Goal: Information Seeking & Learning: Compare options

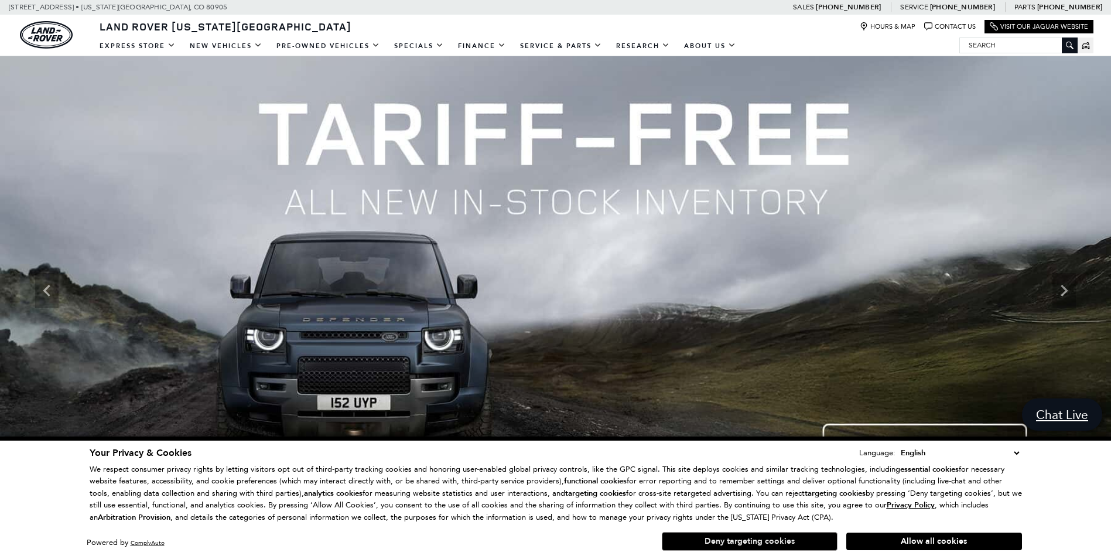
click at [764, 544] on button "Deny targeting cookies" at bounding box center [750, 541] width 176 height 19
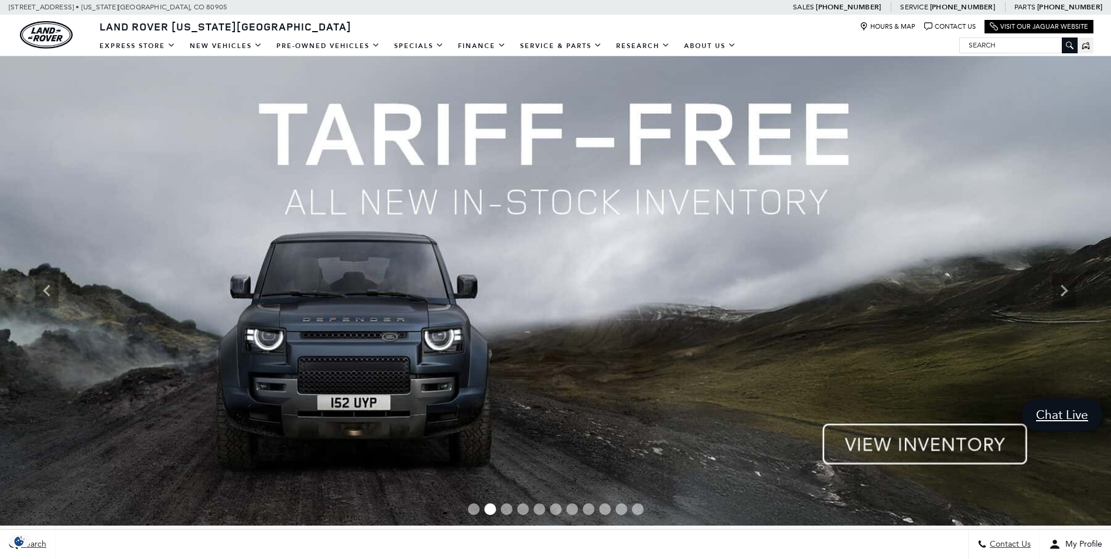
click at [969, 443] on img at bounding box center [555, 290] width 1111 height 469
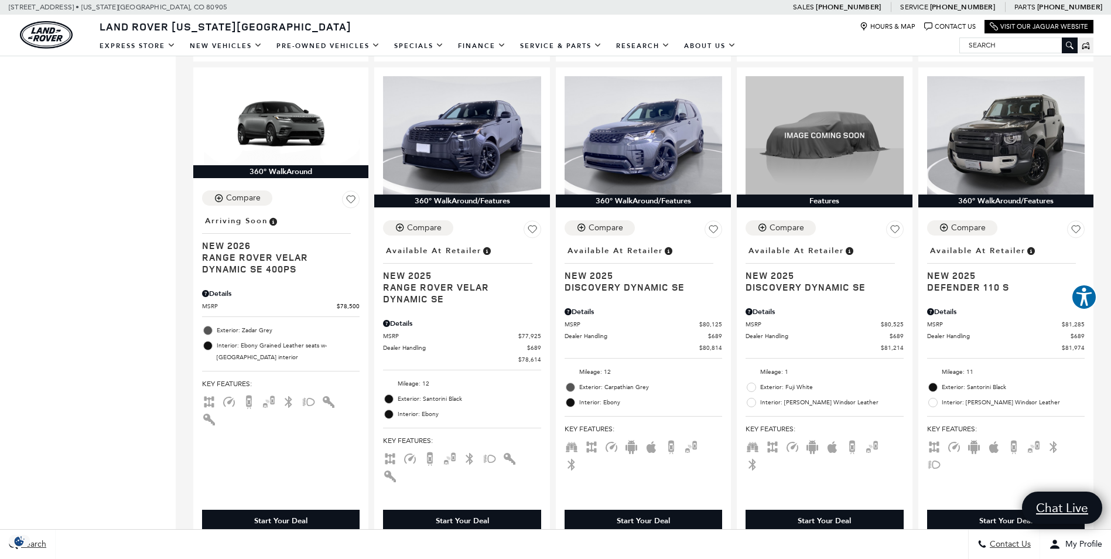
scroll to position [1171, 0]
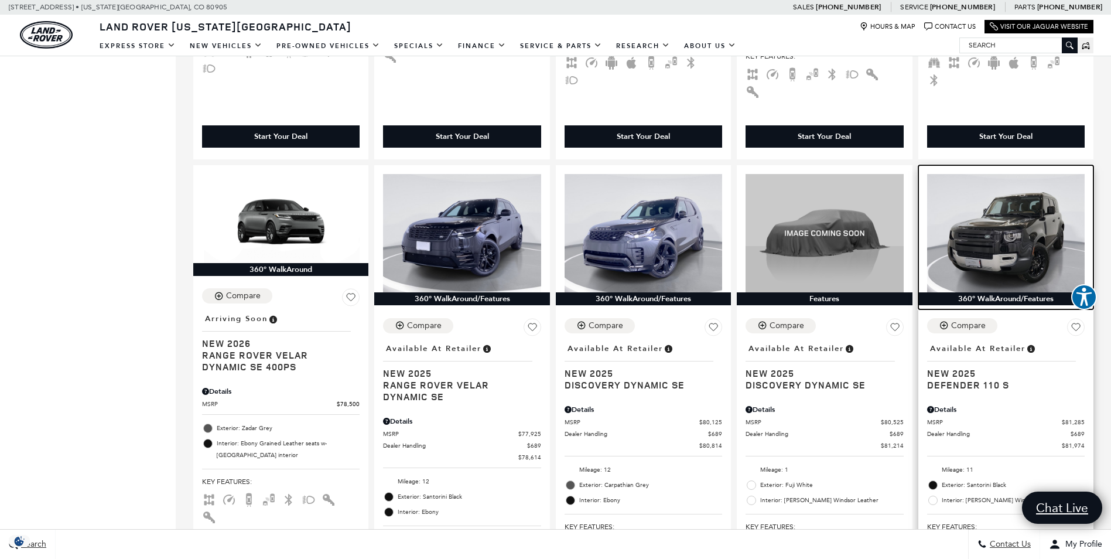
click at [1026, 196] on img at bounding box center [1006, 233] width 158 height 118
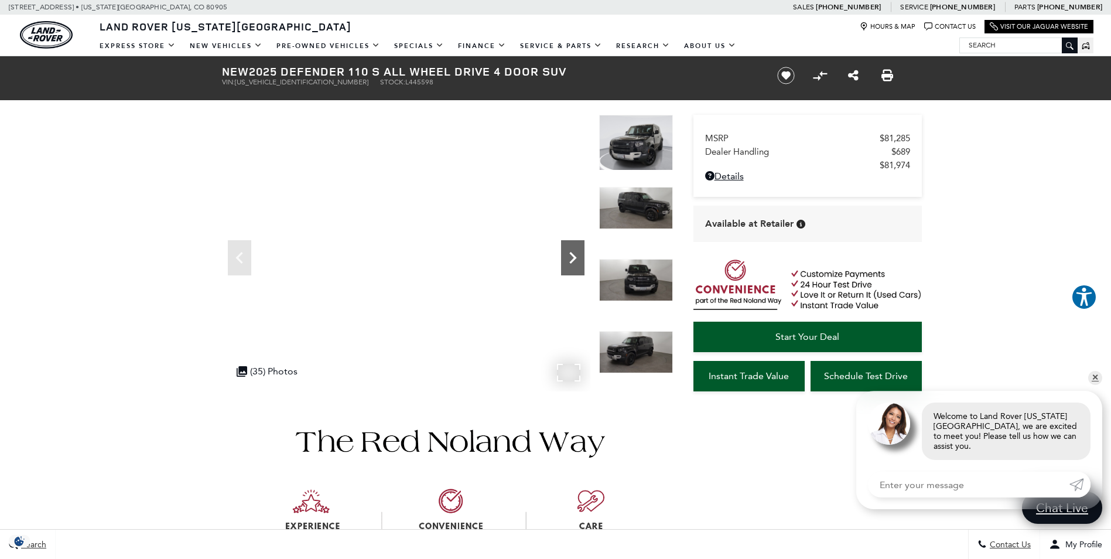
click at [570, 258] on icon "Next" at bounding box center [572, 257] width 23 height 23
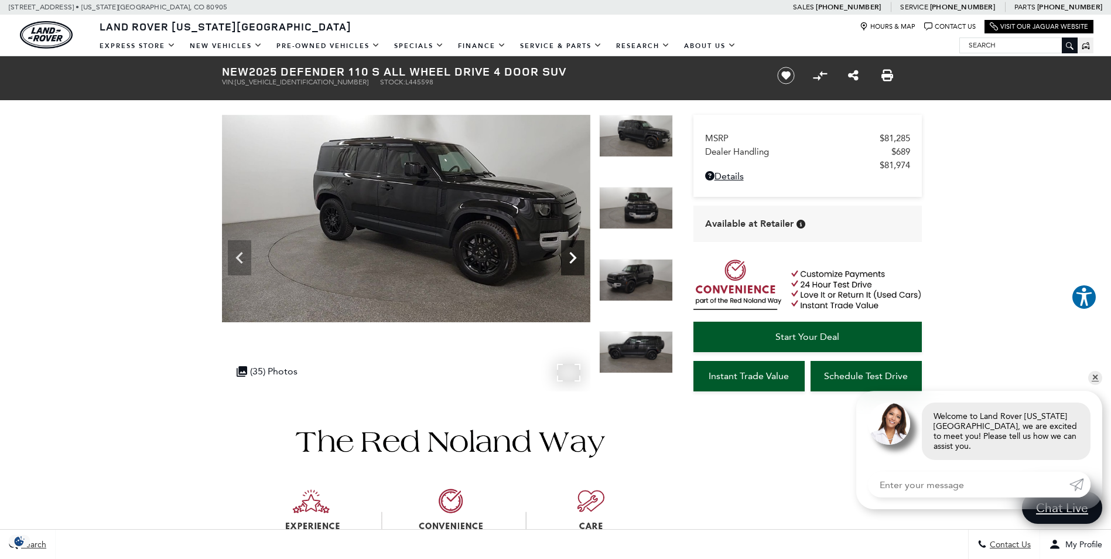
click at [570, 258] on icon "Next" at bounding box center [572, 257] width 23 height 23
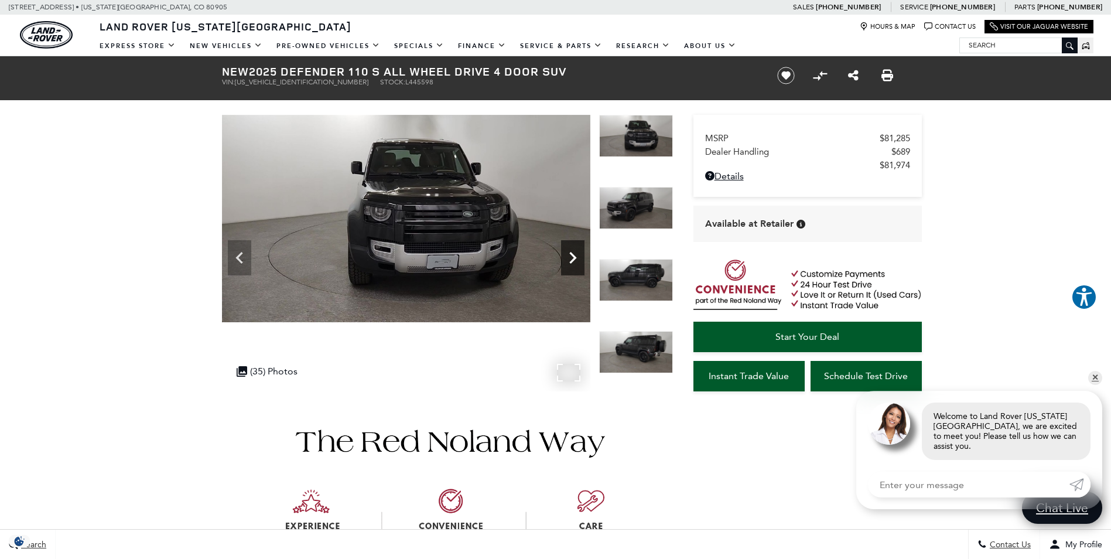
click at [570, 258] on icon "Next" at bounding box center [572, 257] width 23 height 23
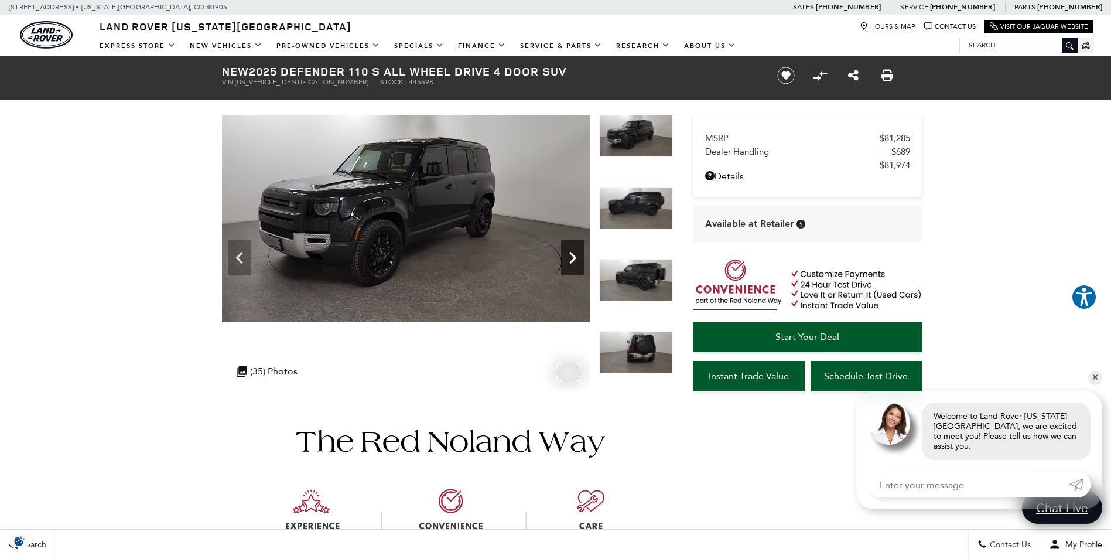
click at [570, 258] on icon "Next" at bounding box center [572, 257] width 23 height 23
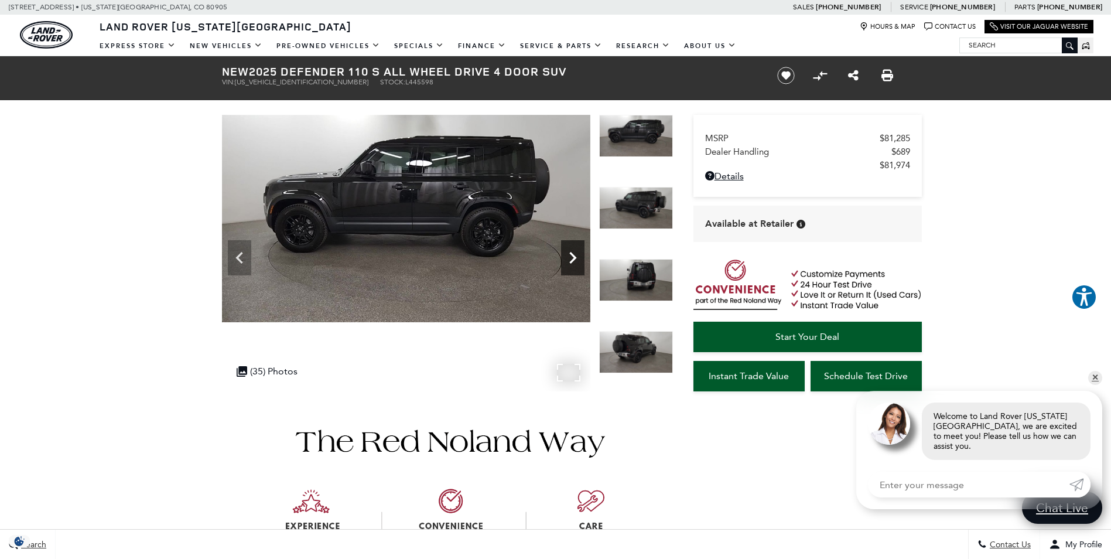
click at [570, 258] on icon "Next" at bounding box center [572, 257] width 23 height 23
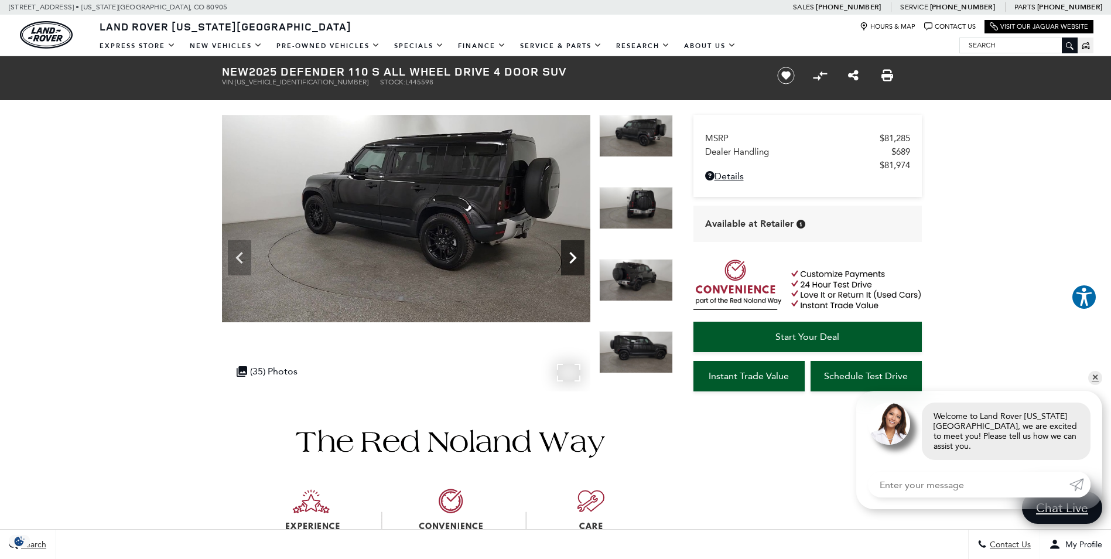
click at [570, 258] on icon "Next" at bounding box center [572, 257] width 23 height 23
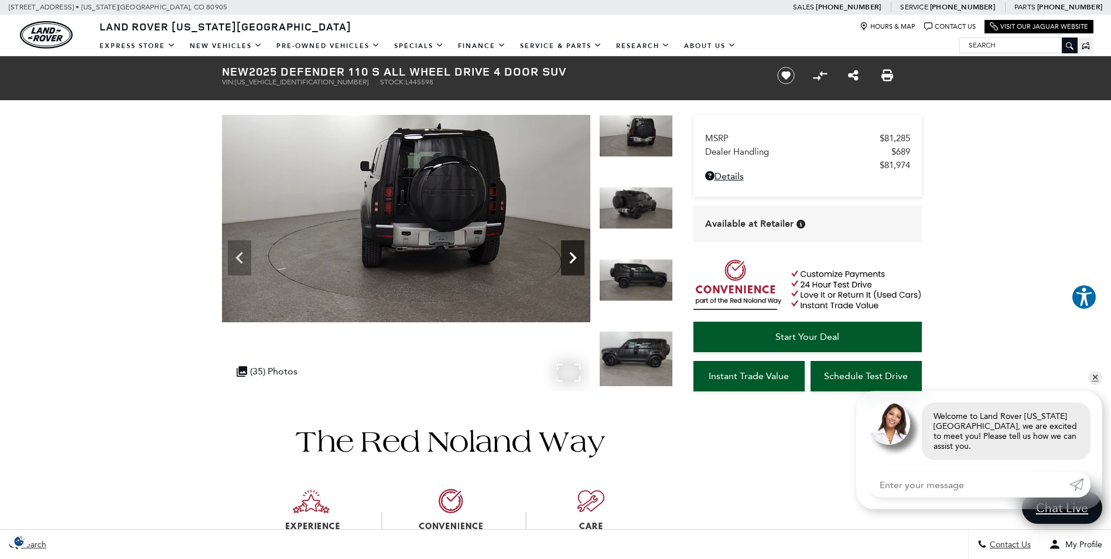
click at [570, 258] on icon "Next" at bounding box center [572, 257] width 23 height 23
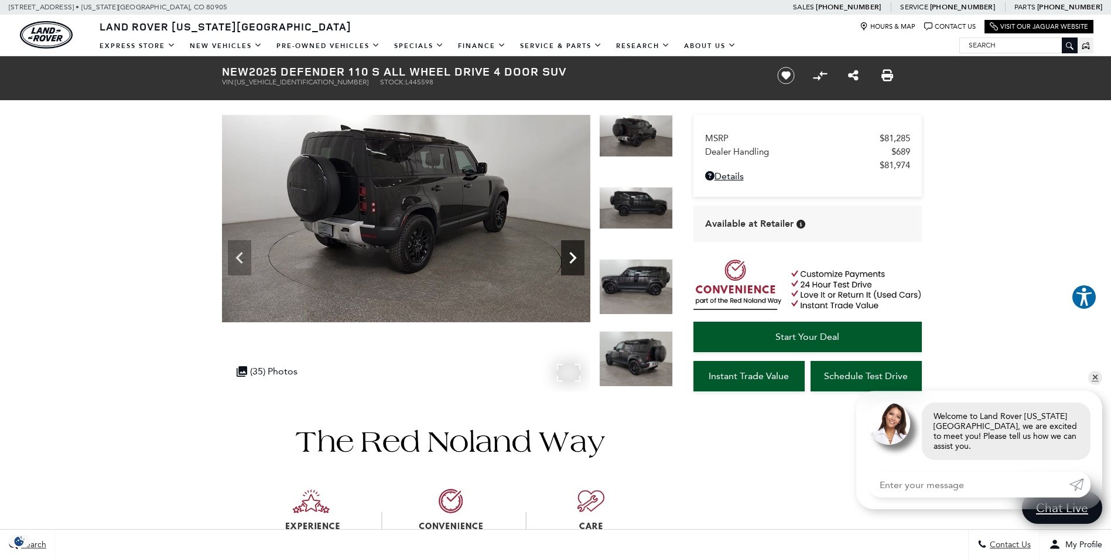
click at [570, 258] on icon "Next" at bounding box center [572, 257] width 23 height 23
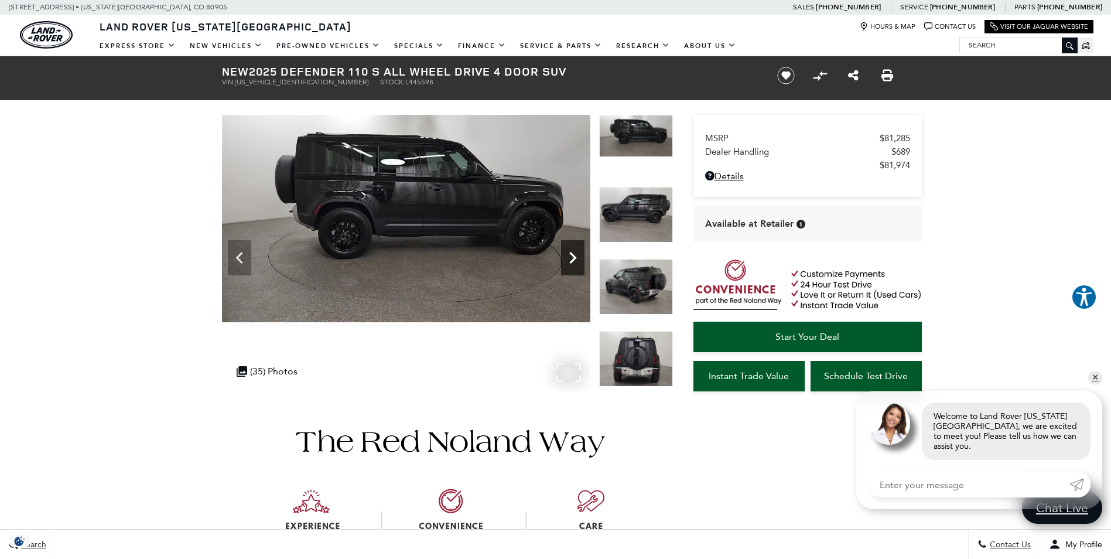
click at [570, 258] on icon "Next" at bounding box center [572, 257] width 23 height 23
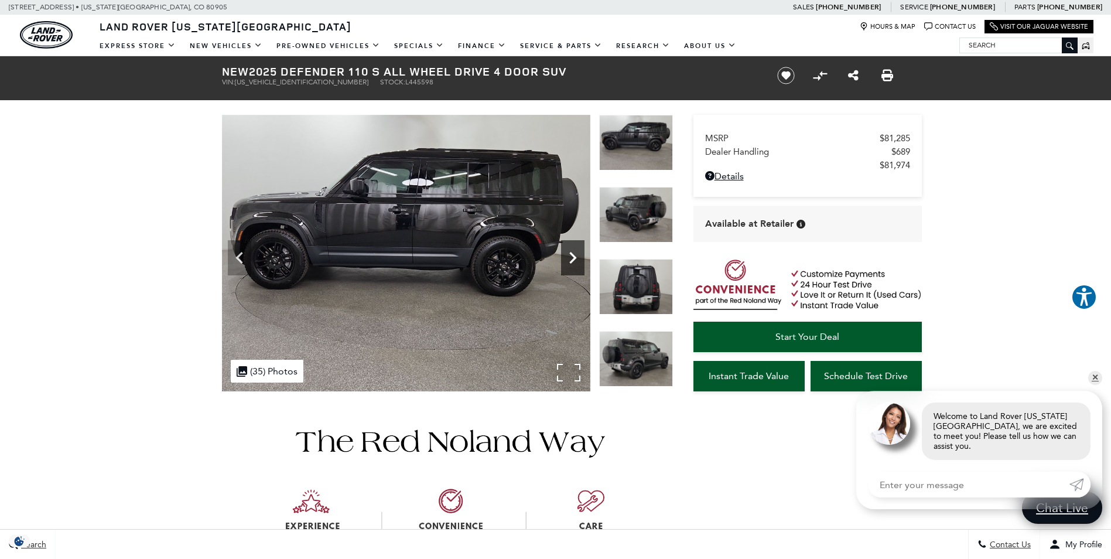
click at [570, 258] on icon "Next" at bounding box center [572, 257] width 23 height 23
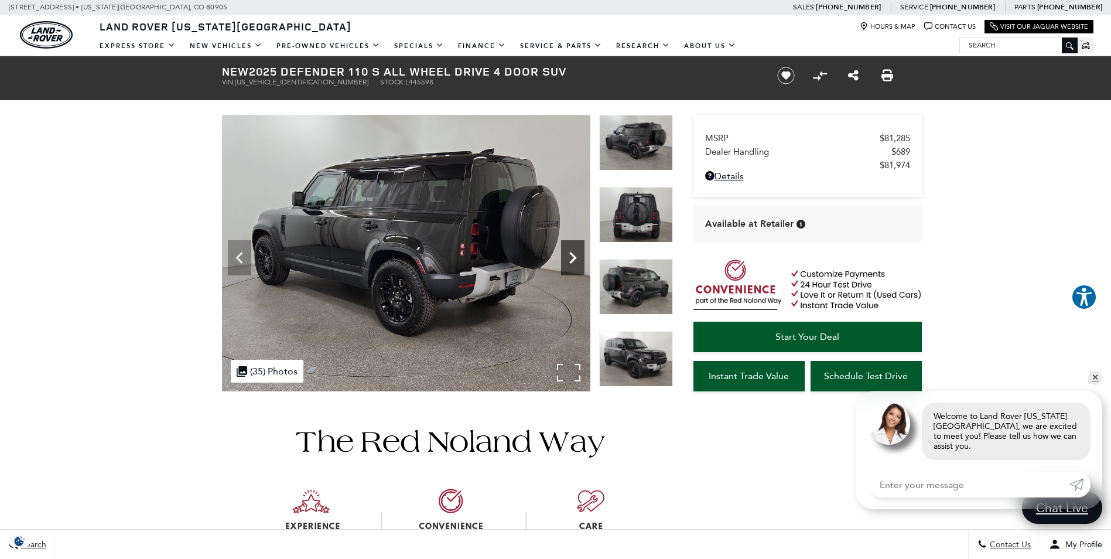
click at [570, 258] on icon "Next" at bounding box center [572, 257] width 23 height 23
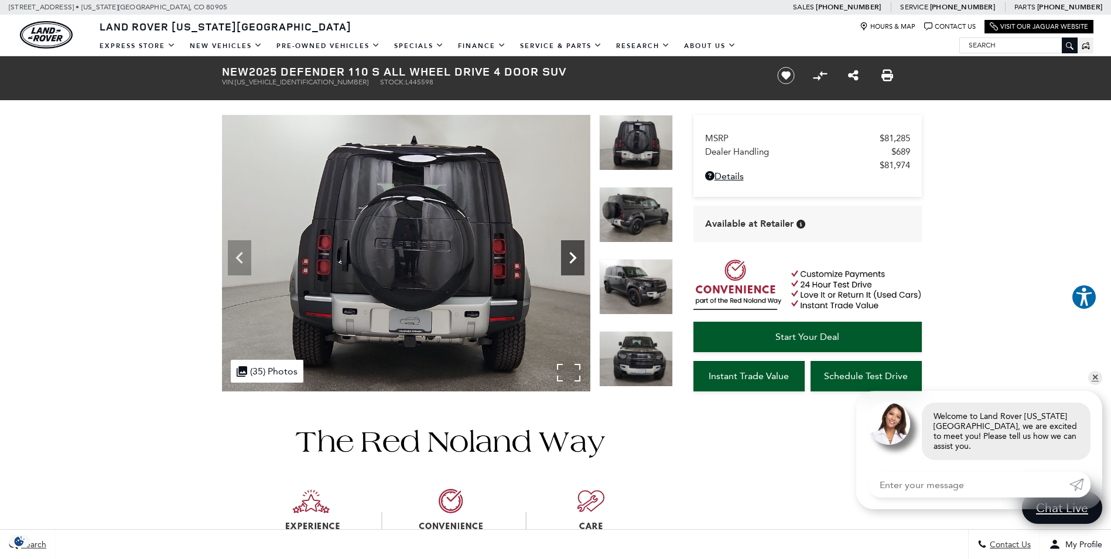
click at [570, 258] on icon "Next" at bounding box center [572, 257] width 23 height 23
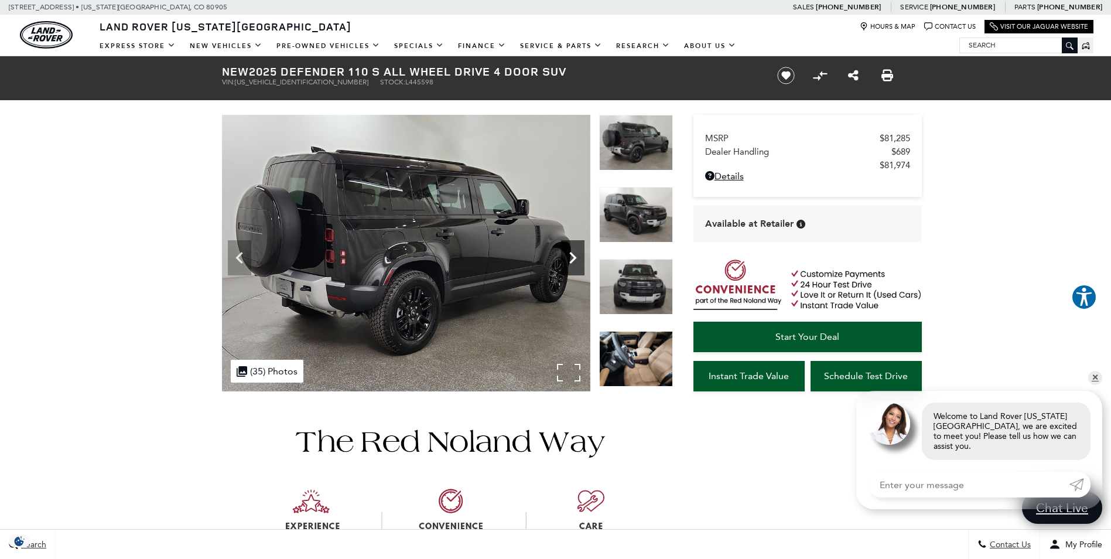
click at [575, 262] on icon "Next" at bounding box center [572, 257] width 23 height 23
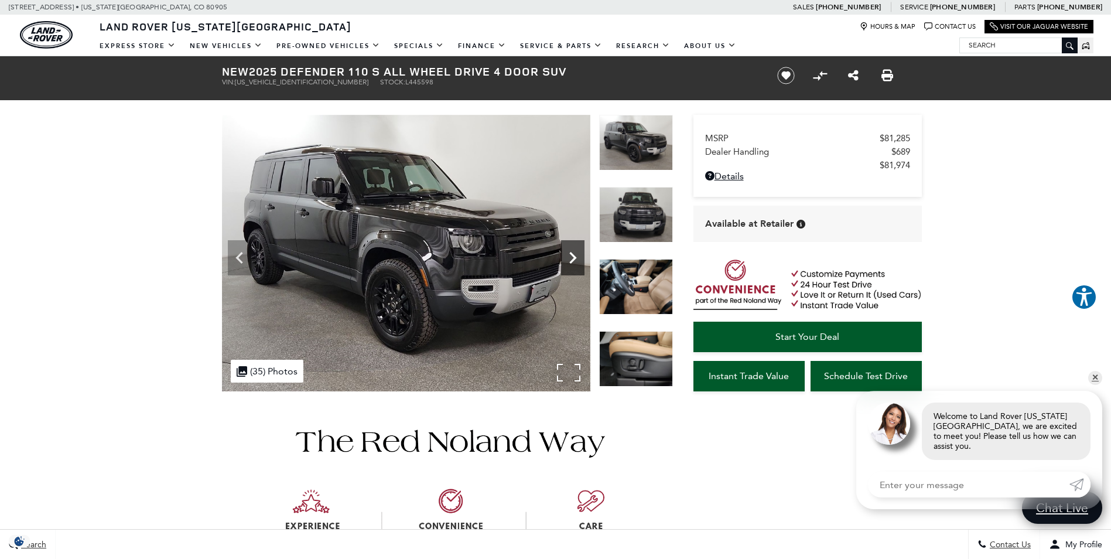
click at [575, 262] on icon "Next" at bounding box center [572, 257] width 23 height 23
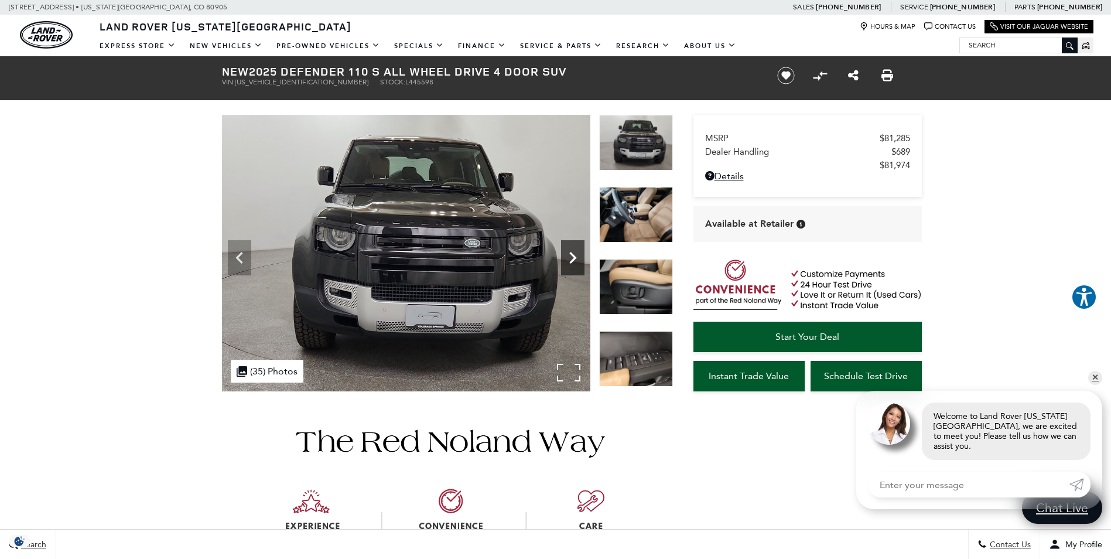
click at [575, 262] on icon "Next" at bounding box center [572, 257] width 23 height 23
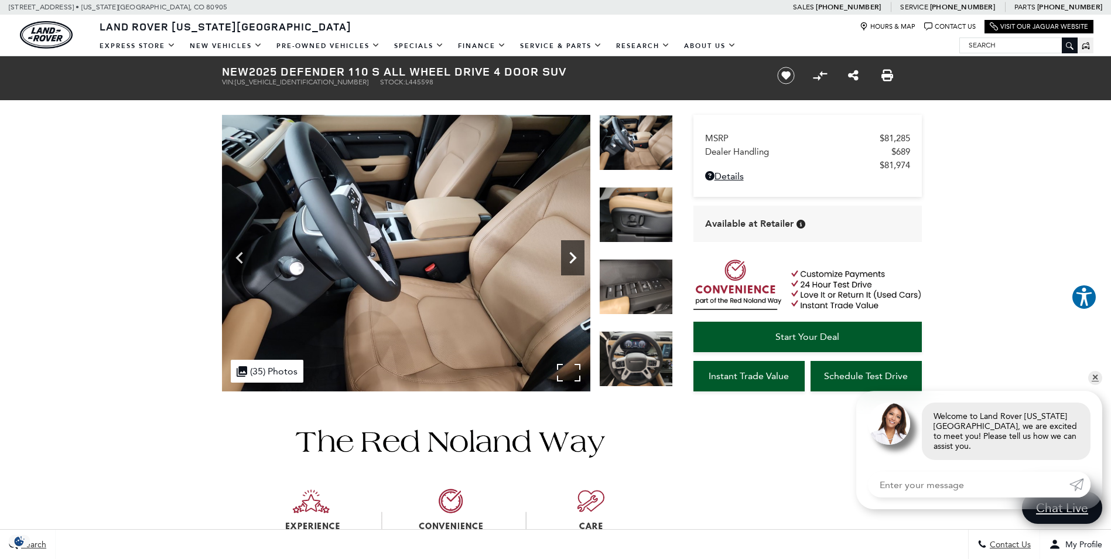
click at [575, 262] on icon "Next" at bounding box center [572, 257] width 23 height 23
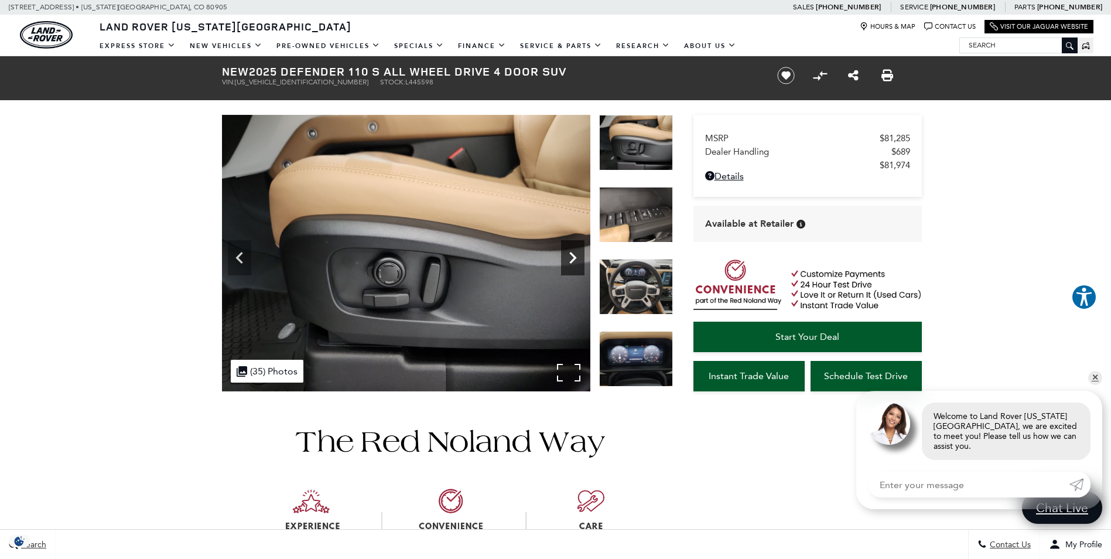
click at [575, 262] on icon "Next" at bounding box center [572, 257] width 23 height 23
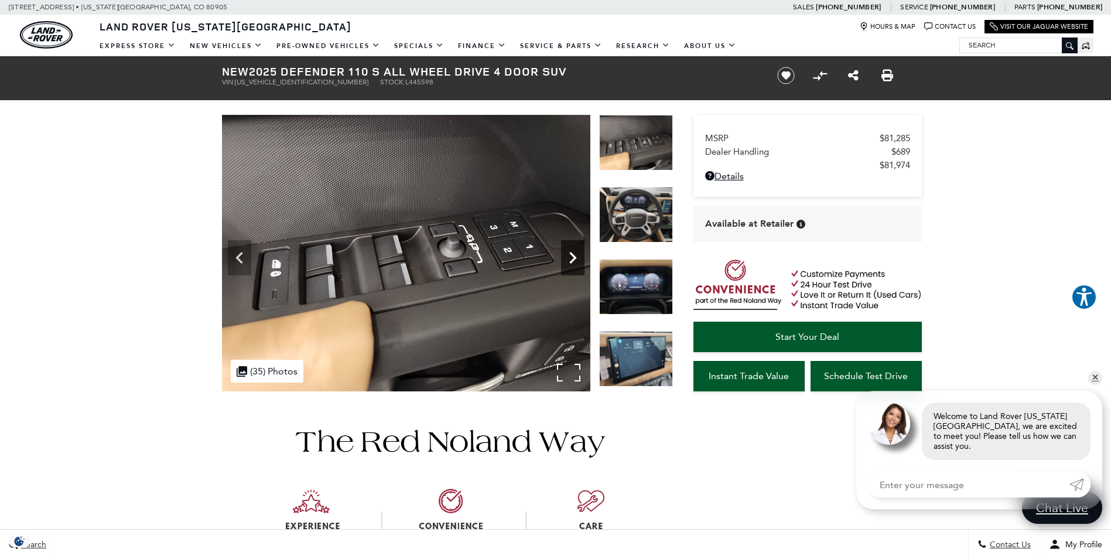
click at [575, 262] on icon "Next" at bounding box center [572, 257] width 23 height 23
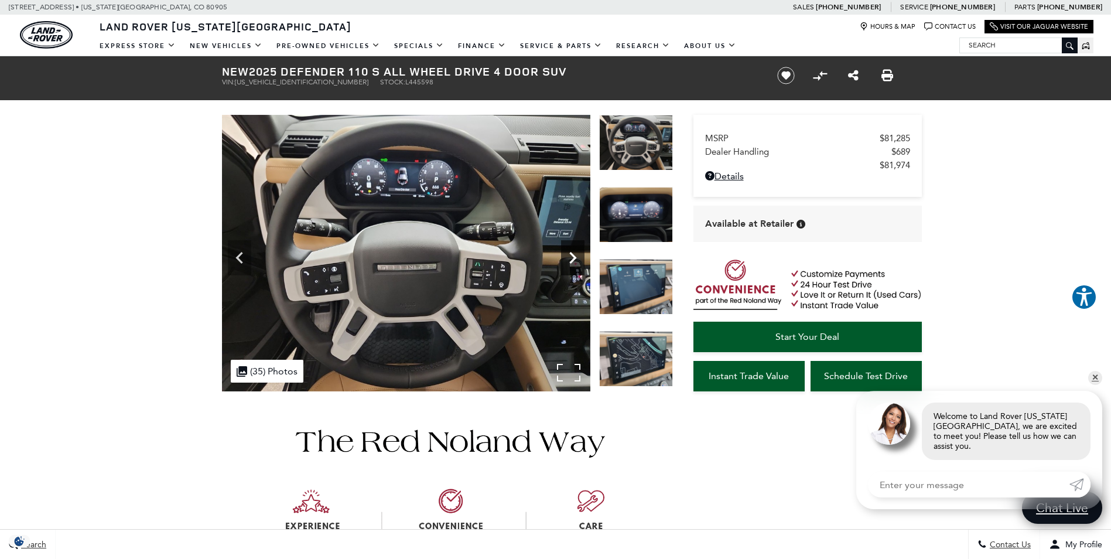
click at [575, 262] on icon "Next" at bounding box center [572, 257] width 23 height 23
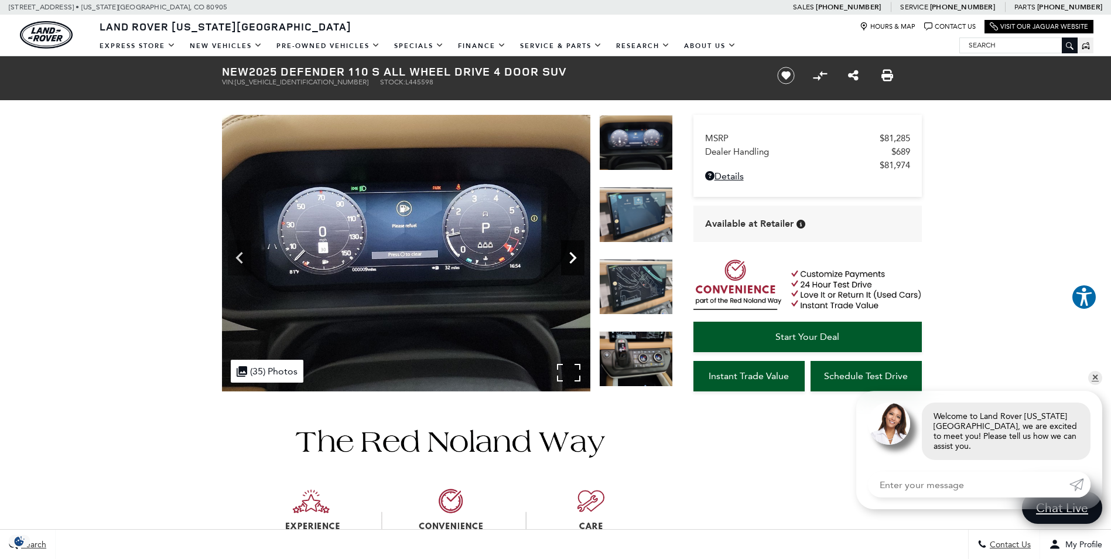
click at [575, 262] on icon "Next" at bounding box center [572, 257] width 23 height 23
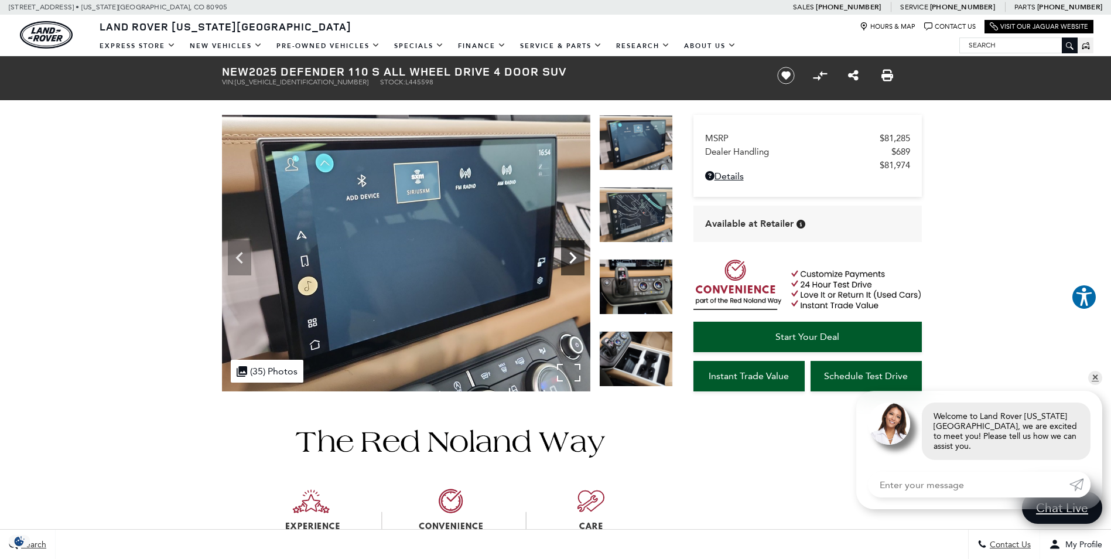
click at [575, 262] on icon "Next" at bounding box center [572, 257] width 23 height 23
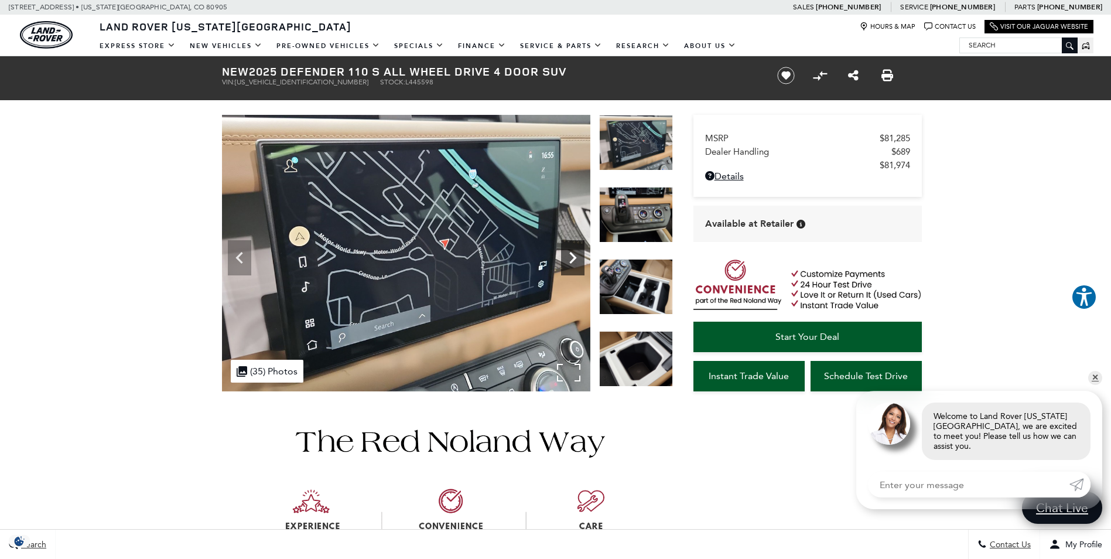
click at [575, 262] on icon "Next" at bounding box center [572, 257] width 23 height 23
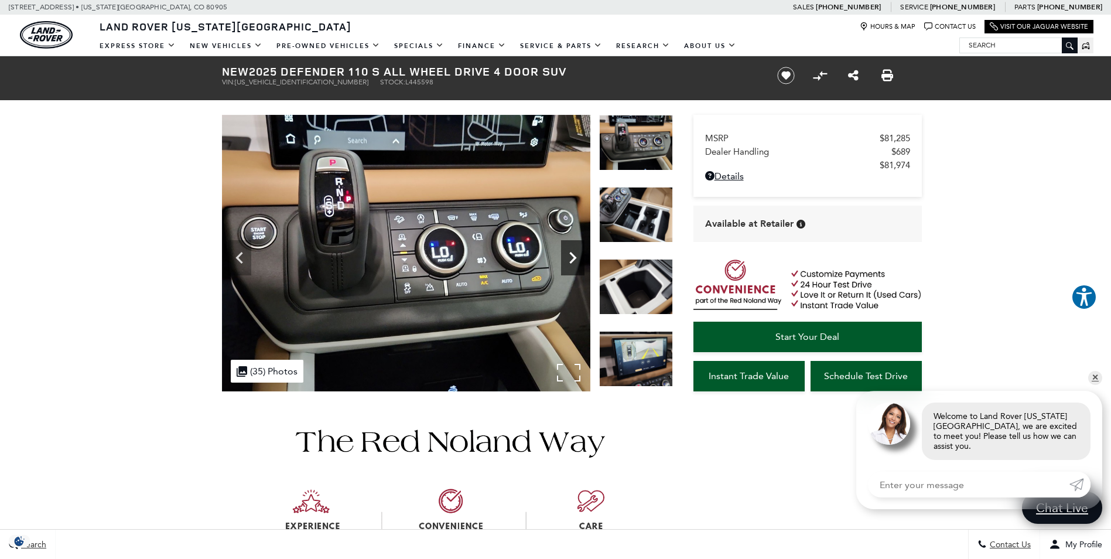
click at [575, 262] on icon "Next" at bounding box center [572, 257] width 23 height 23
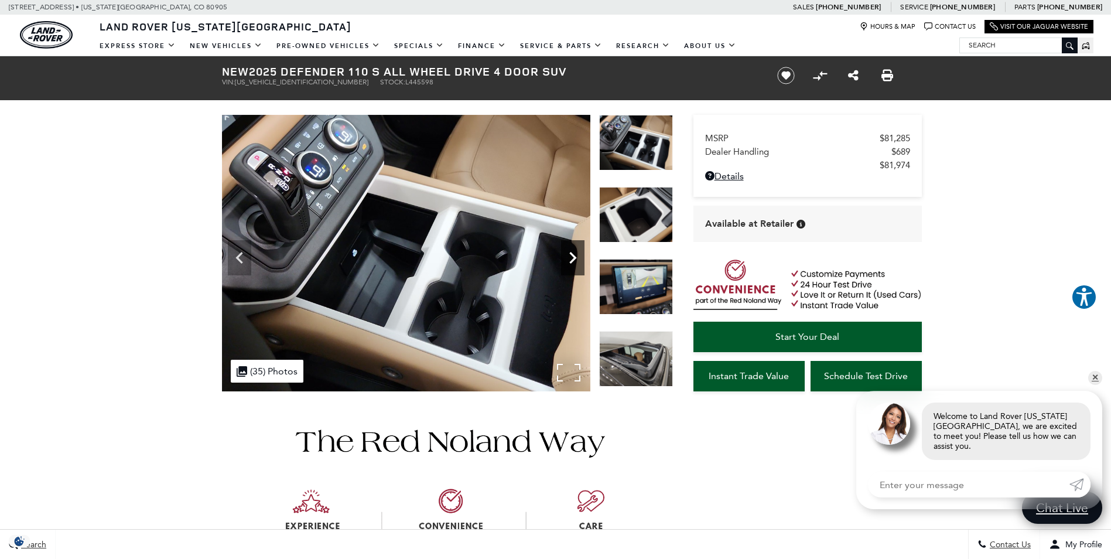
click at [575, 262] on icon "Next" at bounding box center [572, 257] width 23 height 23
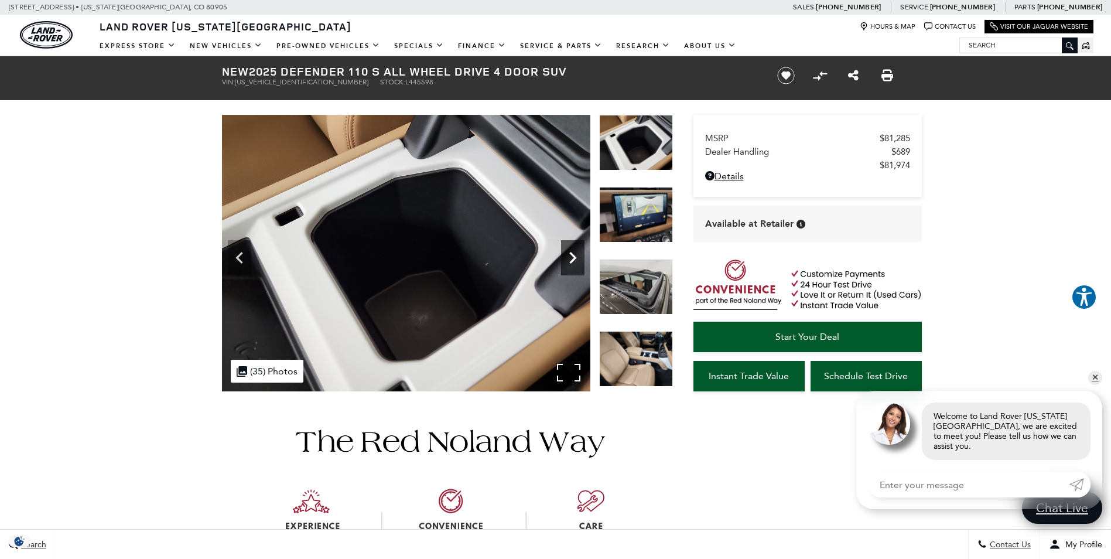
click at [575, 262] on icon "Next" at bounding box center [572, 257] width 23 height 23
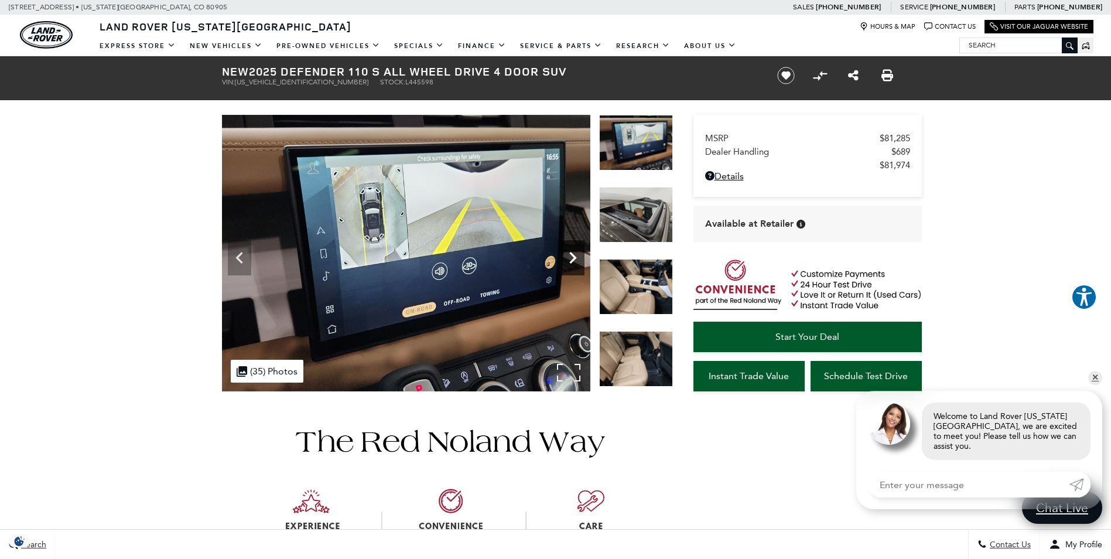
click at [575, 262] on icon "Next" at bounding box center [572, 257] width 23 height 23
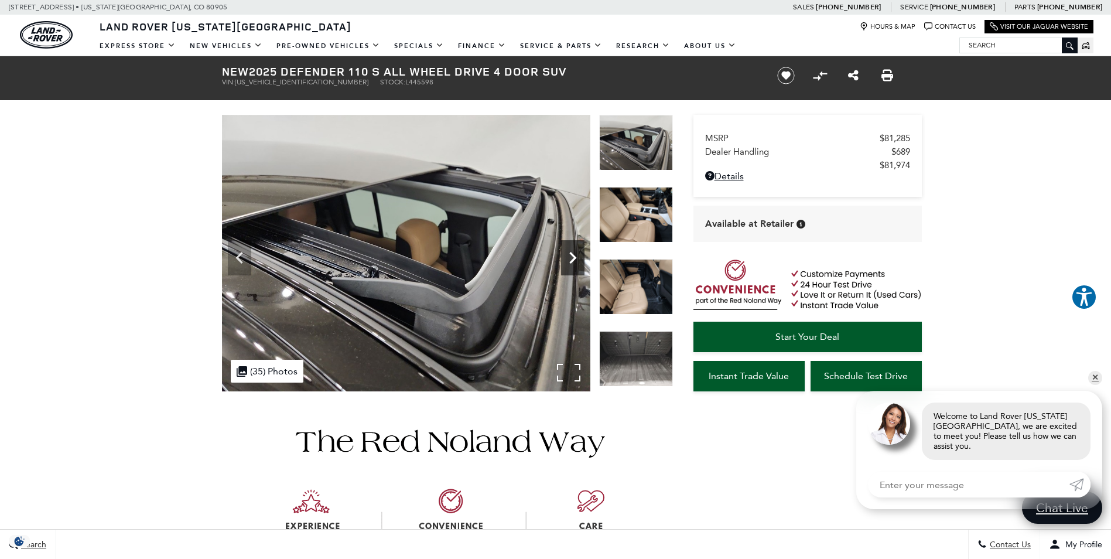
click at [575, 262] on icon "Next" at bounding box center [572, 257] width 23 height 23
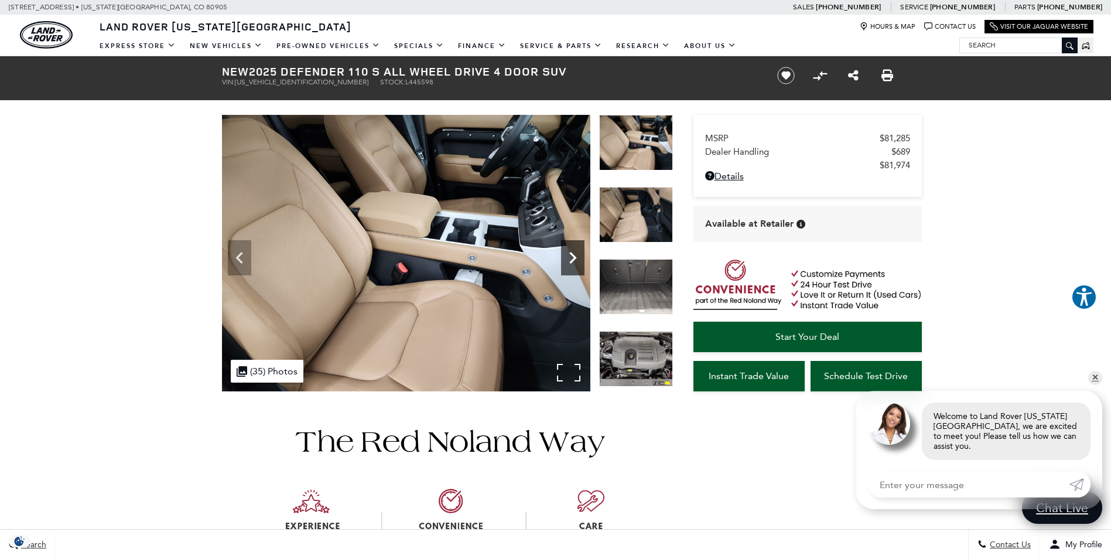
click at [575, 262] on icon "Next" at bounding box center [572, 257] width 23 height 23
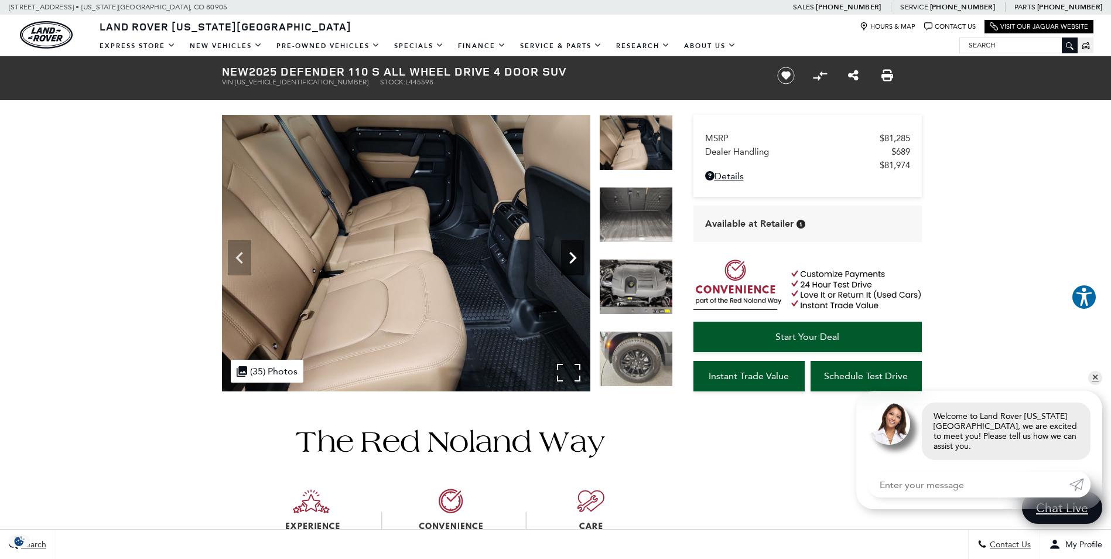
click at [575, 262] on icon "Next" at bounding box center [572, 257] width 23 height 23
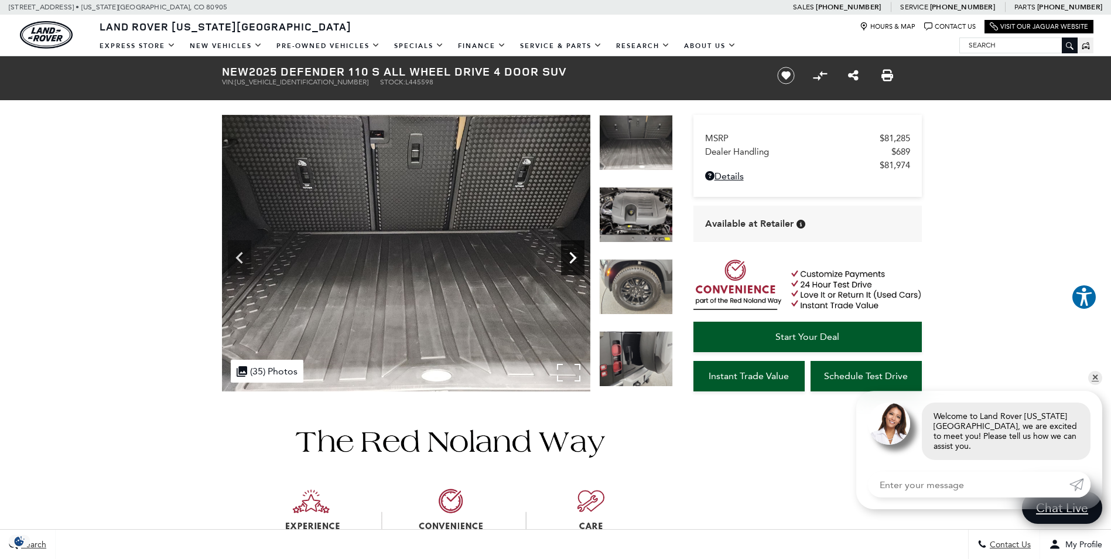
click at [575, 262] on icon "Next" at bounding box center [572, 257] width 23 height 23
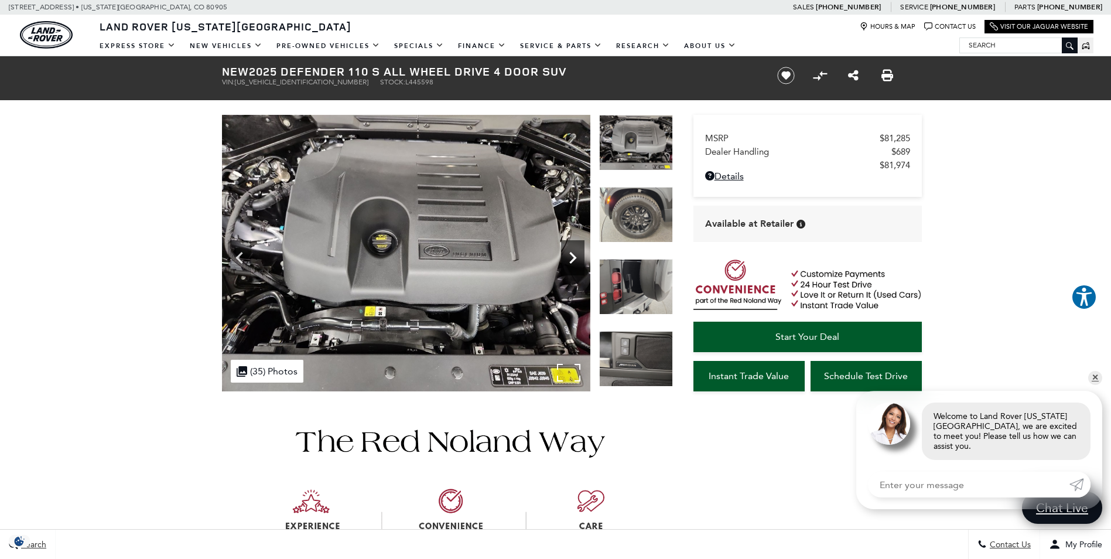
click at [575, 262] on icon "Next" at bounding box center [572, 257] width 23 height 23
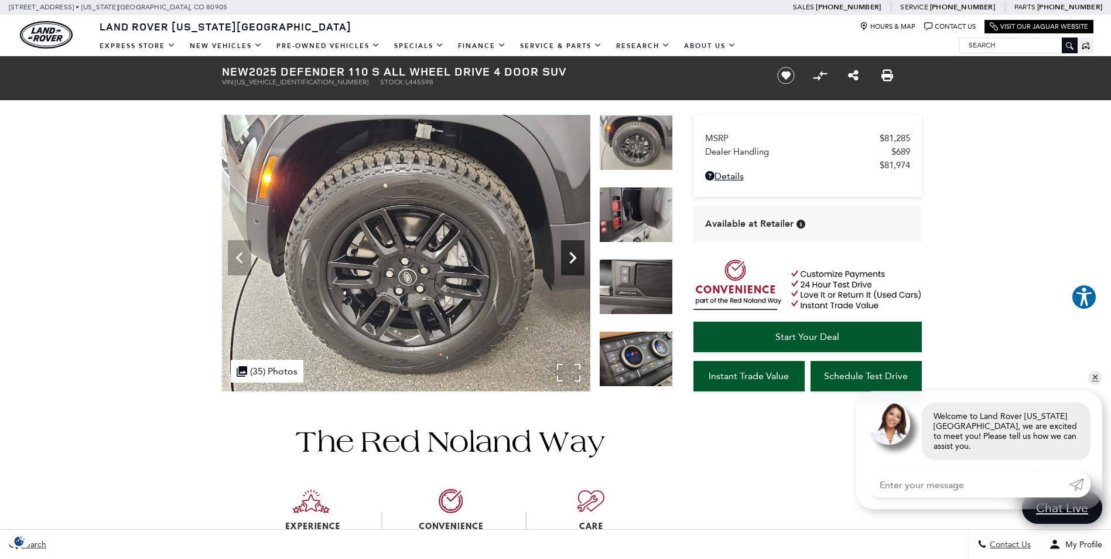
click at [575, 262] on icon "Next" at bounding box center [572, 257] width 23 height 23
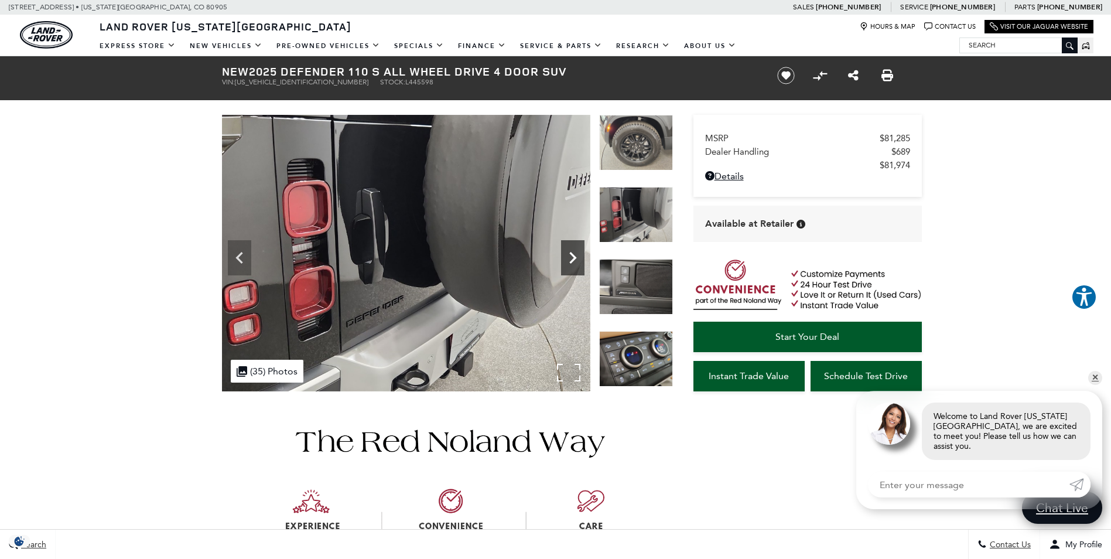
click at [575, 262] on icon "Next" at bounding box center [572, 257] width 23 height 23
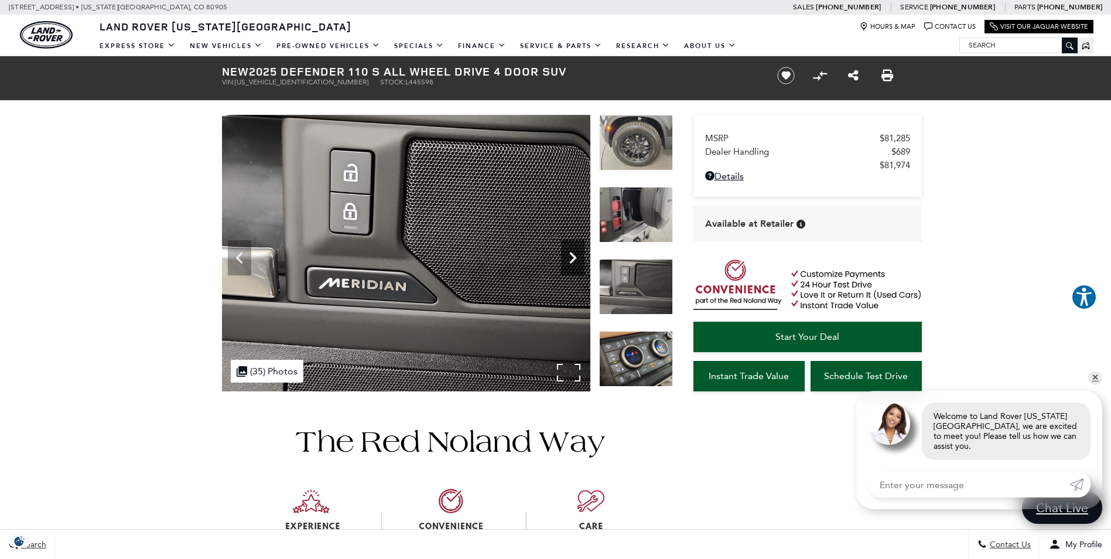
click at [575, 262] on icon "Next" at bounding box center [572, 257] width 23 height 23
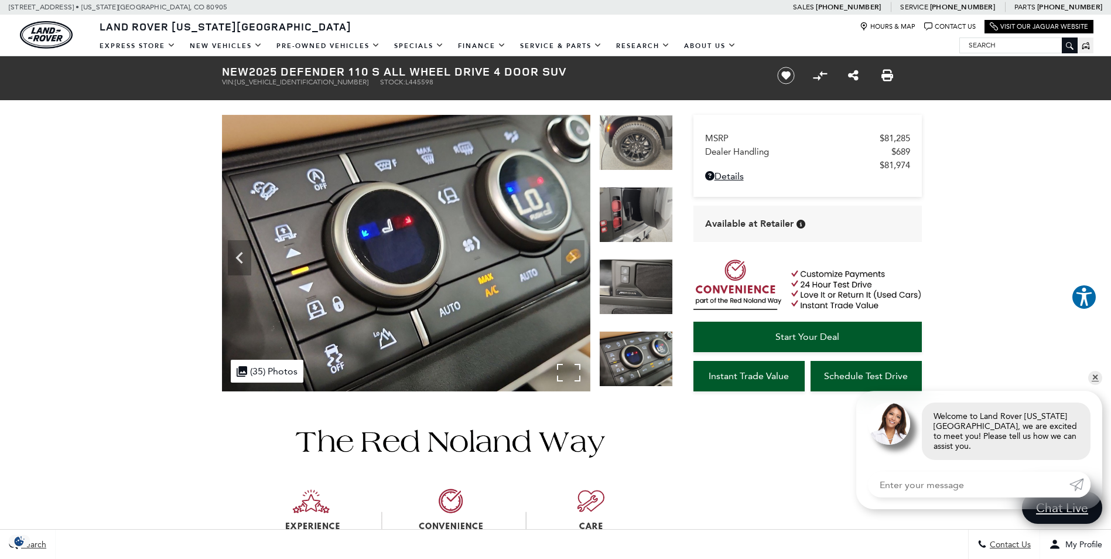
click at [575, 262] on img at bounding box center [406, 253] width 368 height 276
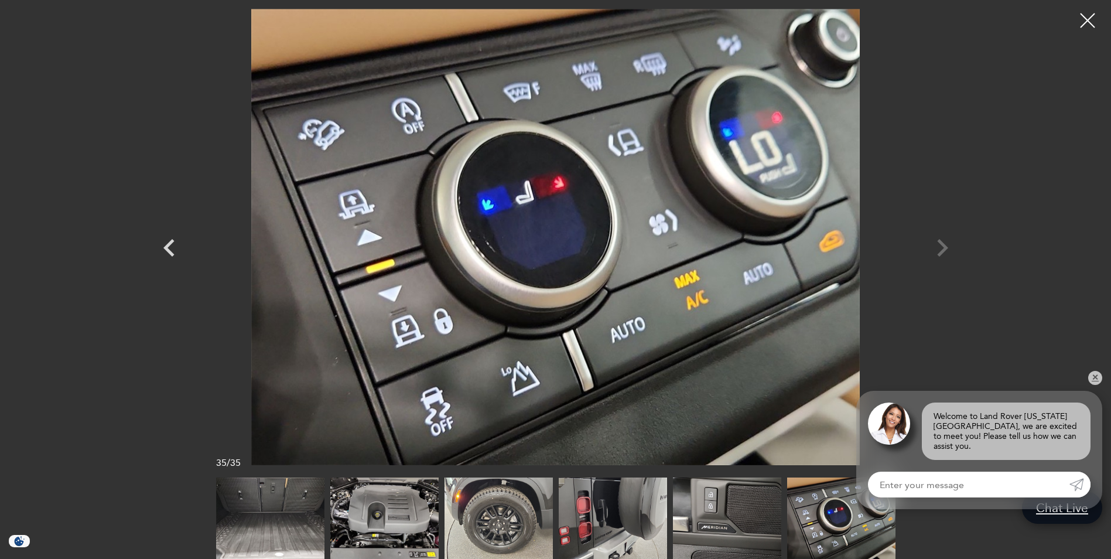
click at [942, 245] on div at bounding box center [556, 237] width 820 height 456
click at [940, 252] on div at bounding box center [556, 237] width 820 height 456
click at [1099, 385] on link "✕" at bounding box center [1095, 378] width 14 height 14
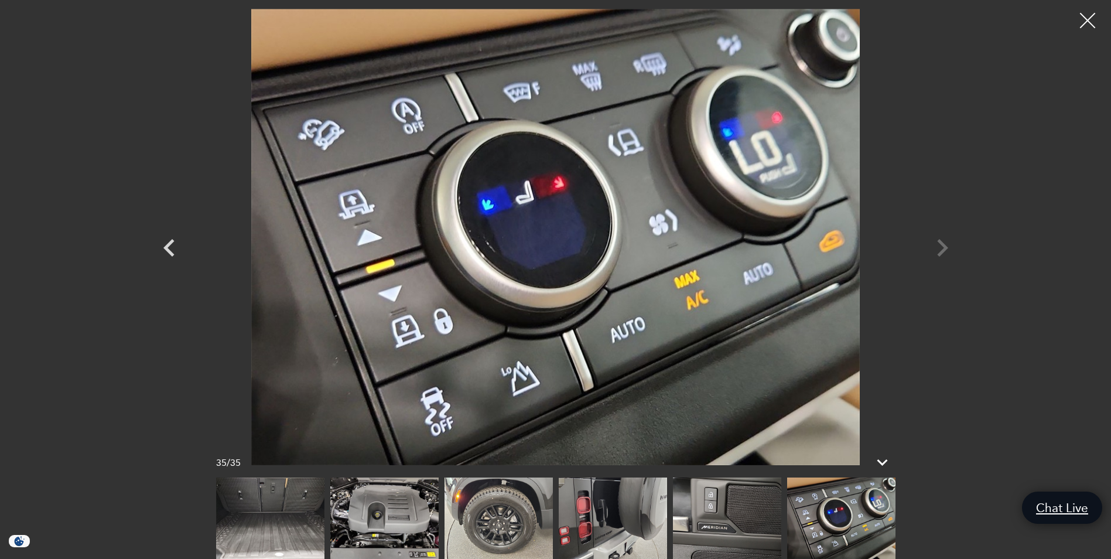
click at [1086, 18] on div at bounding box center [1087, 20] width 31 height 31
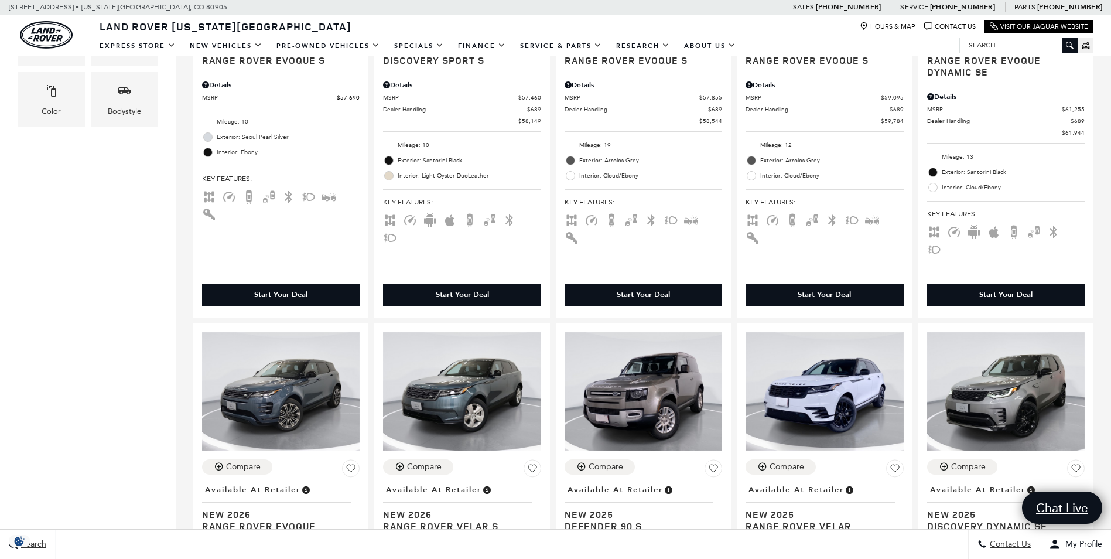
scroll to position [703, 0]
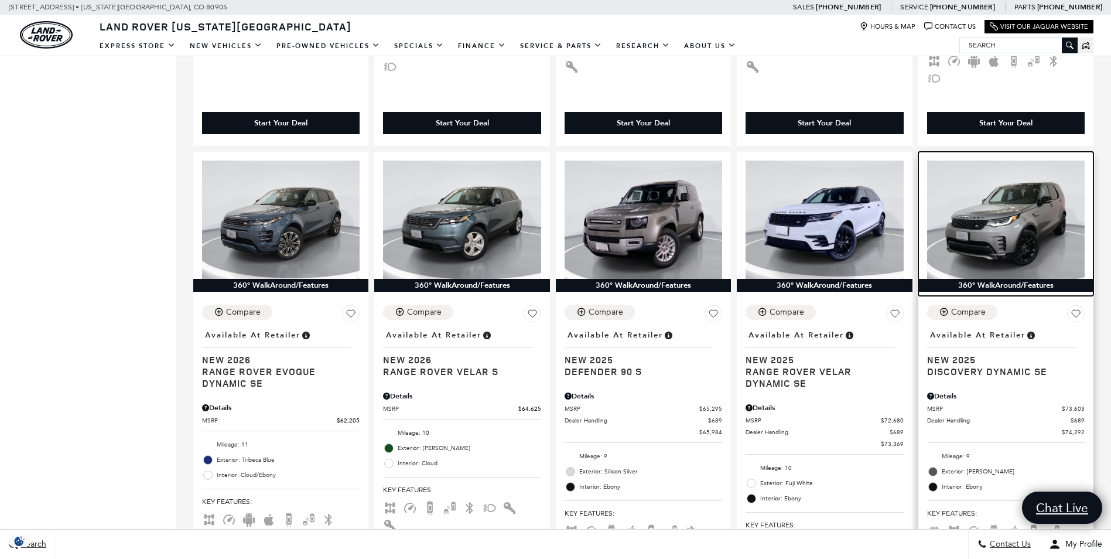
click at [1025, 230] on img at bounding box center [1006, 219] width 158 height 118
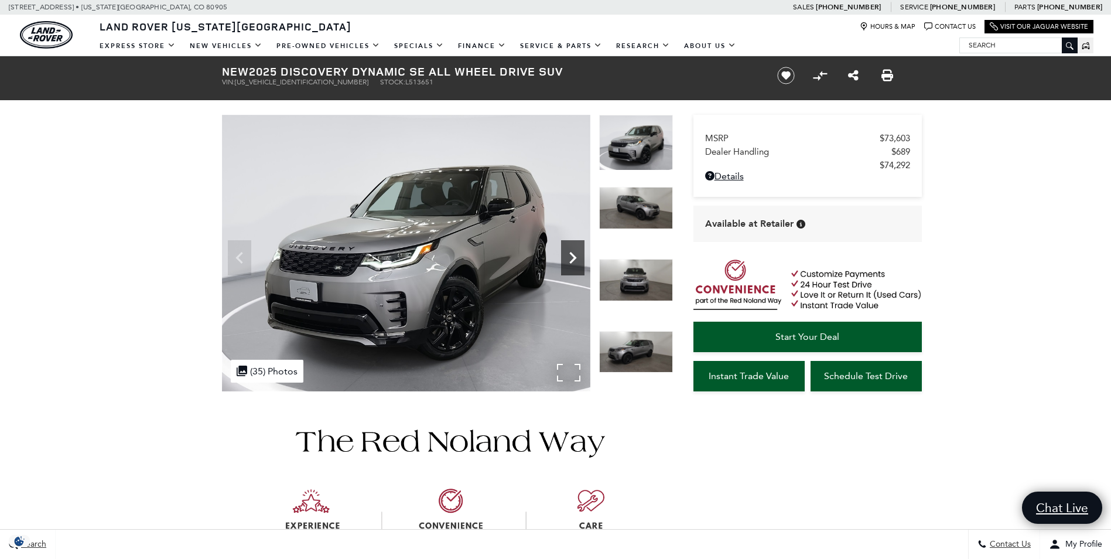
click at [573, 258] on icon "Next" at bounding box center [572, 257] width 23 height 23
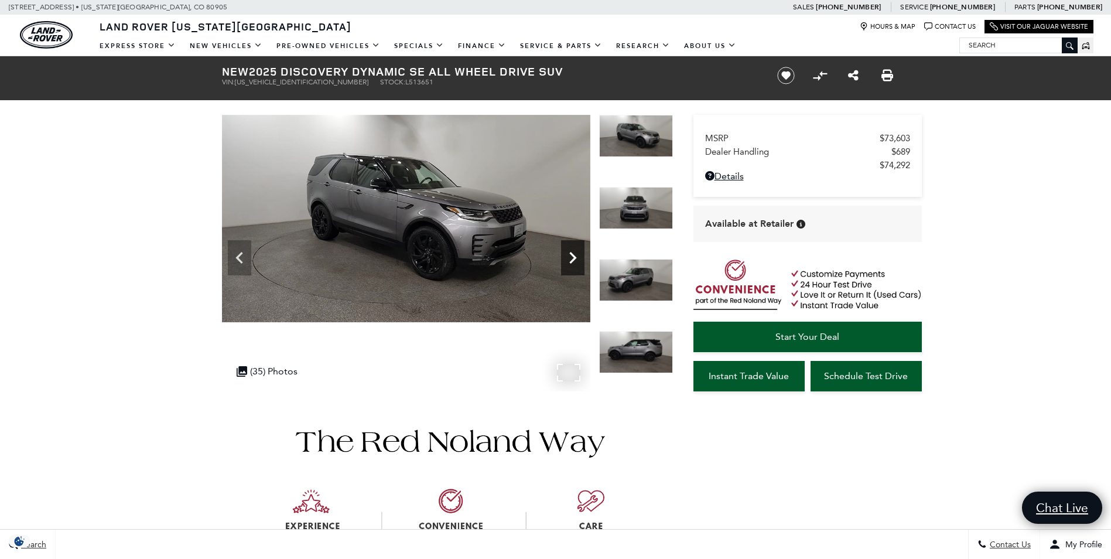
click at [573, 258] on icon "Next" at bounding box center [572, 257] width 23 height 23
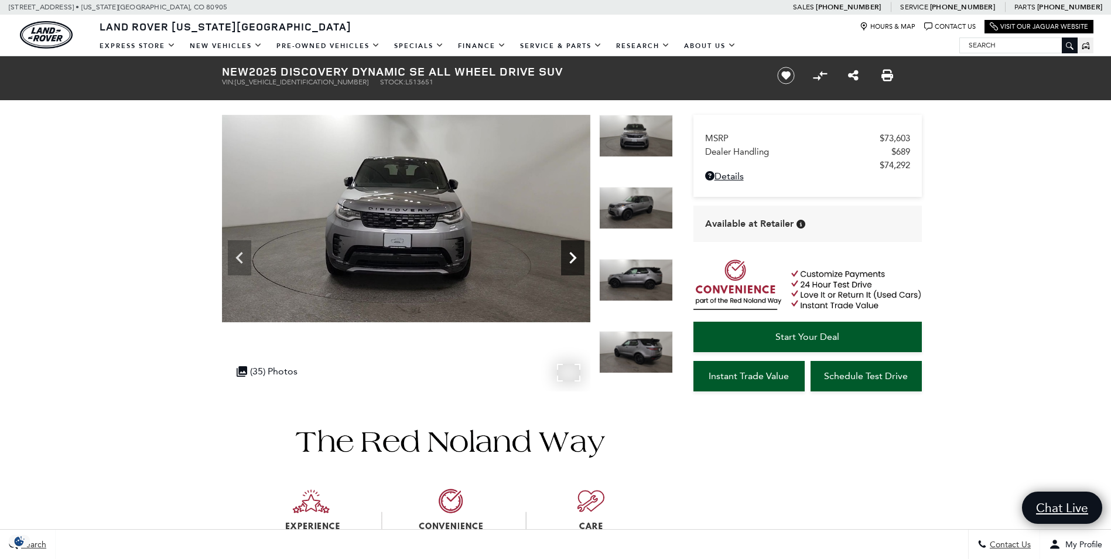
click at [573, 258] on icon "Next" at bounding box center [572, 257] width 23 height 23
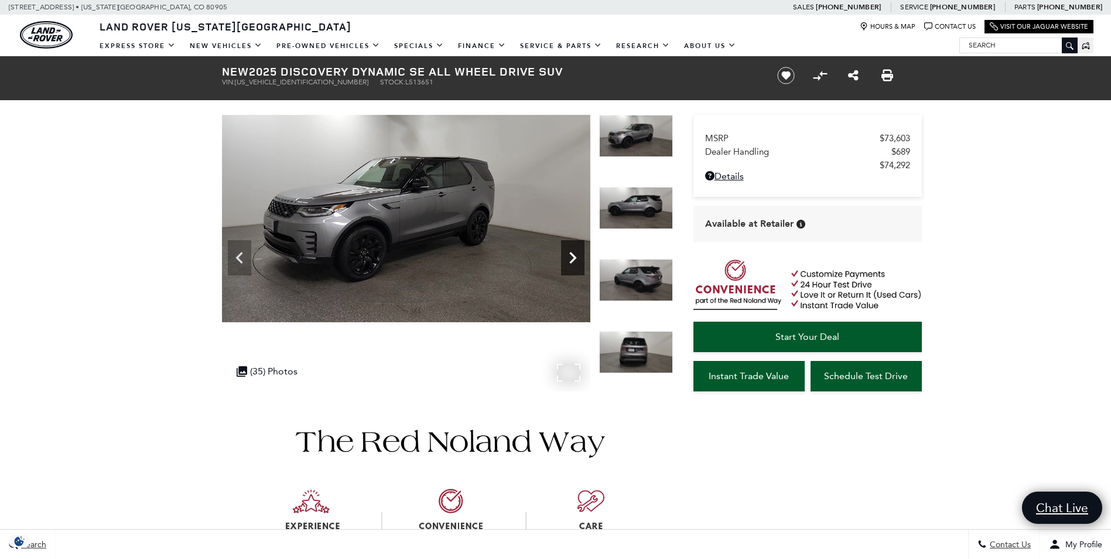
click at [573, 258] on icon "Next" at bounding box center [572, 257] width 23 height 23
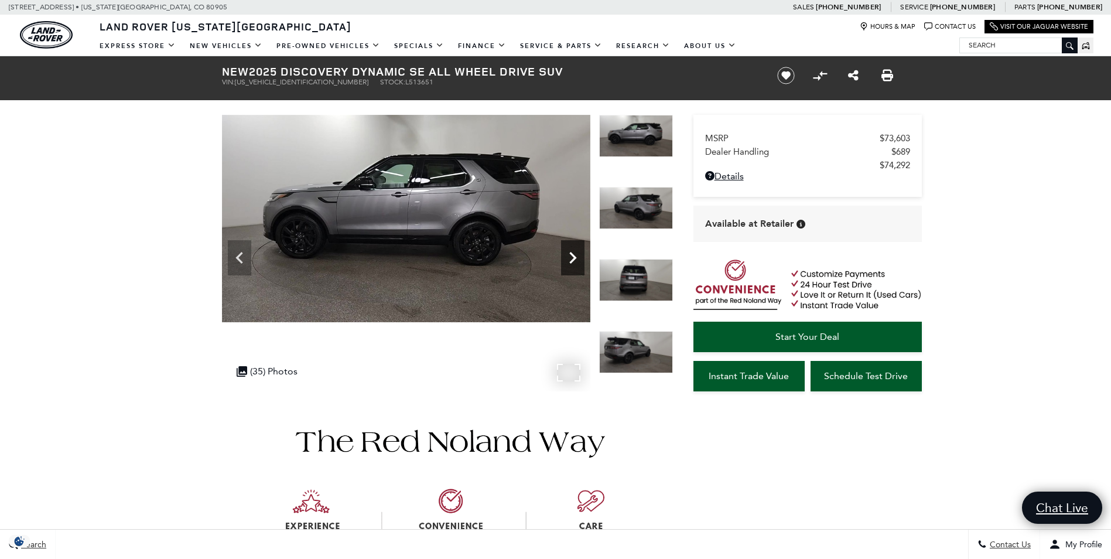
click at [573, 258] on icon "Next" at bounding box center [572, 257] width 23 height 23
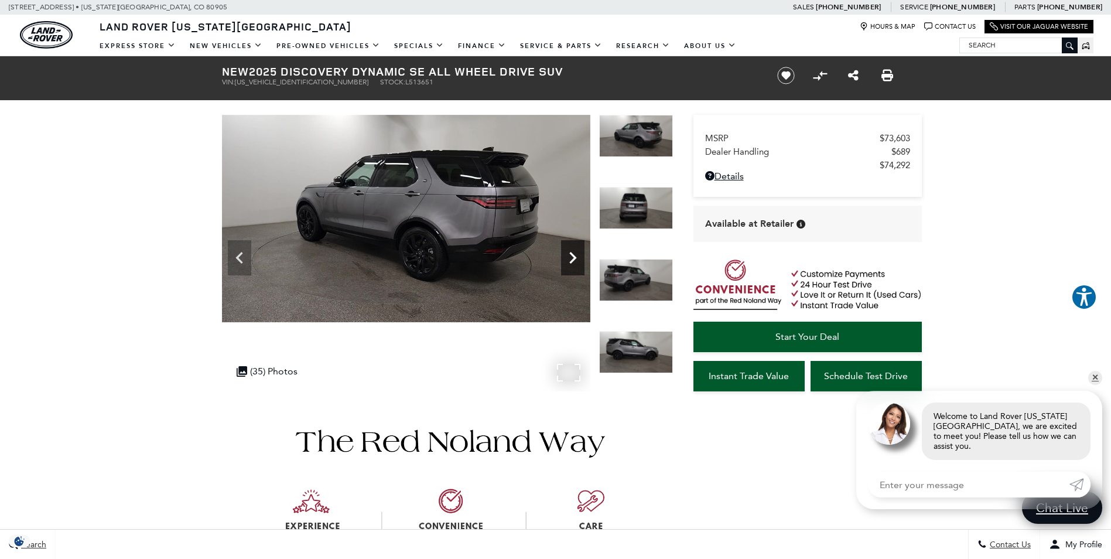
click at [569, 254] on icon "Next" at bounding box center [572, 257] width 23 height 23
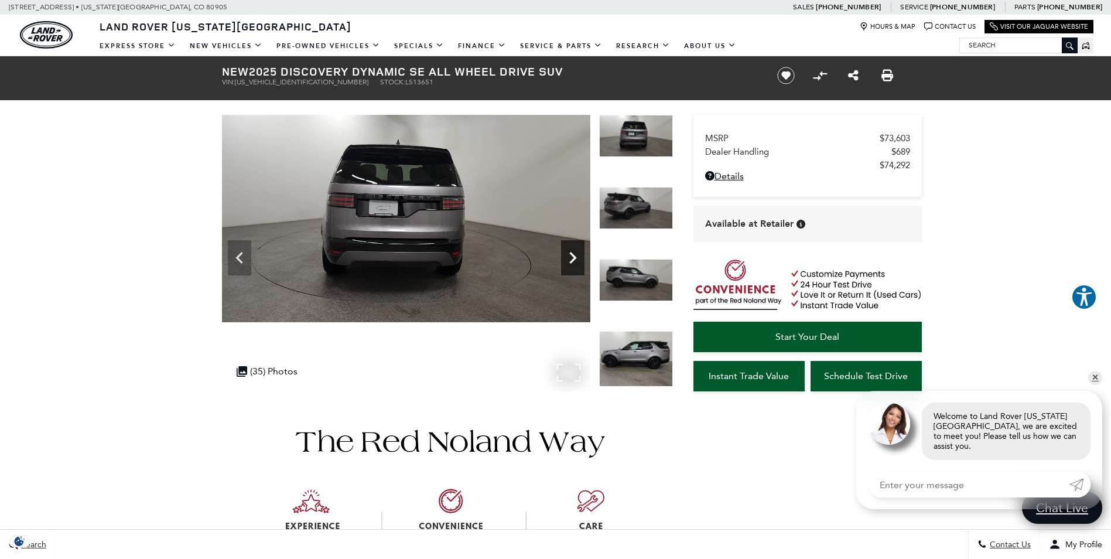
click at [569, 254] on icon "Next" at bounding box center [572, 257] width 23 height 23
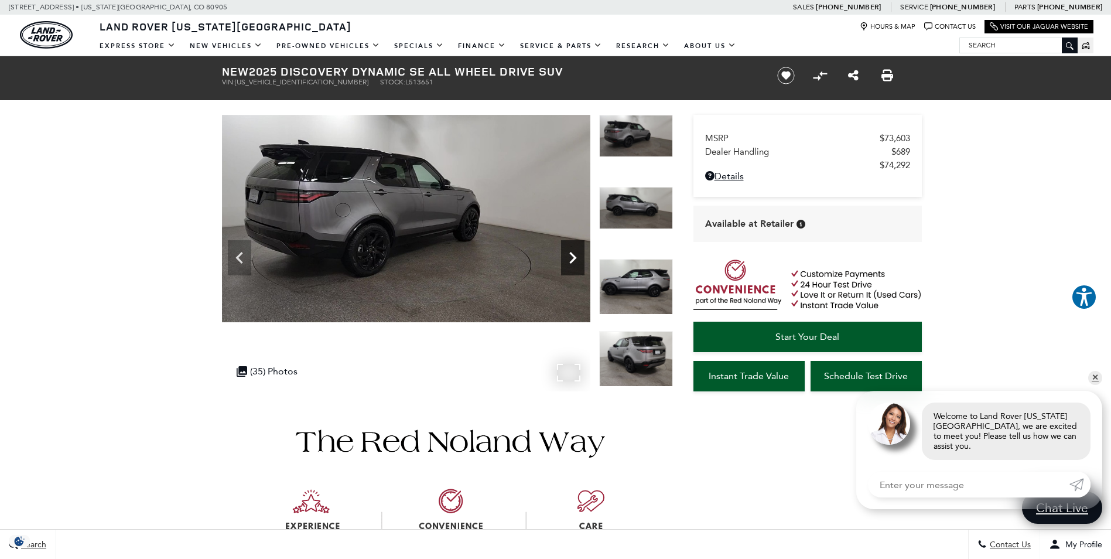
click at [569, 254] on icon "Next" at bounding box center [572, 257] width 23 height 23
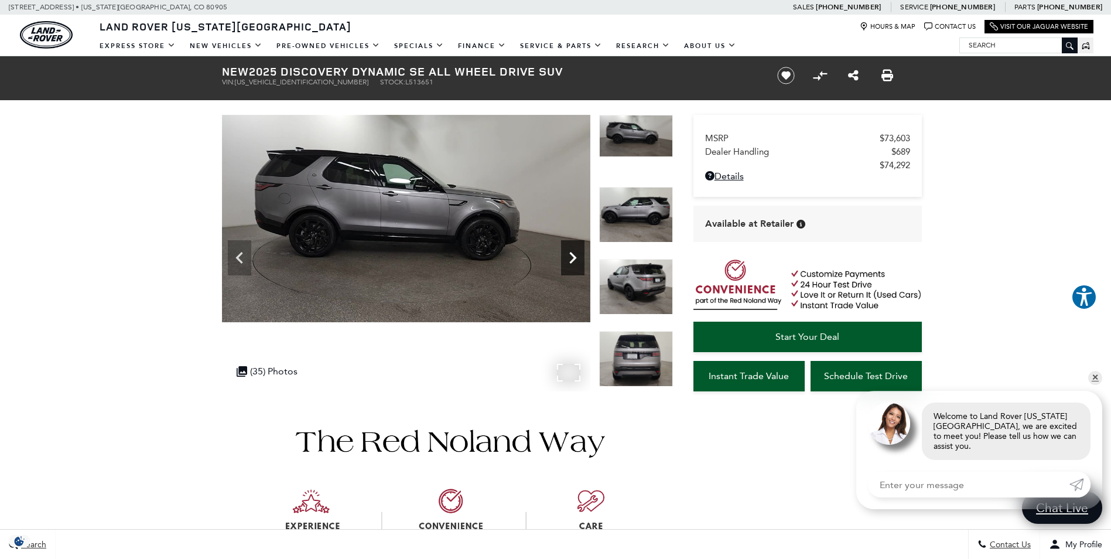
click at [569, 254] on icon "Next" at bounding box center [572, 257] width 23 height 23
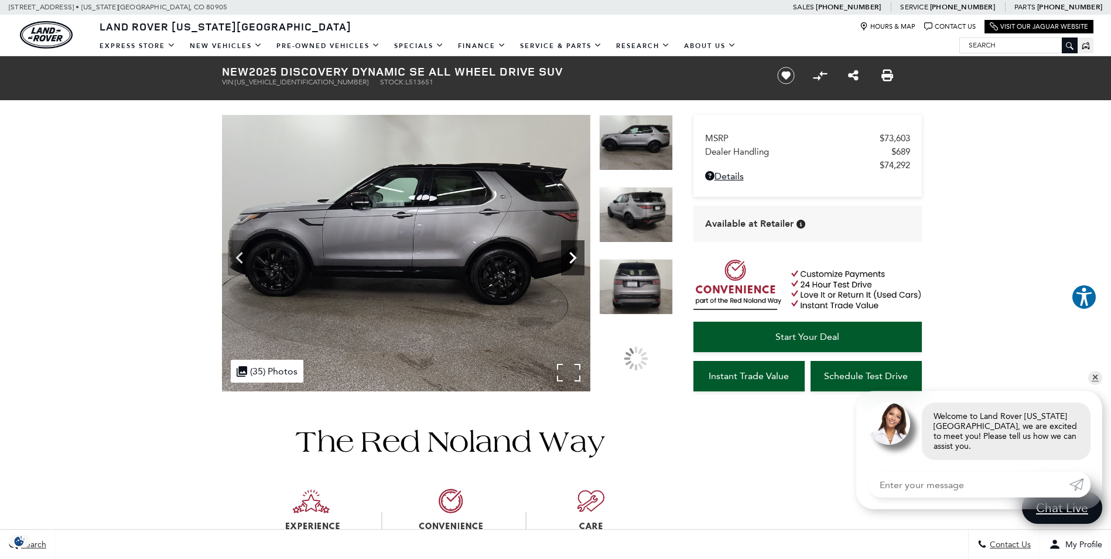
click at [569, 252] on icon "Next" at bounding box center [572, 257] width 23 height 23
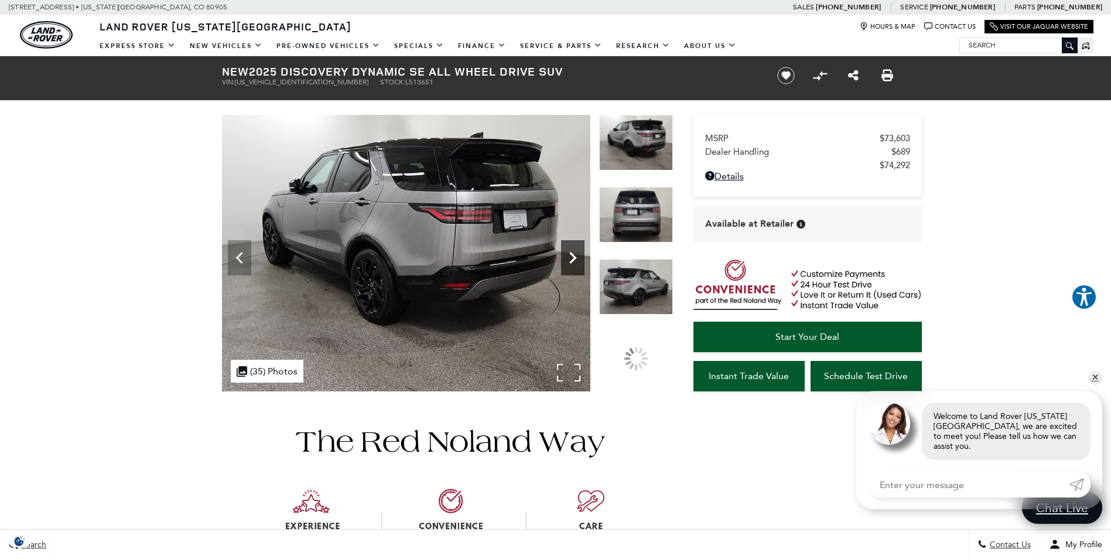
click at [569, 252] on icon "Next" at bounding box center [572, 257] width 23 height 23
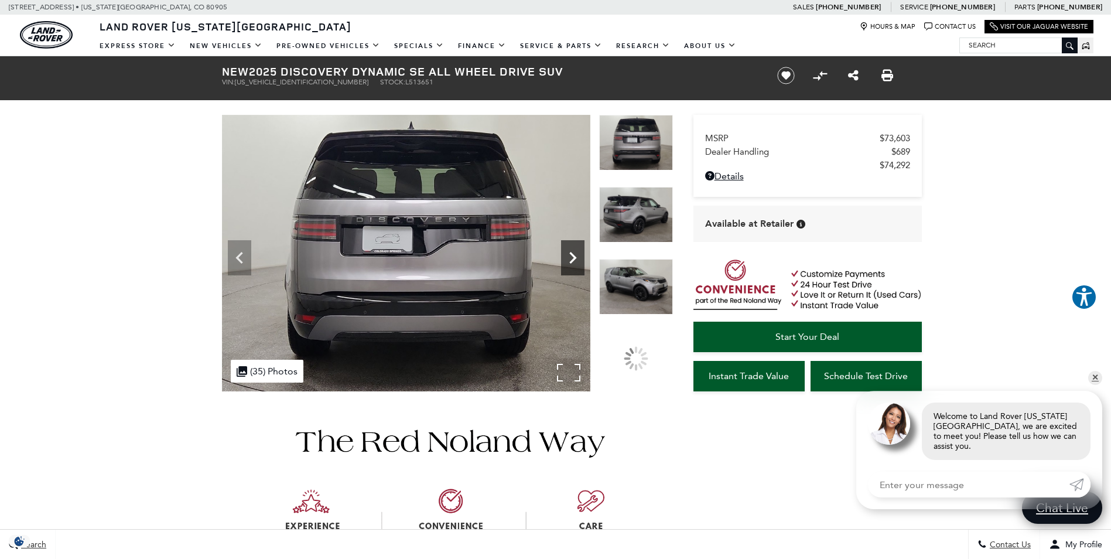
click at [569, 252] on icon "Next" at bounding box center [572, 257] width 23 height 23
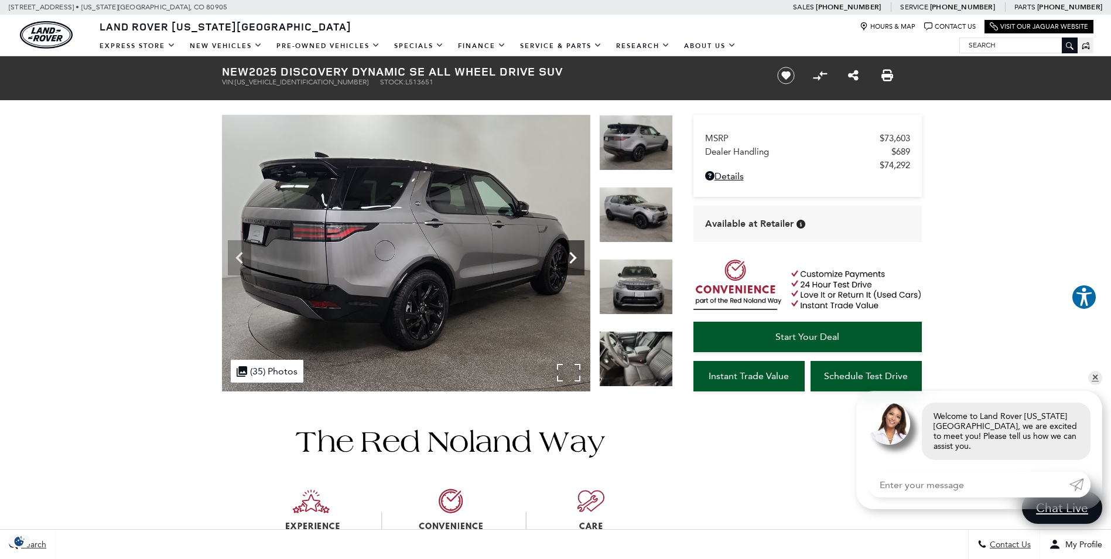
click at [569, 252] on icon "Next" at bounding box center [572, 257] width 23 height 23
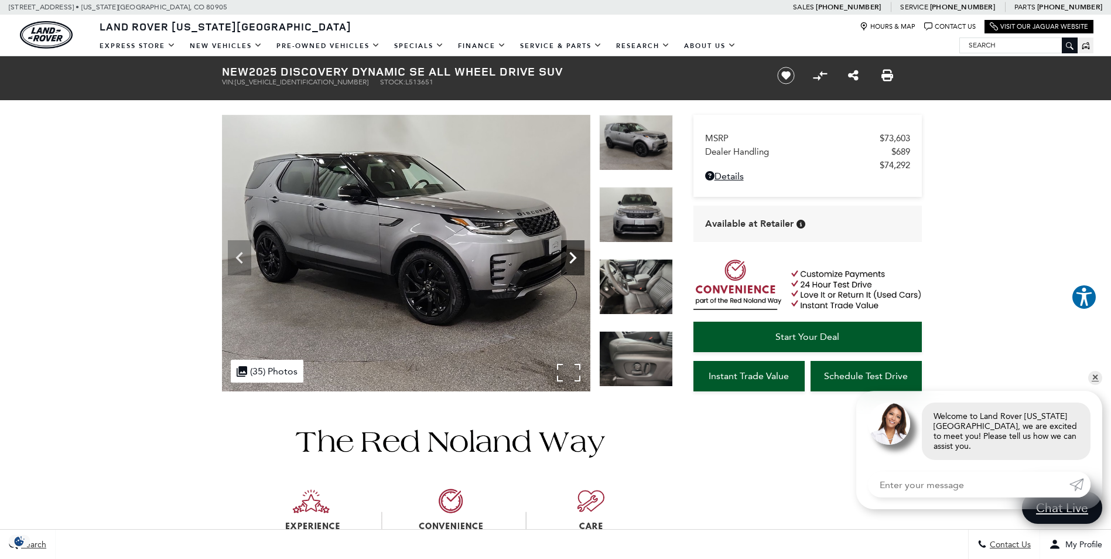
click at [570, 252] on icon "Next" at bounding box center [572, 257] width 23 height 23
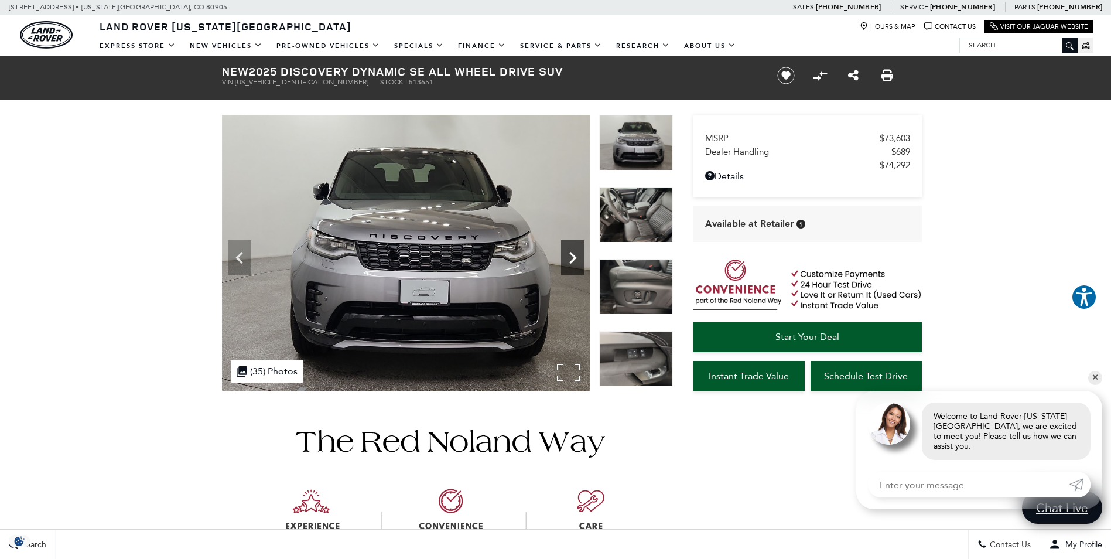
click at [570, 252] on icon "Next" at bounding box center [572, 257] width 23 height 23
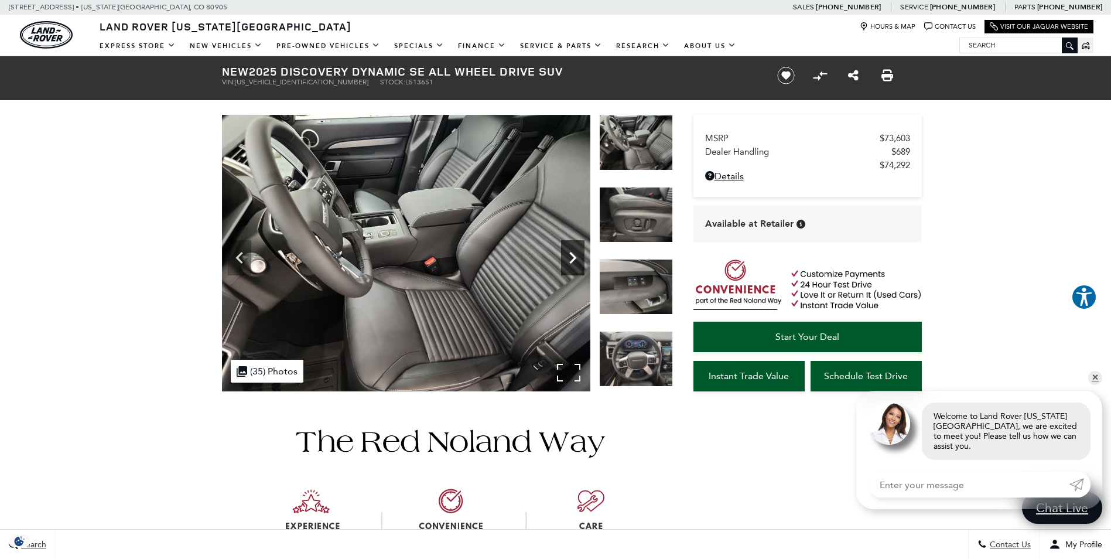
click at [570, 252] on icon "Next" at bounding box center [572, 257] width 23 height 23
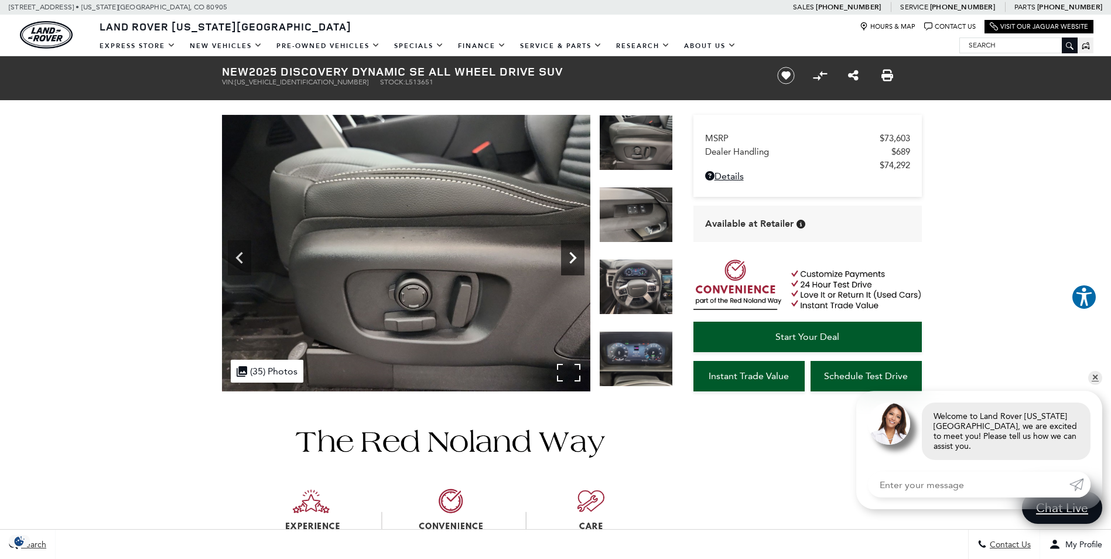
click at [570, 252] on icon "Next" at bounding box center [572, 257] width 23 height 23
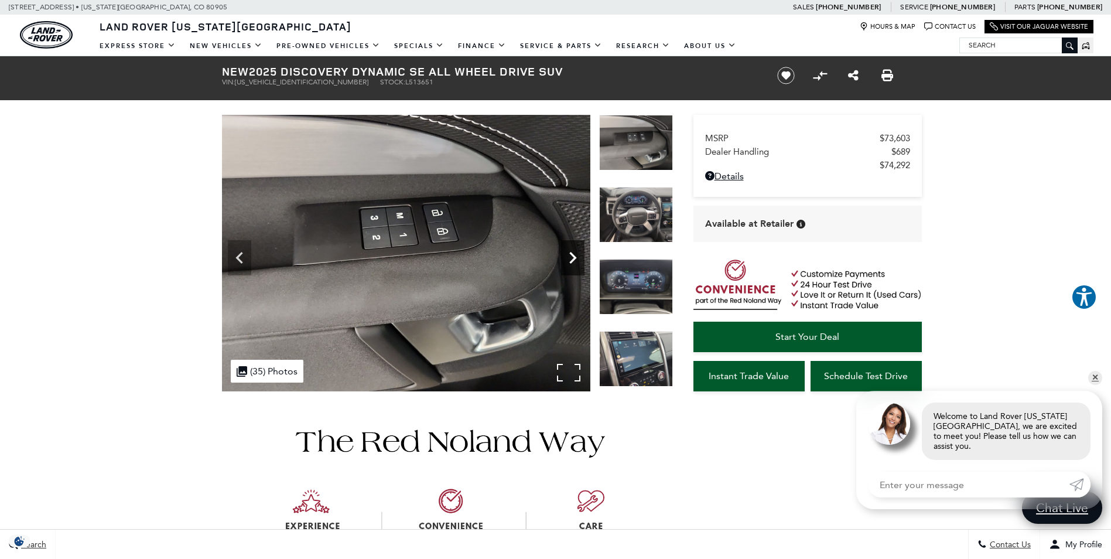
click at [570, 252] on icon "Next" at bounding box center [572, 257] width 23 height 23
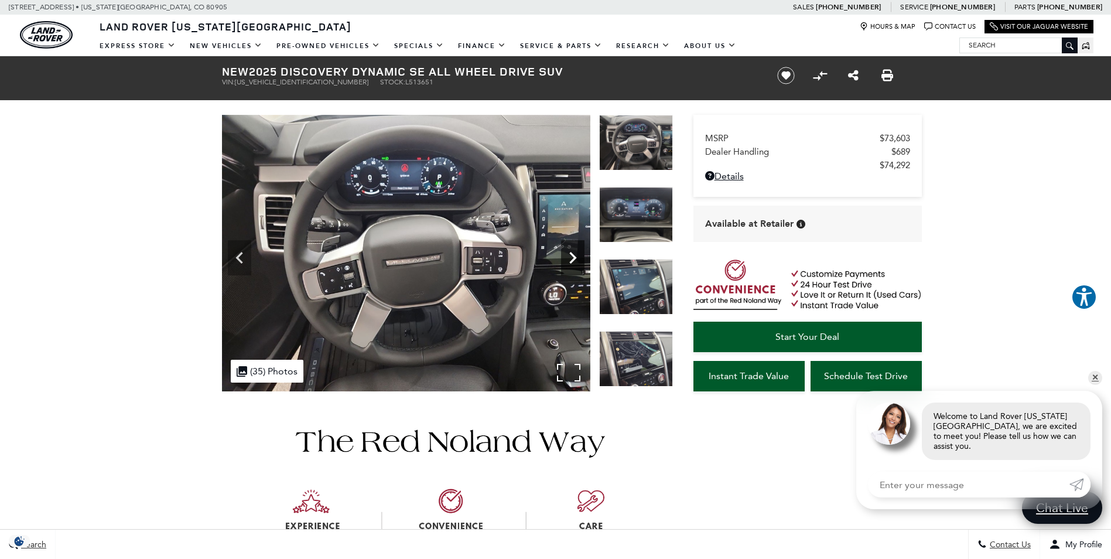
click at [570, 252] on icon "Next" at bounding box center [572, 257] width 23 height 23
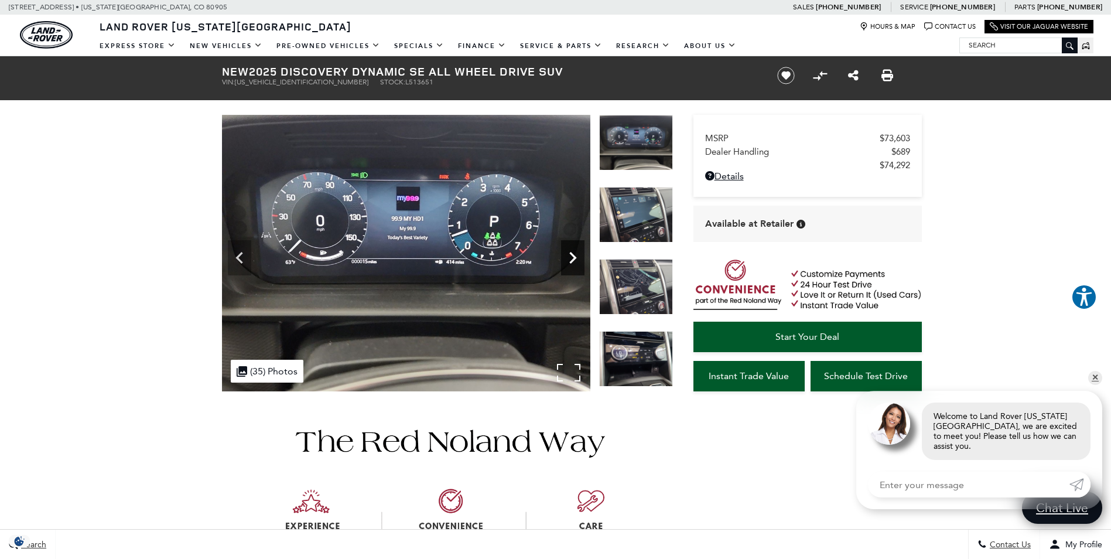
click at [570, 252] on icon "Next" at bounding box center [572, 257] width 23 height 23
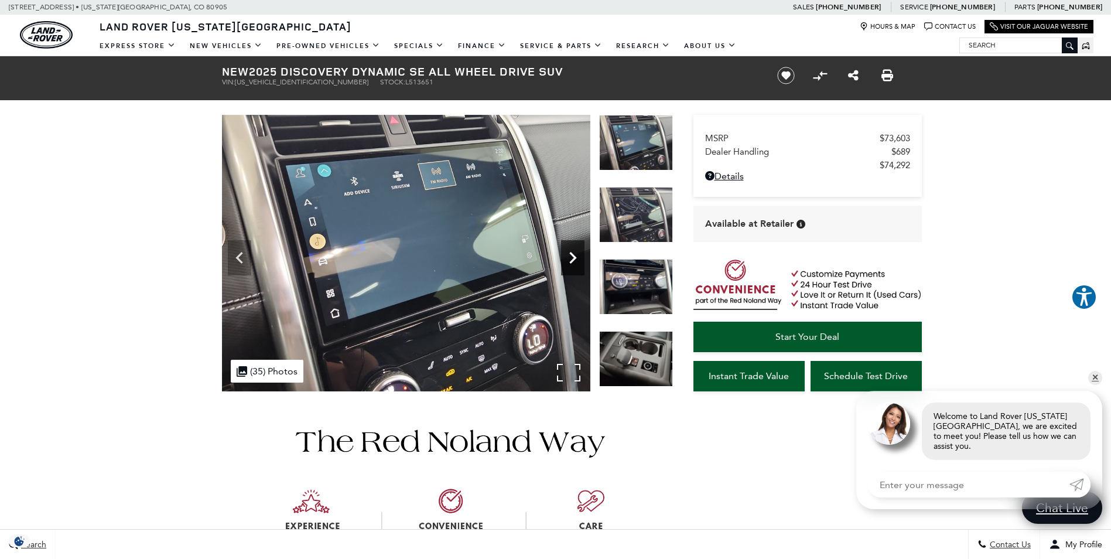
click at [570, 252] on icon "Next" at bounding box center [572, 257] width 23 height 23
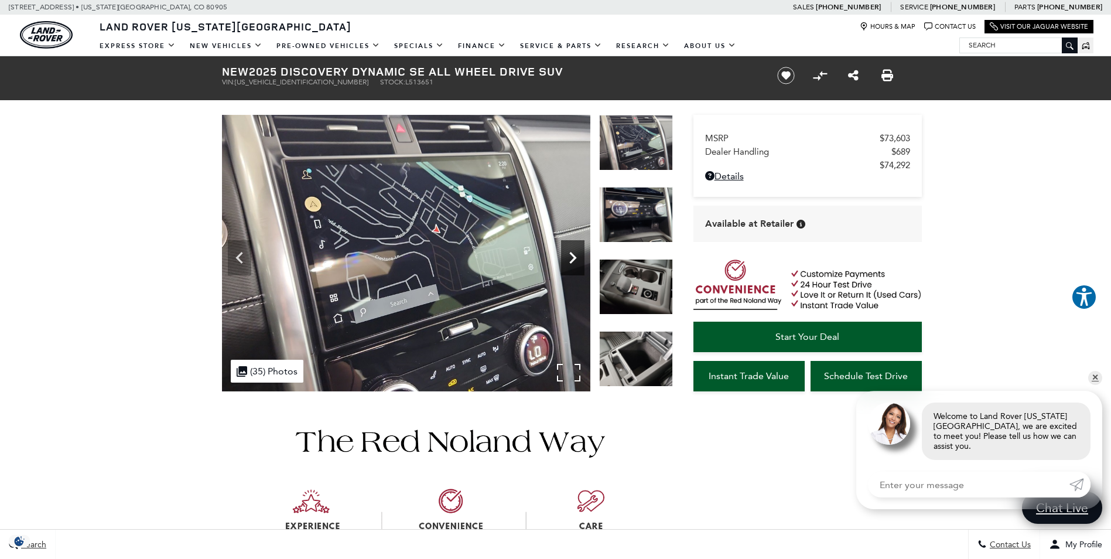
click at [570, 252] on icon "Next" at bounding box center [572, 257] width 23 height 23
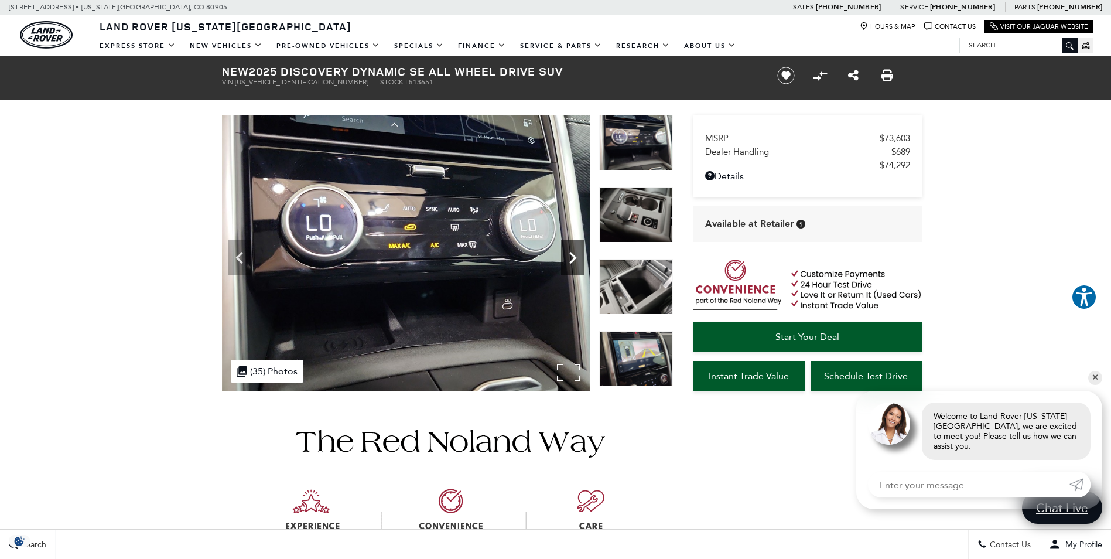
click at [570, 252] on icon "Next" at bounding box center [572, 257] width 23 height 23
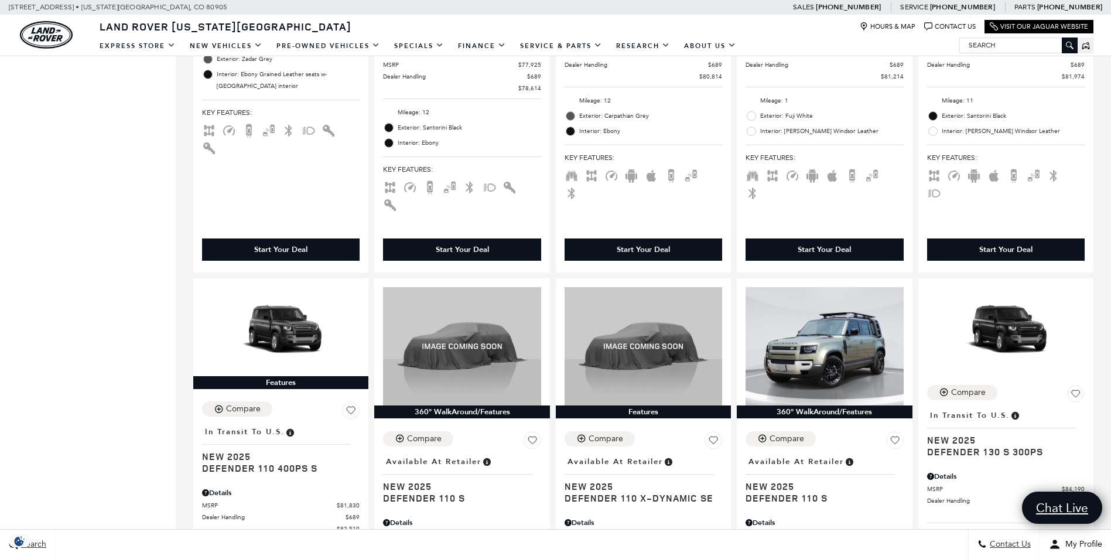
scroll to position [1581, 0]
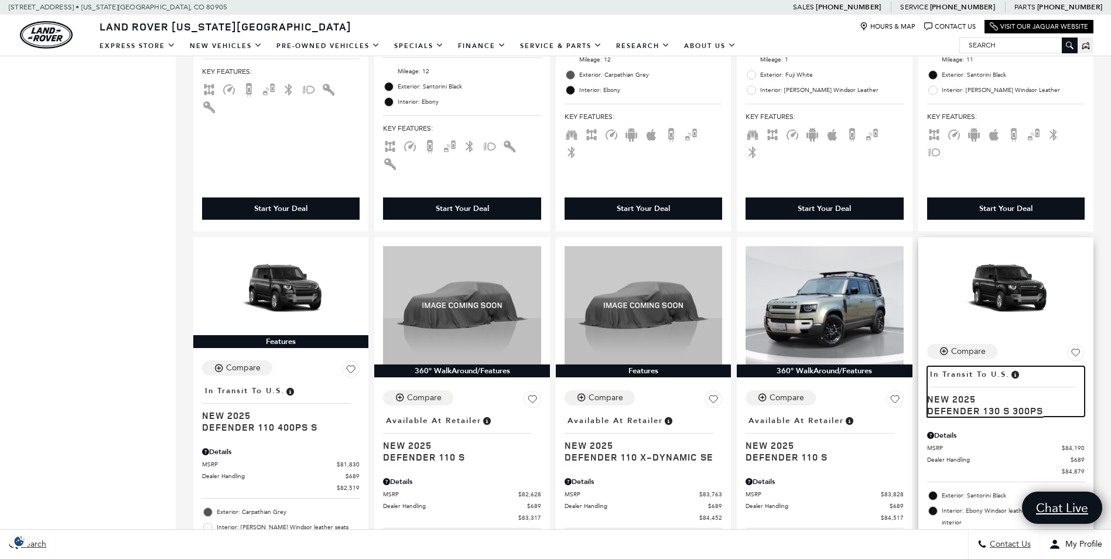
click at [973, 405] on span "Defender 130 S 300PS" at bounding box center [1001, 411] width 149 height 12
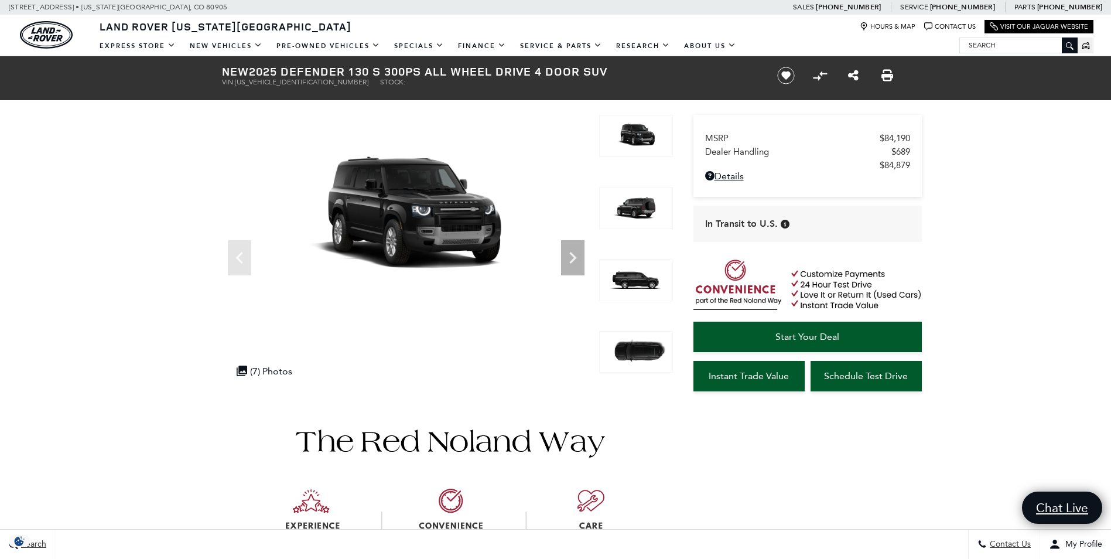
click at [632, 216] on img at bounding box center [636, 208] width 74 height 42
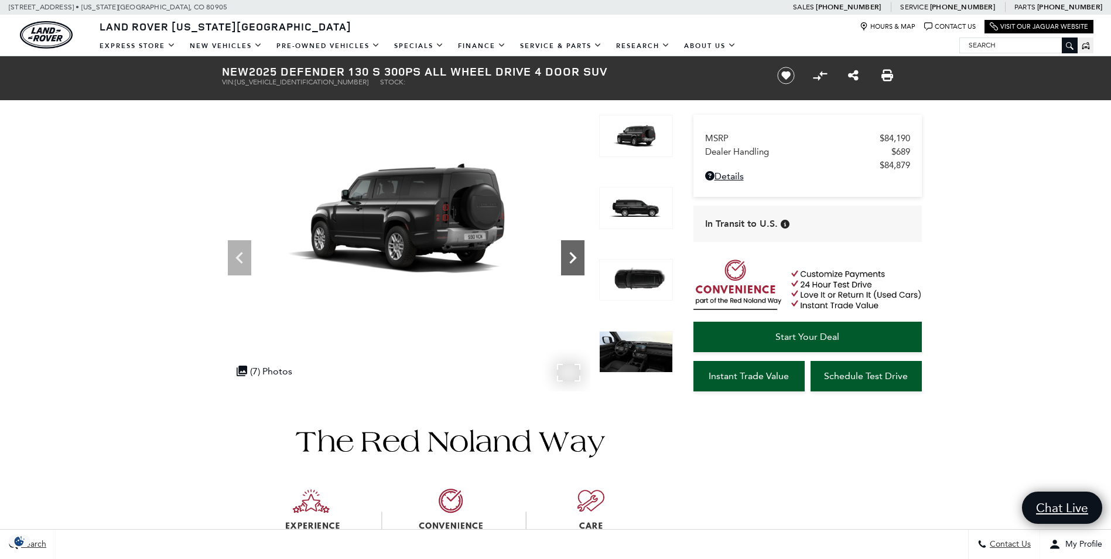
click at [571, 259] on icon "Next" at bounding box center [572, 257] width 23 height 23
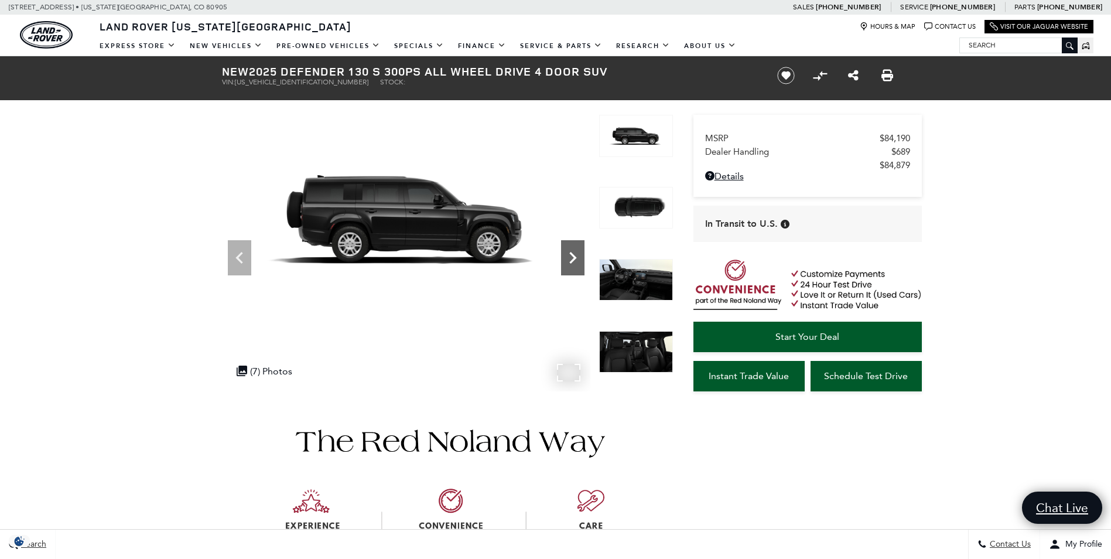
click at [571, 259] on icon "Next" at bounding box center [572, 257] width 23 height 23
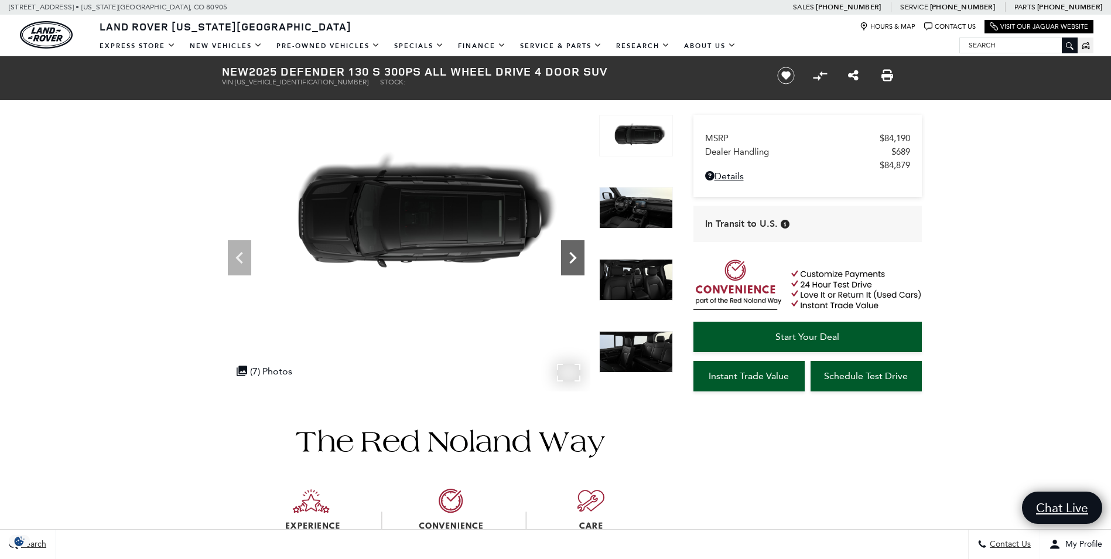
click at [571, 259] on icon "Next" at bounding box center [572, 257] width 23 height 23
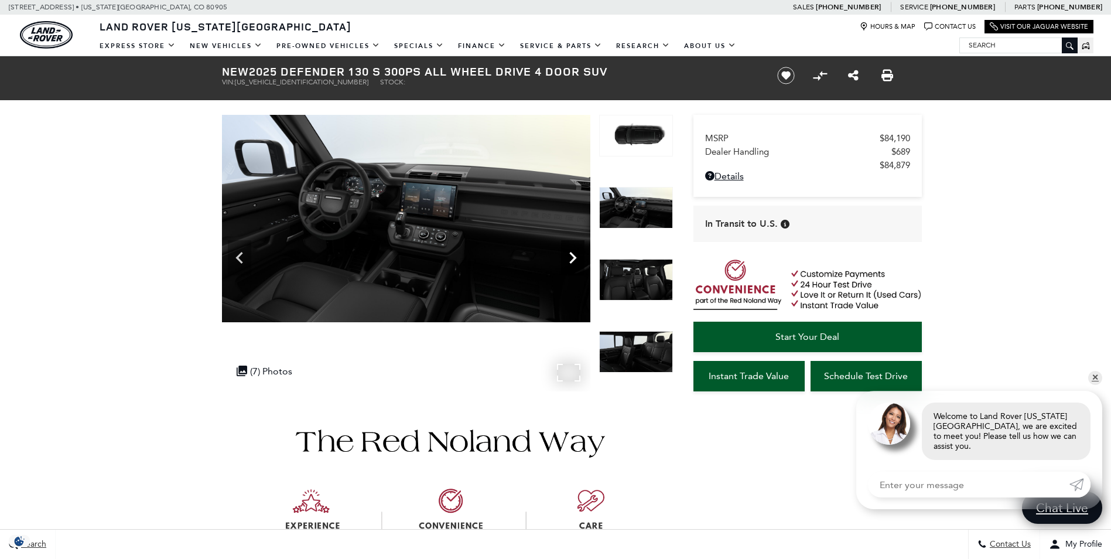
click at [571, 259] on icon "Next" at bounding box center [572, 257] width 23 height 23
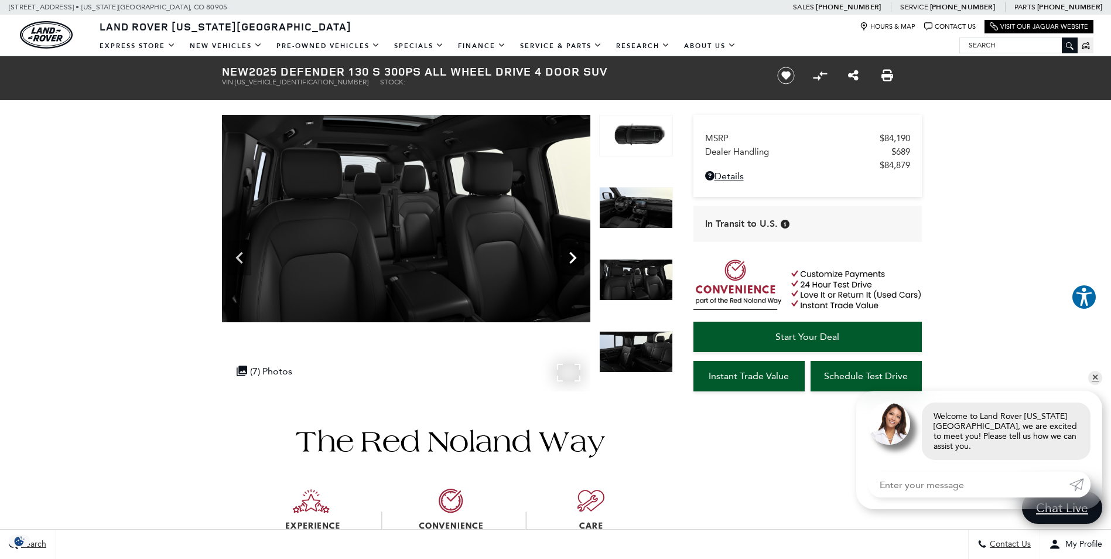
click at [571, 259] on icon "Next" at bounding box center [572, 257] width 23 height 23
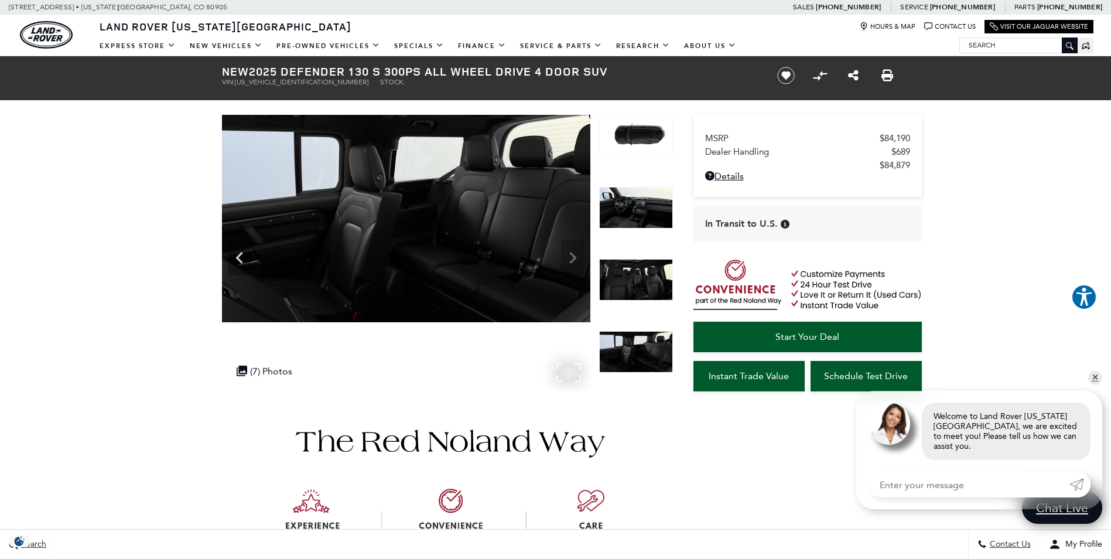
click at [571, 259] on img at bounding box center [406, 218] width 368 height 207
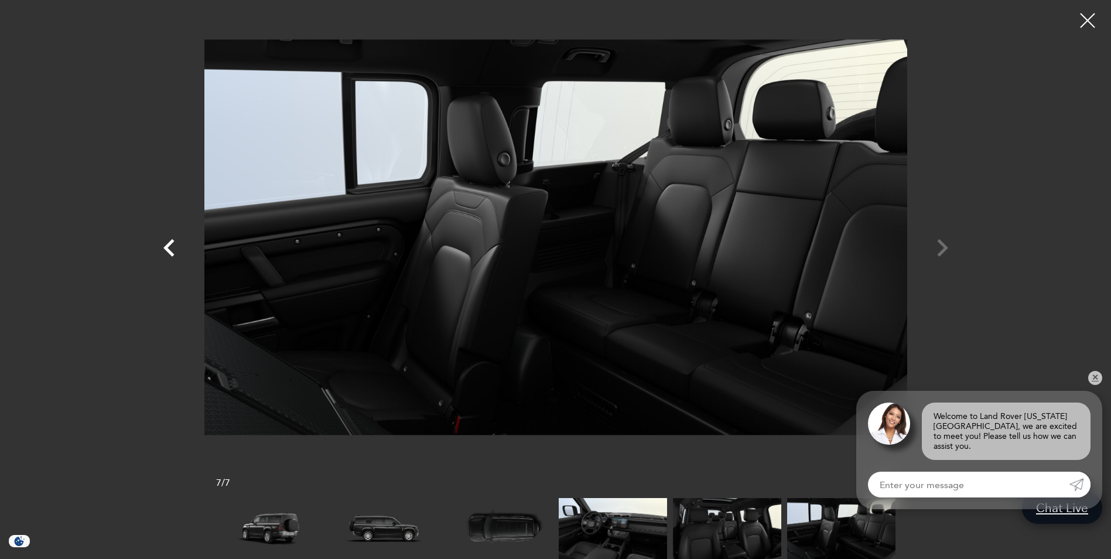
click at [165, 253] on icon "Previous" at bounding box center [169, 247] width 35 height 35
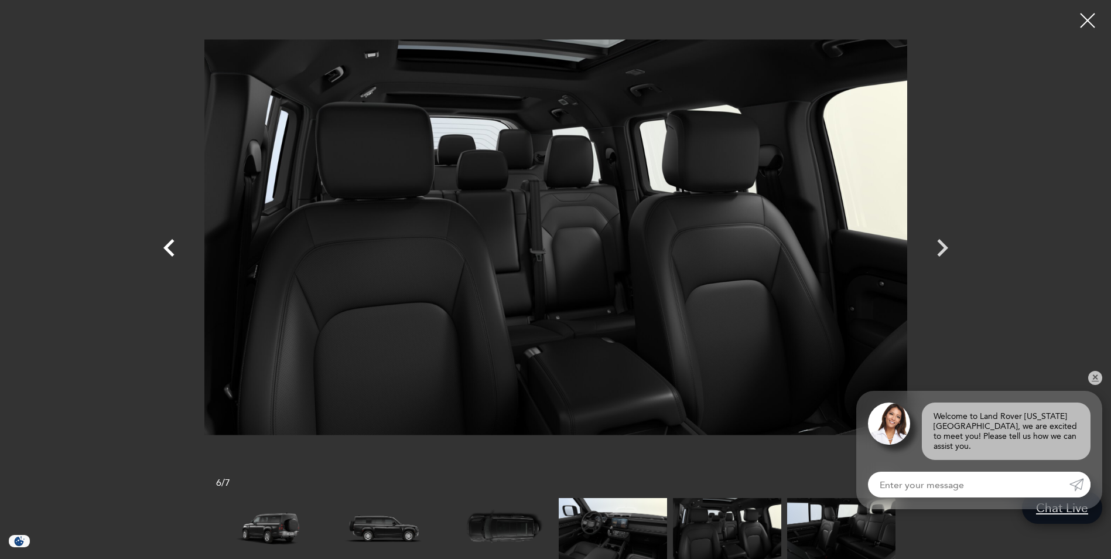
click at [165, 252] on icon "Previous" at bounding box center [169, 247] width 35 height 35
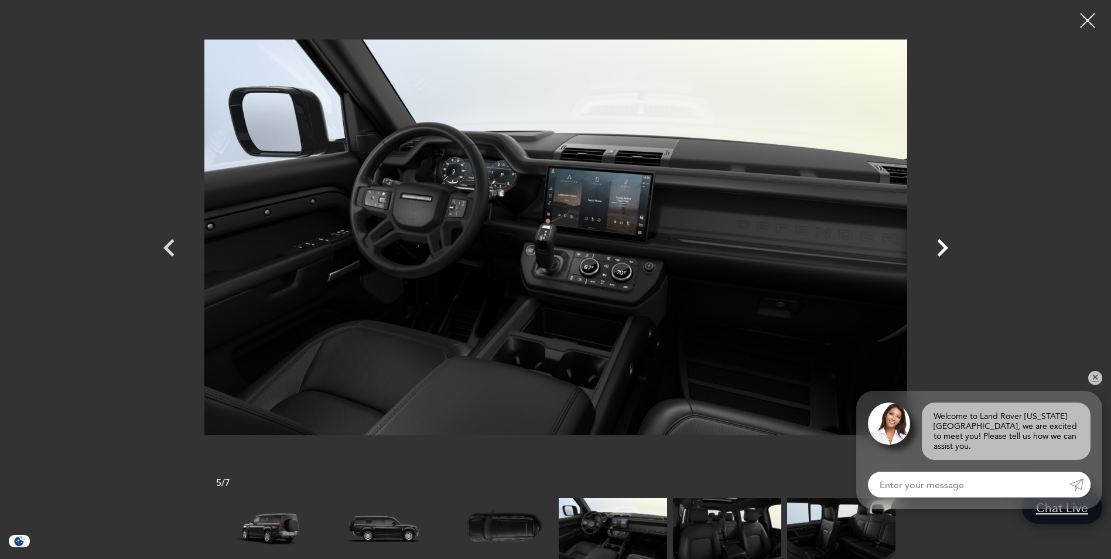
click at [943, 247] on icon "Next" at bounding box center [942, 248] width 11 height 18
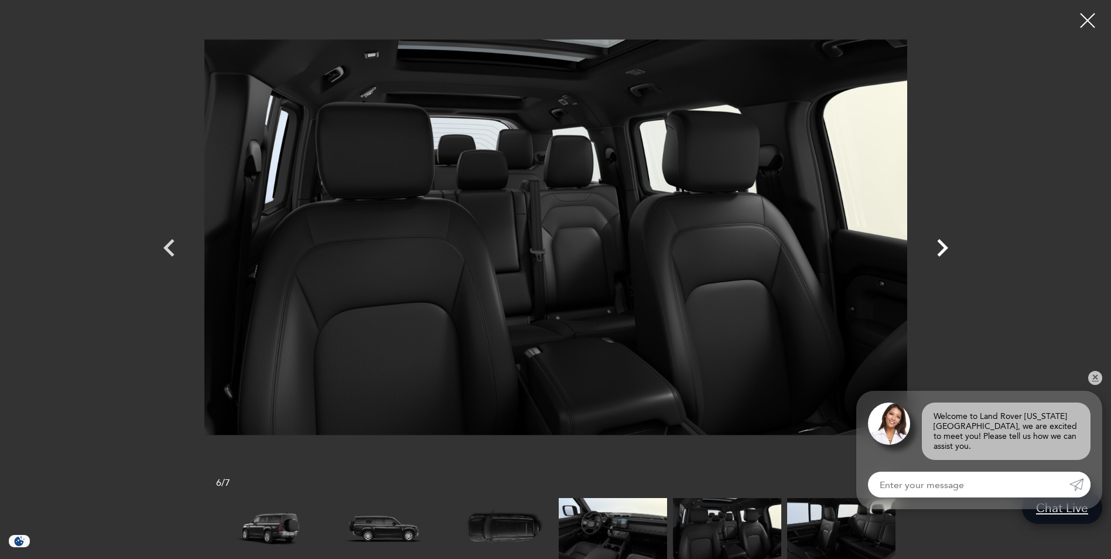
click at [943, 247] on icon "Next" at bounding box center [942, 248] width 11 height 18
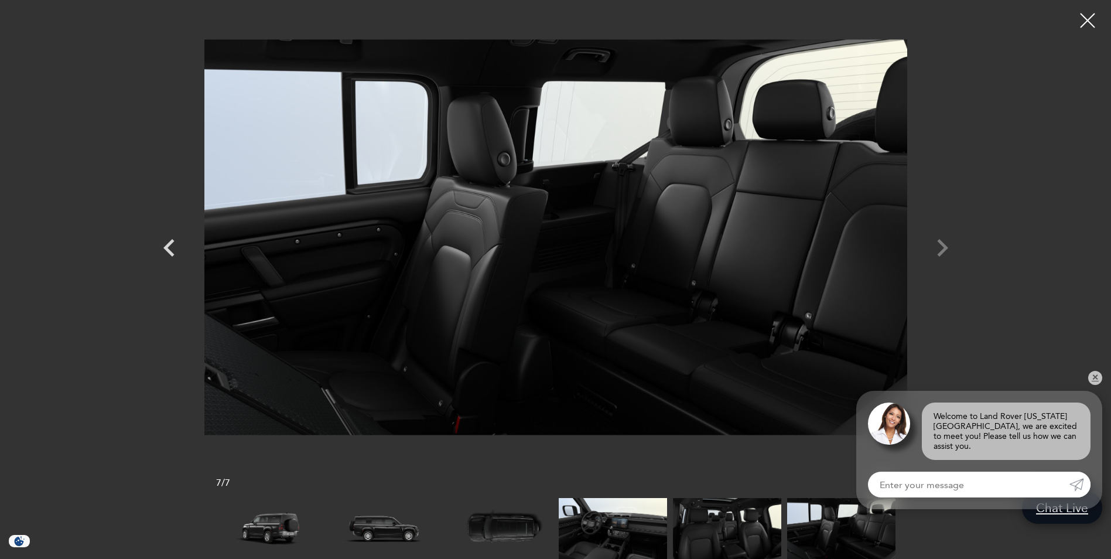
click at [943, 247] on div at bounding box center [556, 237] width 820 height 456
click at [945, 245] on div at bounding box center [556, 237] width 820 height 456
click at [946, 245] on div at bounding box center [556, 237] width 820 height 456
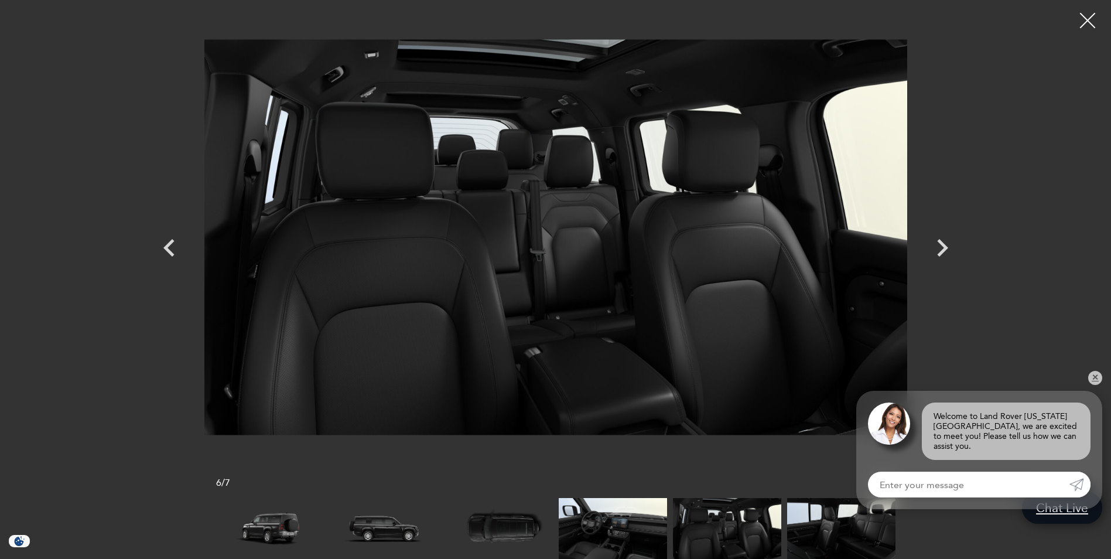
click at [1090, 19] on div at bounding box center [1087, 20] width 31 height 31
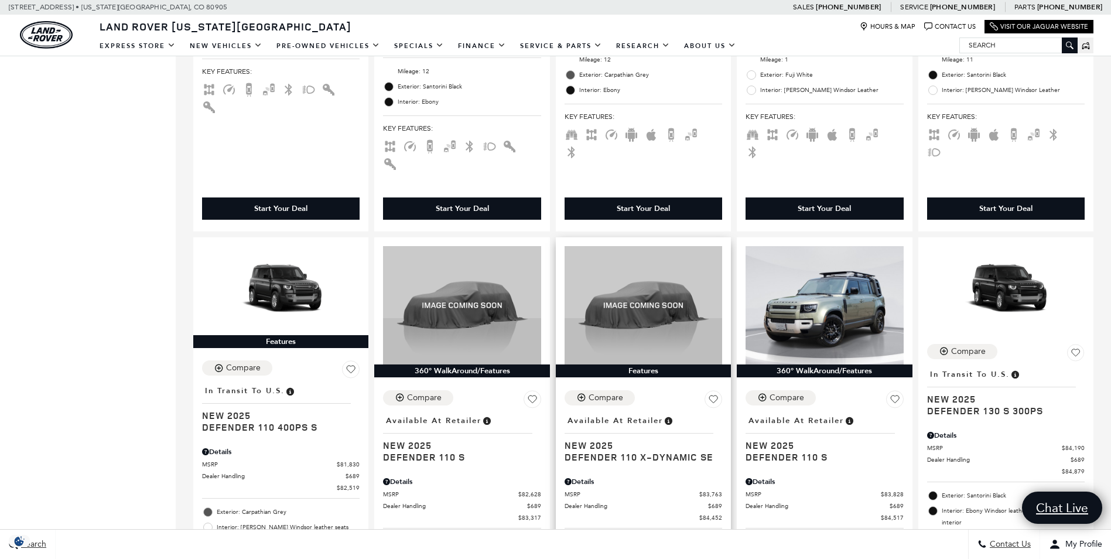
scroll to position [1640, 0]
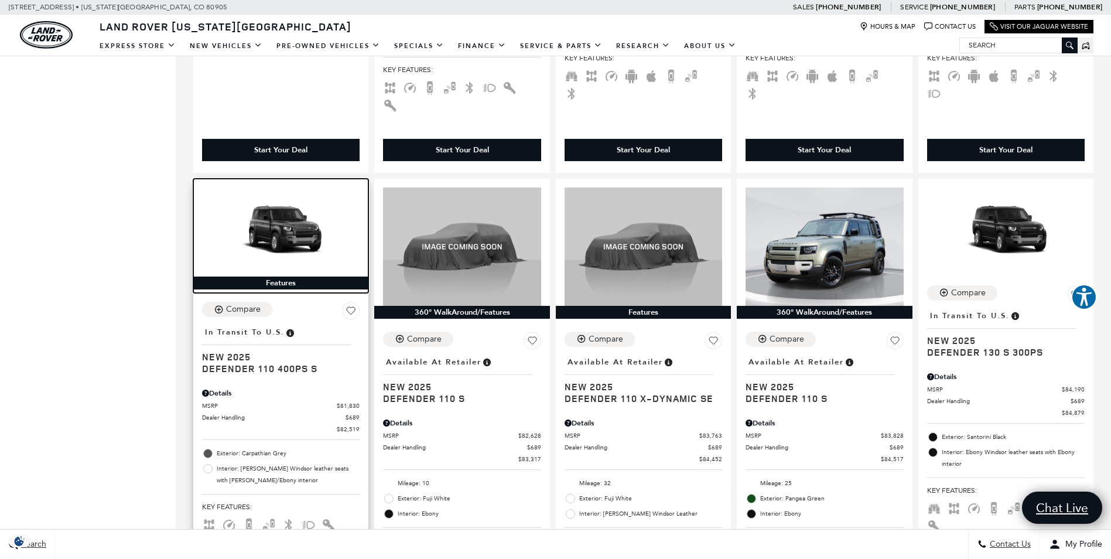
click at [289, 187] on img at bounding box center [281, 231] width 158 height 89
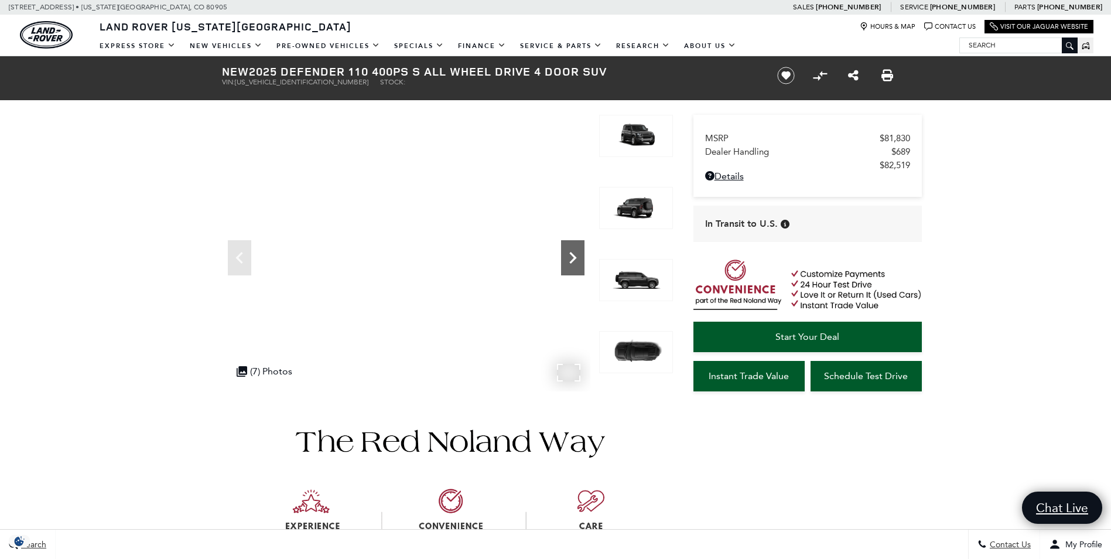
click at [566, 249] on icon "Next" at bounding box center [572, 257] width 23 height 23
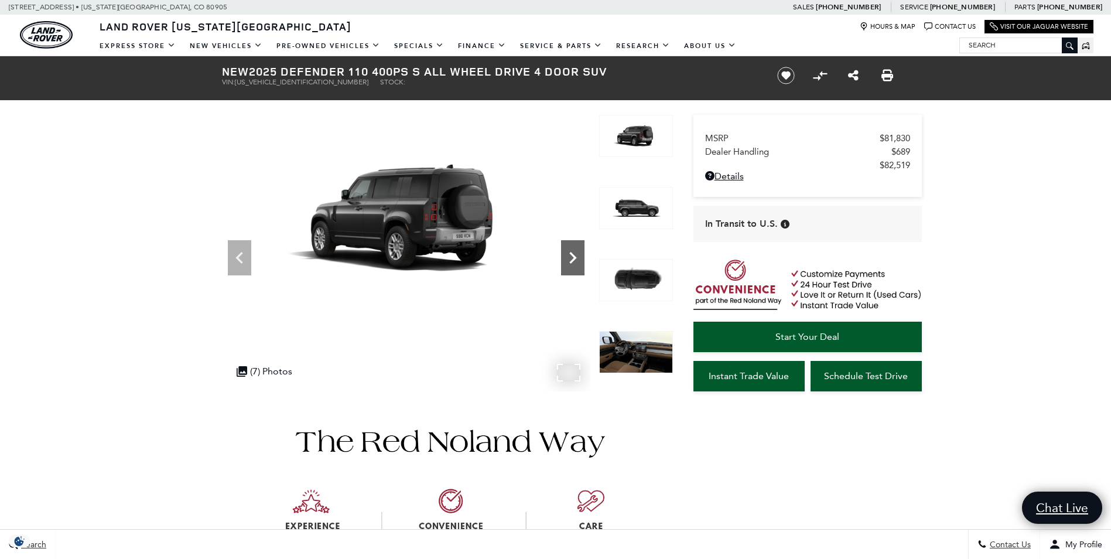
click at [566, 249] on icon "Next" at bounding box center [572, 257] width 23 height 23
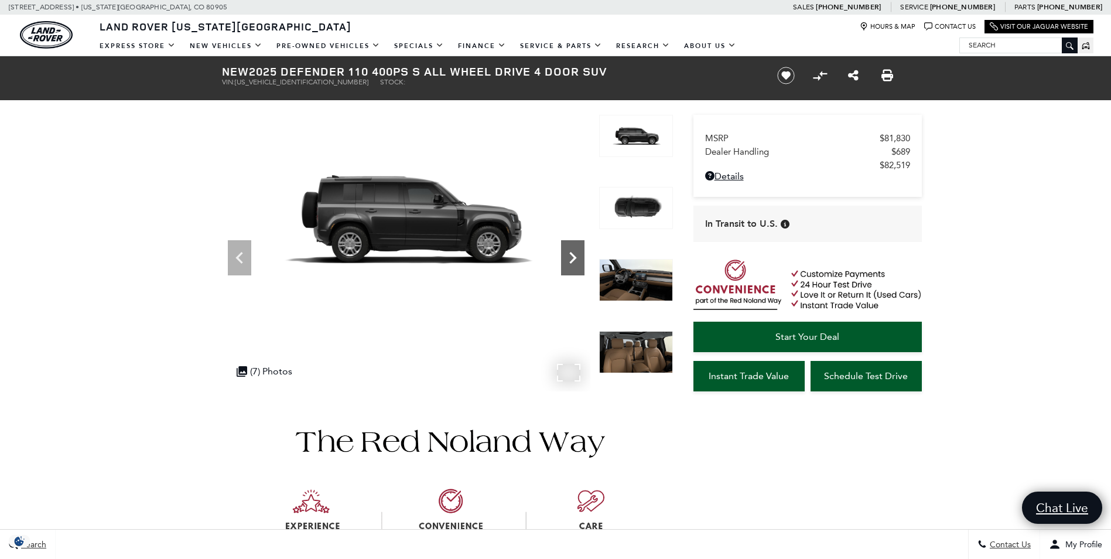
click at [566, 249] on icon "Next" at bounding box center [572, 257] width 23 height 23
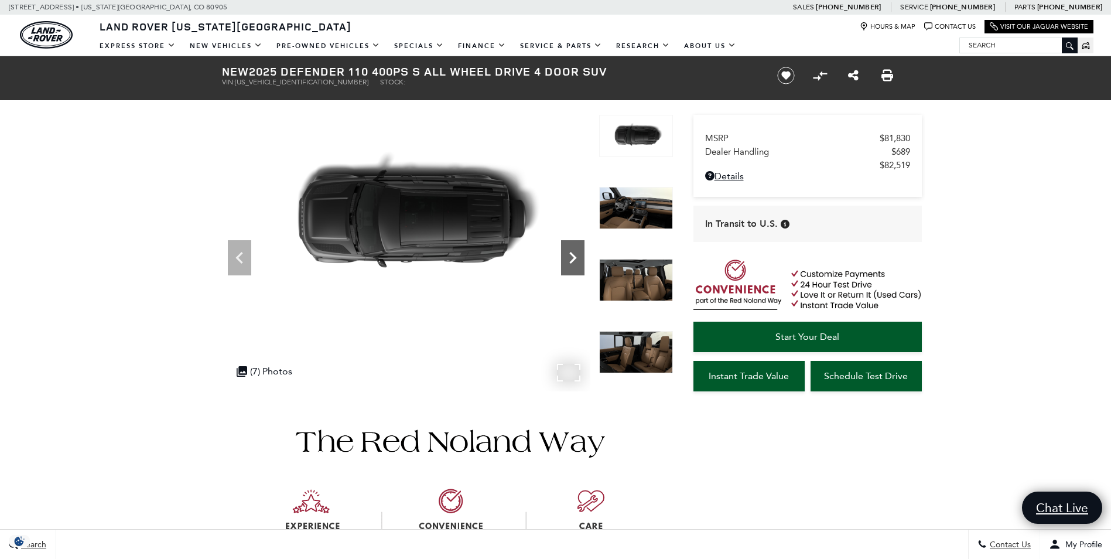
click at [566, 249] on icon "Next" at bounding box center [572, 257] width 23 height 23
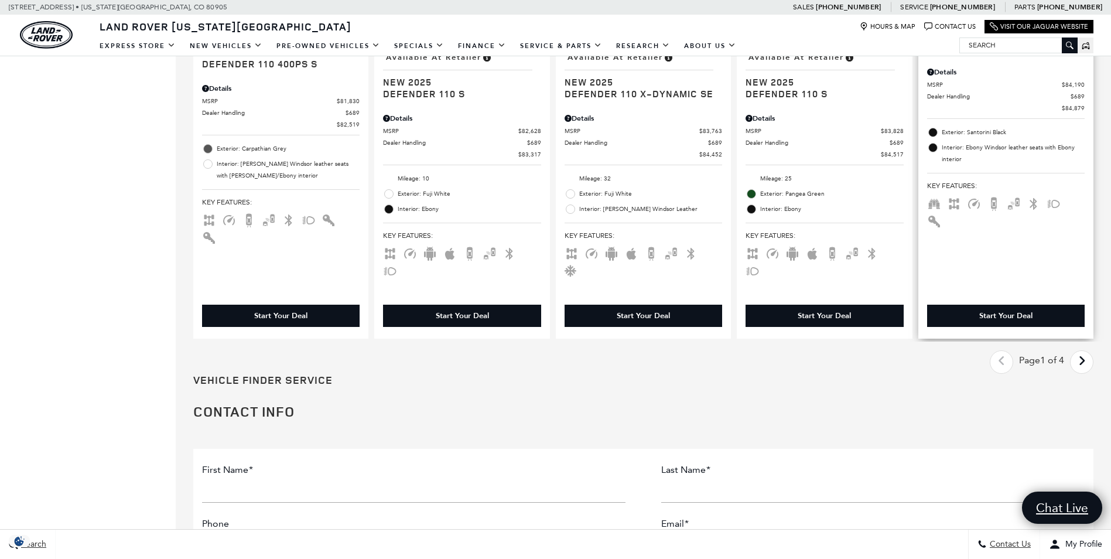
scroll to position [1933, 0]
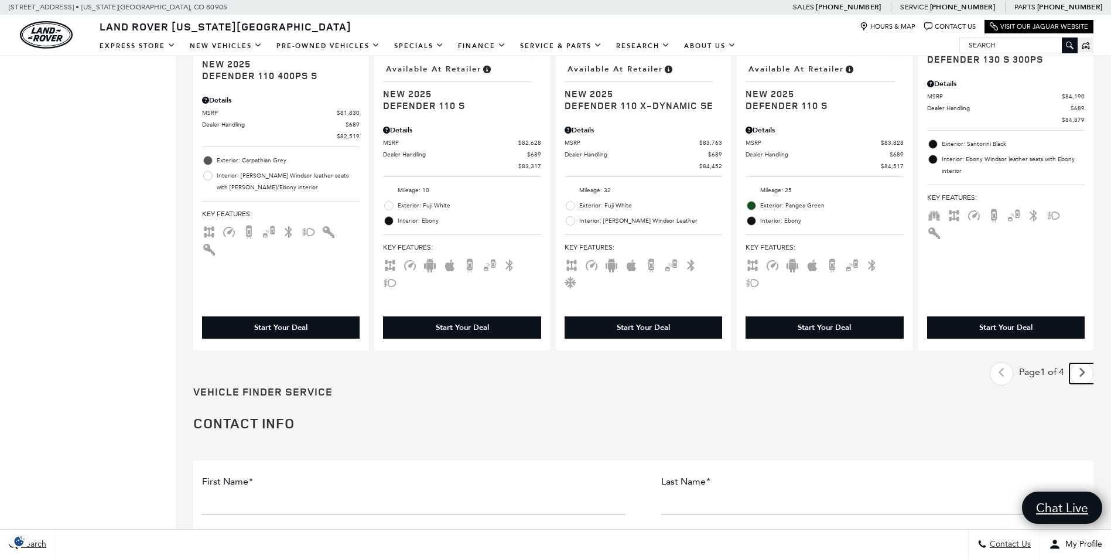
click at [1086, 363] on icon "next page" at bounding box center [1082, 372] width 8 height 19
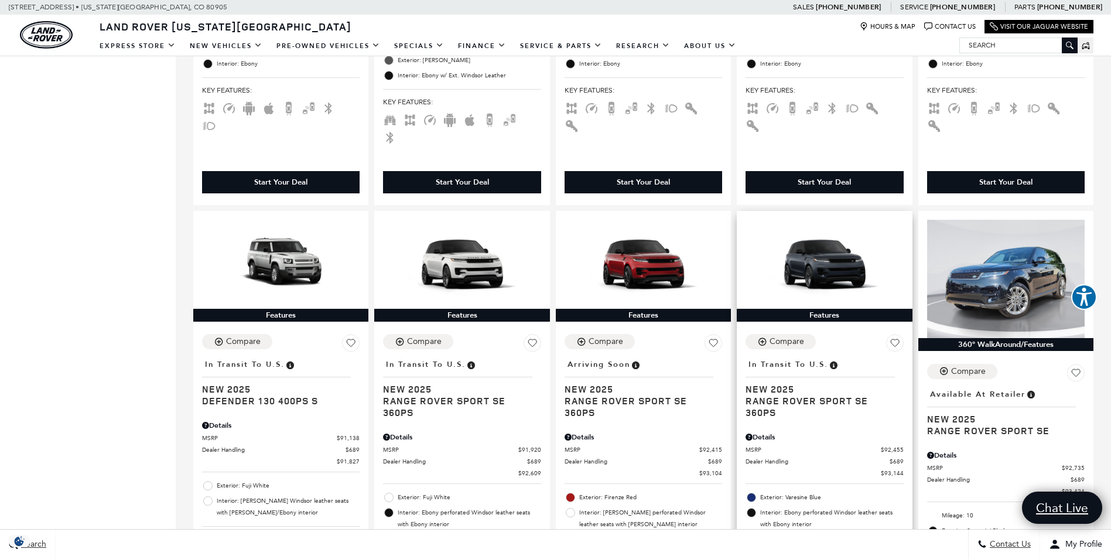
scroll to position [644, 0]
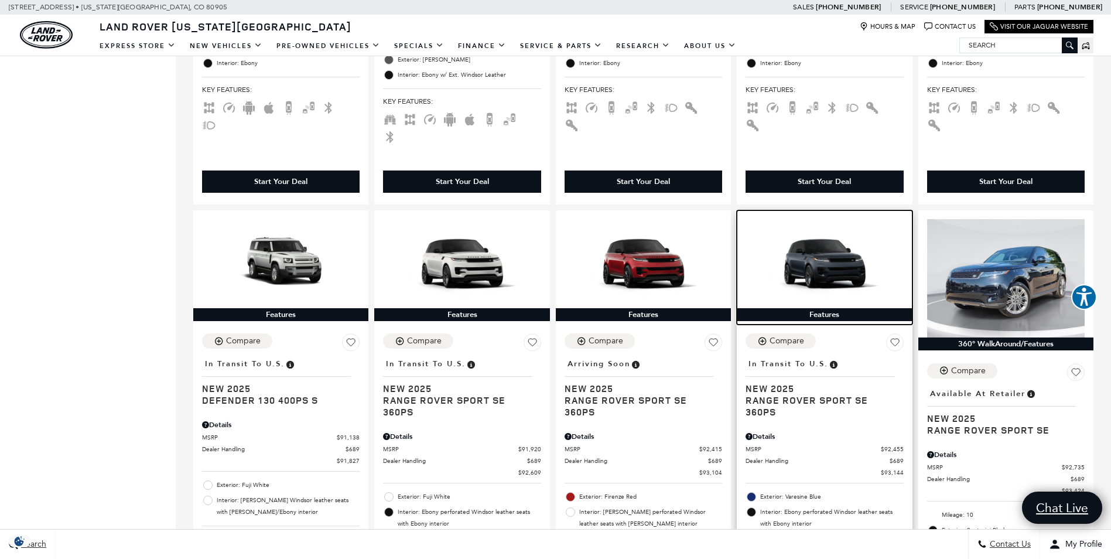
click at [833, 256] on img at bounding box center [825, 263] width 158 height 89
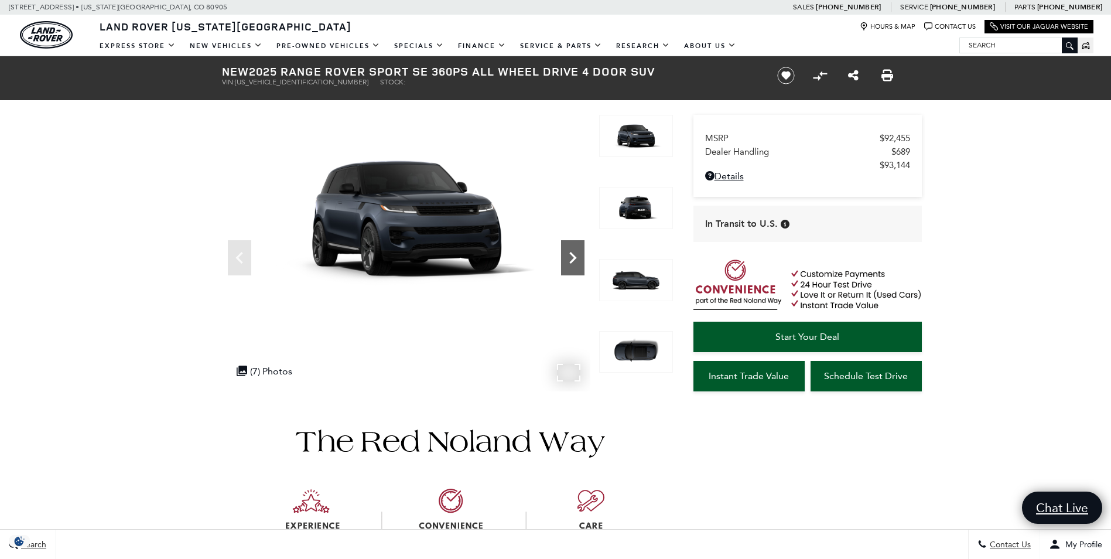
click at [564, 259] on icon "Next" at bounding box center [572, 257] width 23 height 23
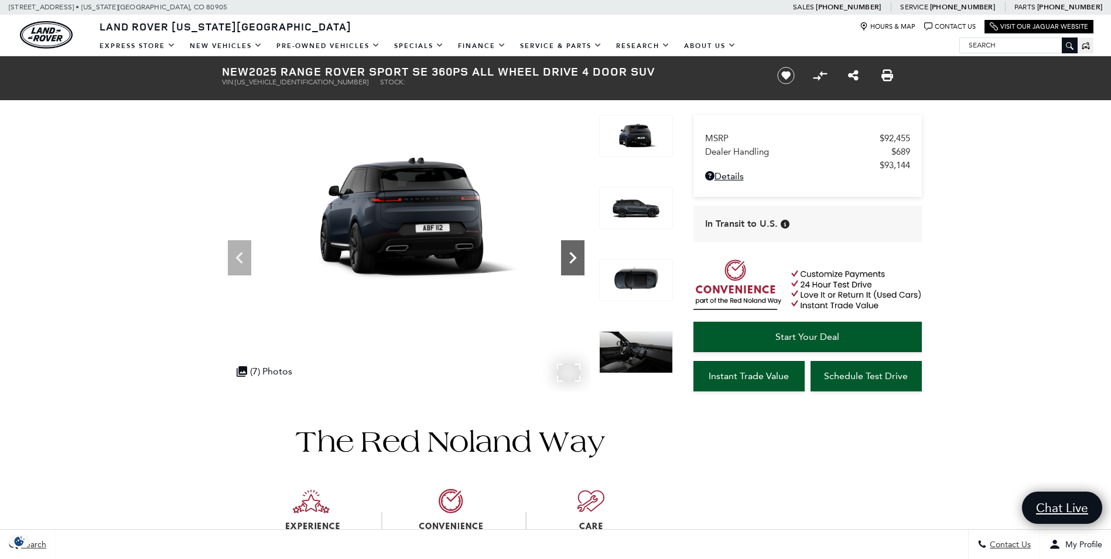
click at [565, 259] on icon "Next" at bounding box center [572, 257] width 23 height 23
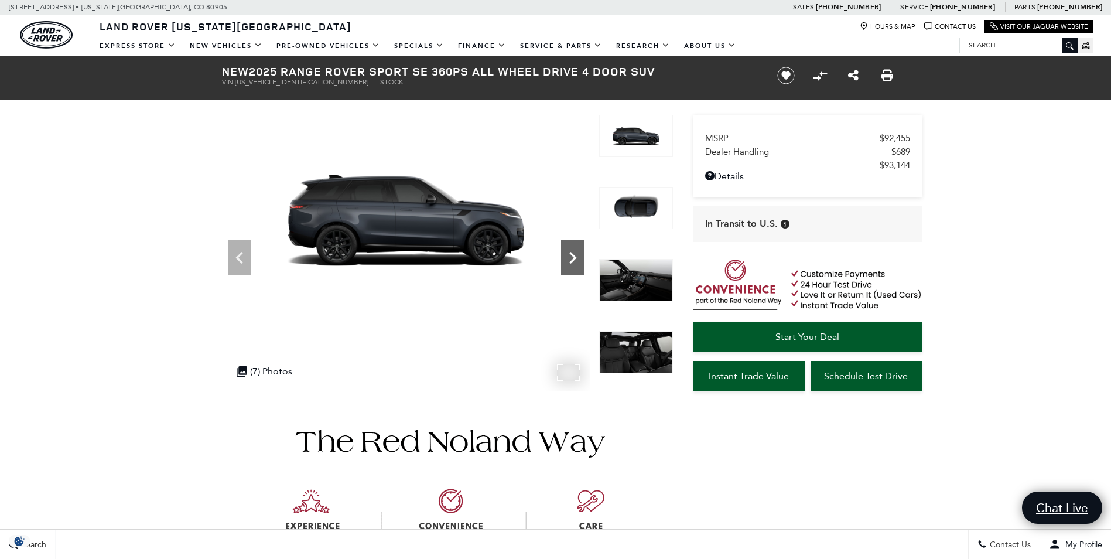
click at [565, 259] on icon "Next" at bounding box center [572, 257] width 23 height 23
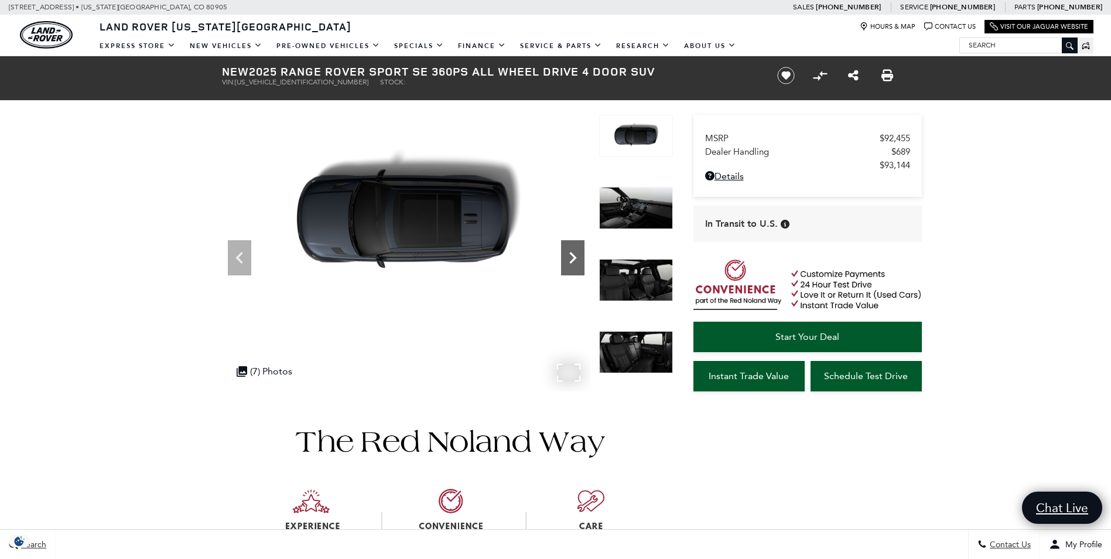
click at [565, 259] on icon "Next" at bounding box center [572, 257] width 23 height 23
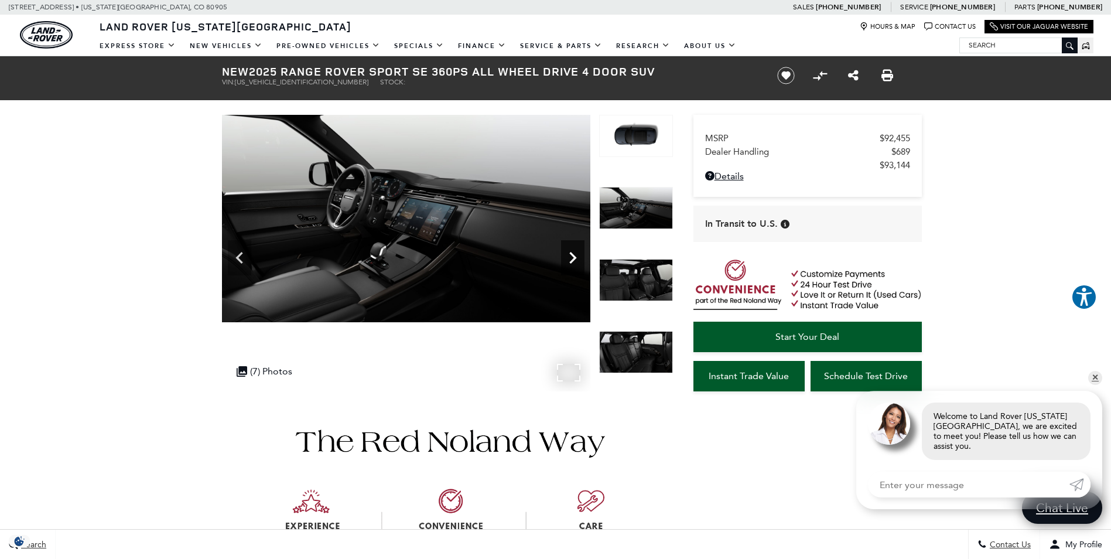
click at [565, 259] on icon "Next" at bounding box center [572, 257] width 23 height 23
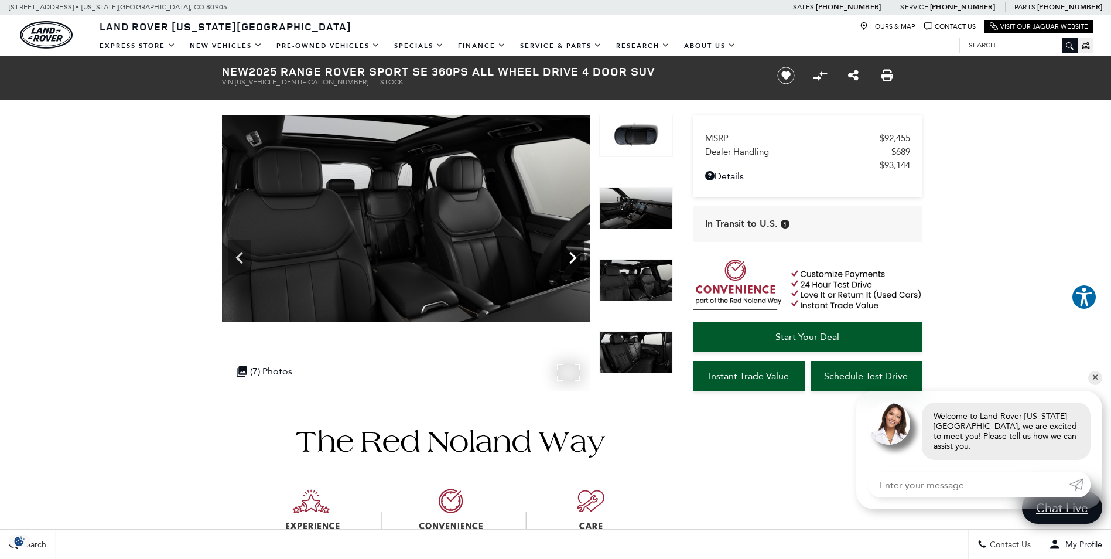
click at [565, 259] on icon "Next" at bounding box center [572, 257] width 23 height 23
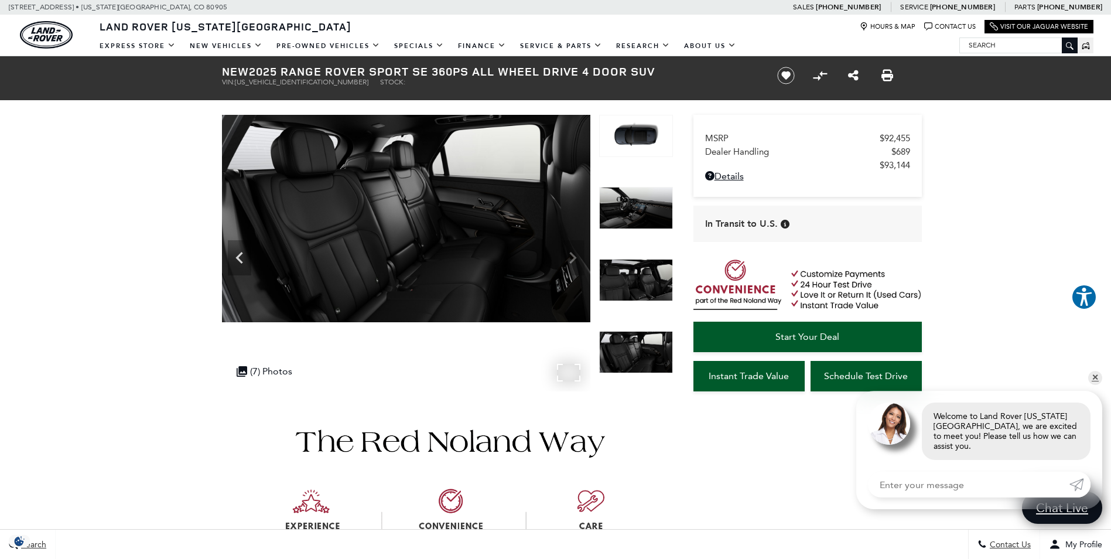
click at [565, 259] on img at bounding box center [406, 218] width 368 height 207
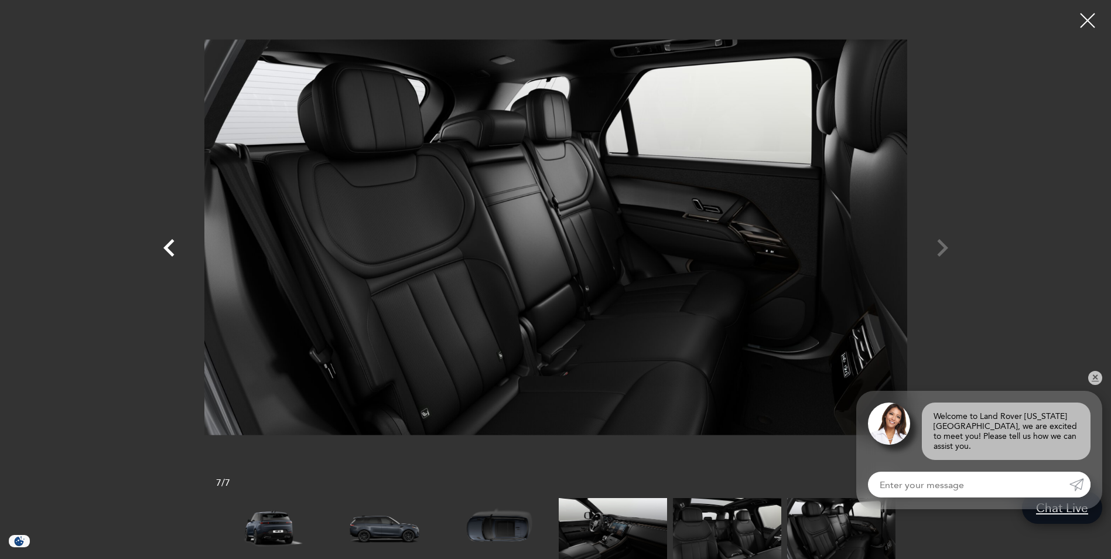
click at [166, 247] on icon "Previous" at bounding box center [168, 248] width 11 height 18
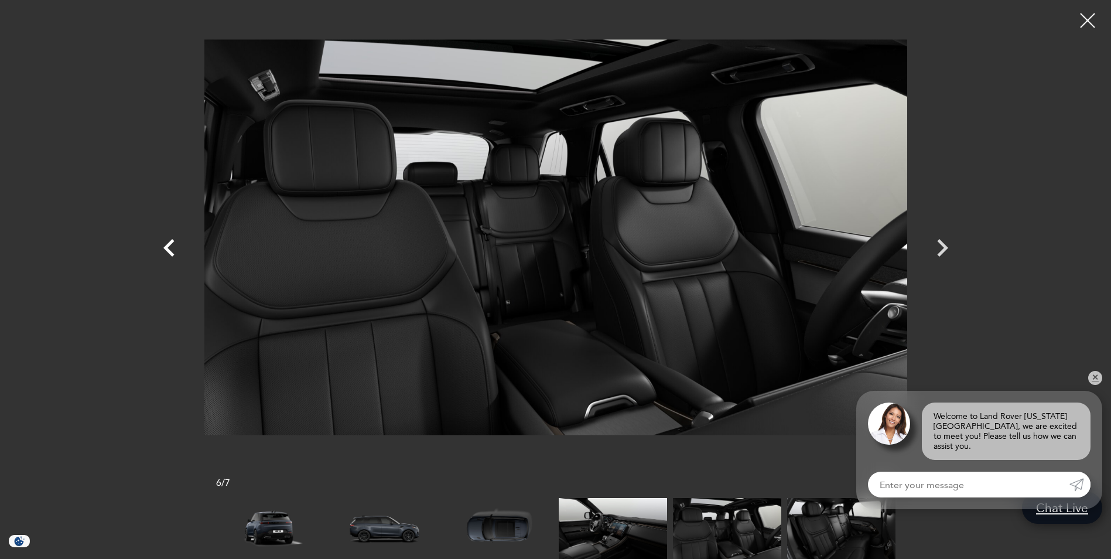
click at [166, 247] on icon "Previous" at bounding box center [168, 248] width 11 height 18
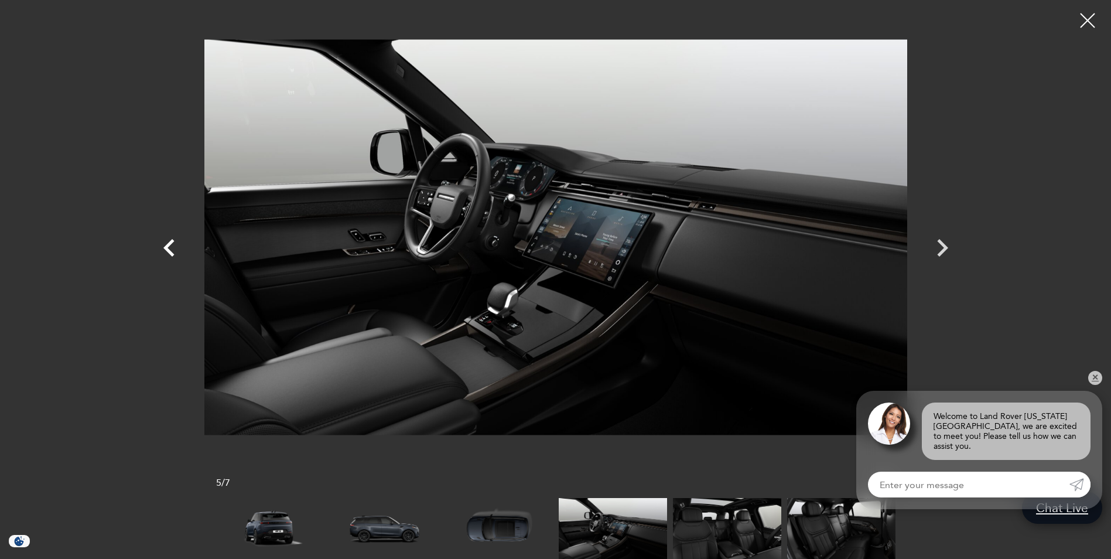
click at [167, 247] on icon "Previous" at bounding box center [168, 248] width 11 height 18
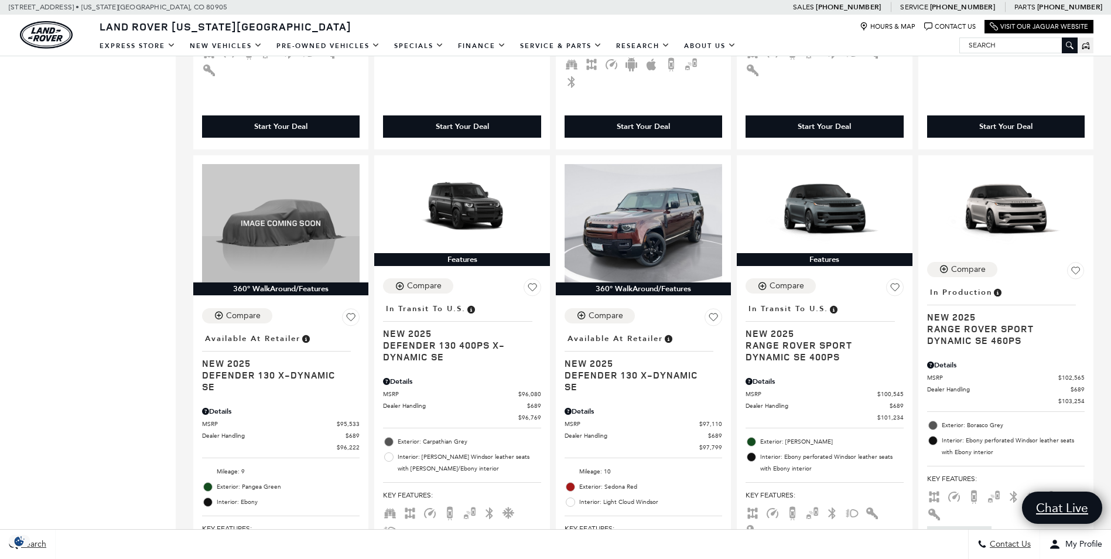
scroll to position [1640, 0]
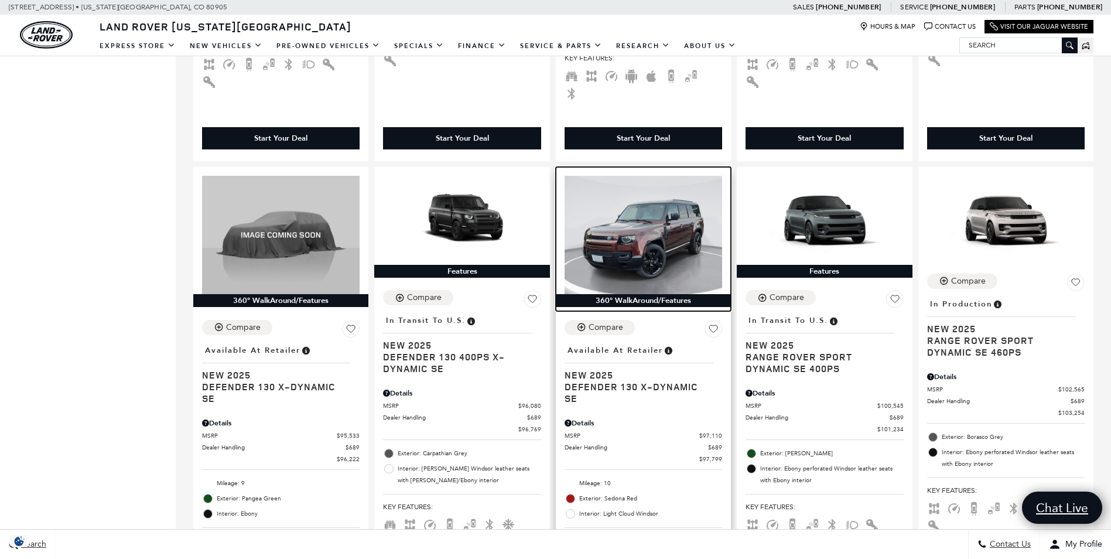
click at [668, 197] on img at bounding box center [644, 235] width 158 height 118
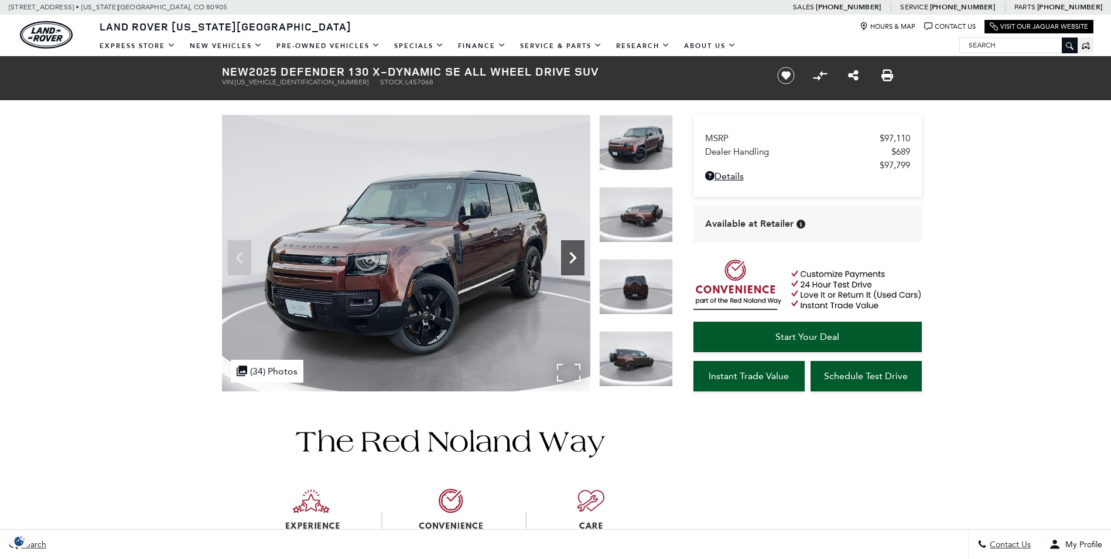
click at [575, 255] on icon "Next" at bounding box center [572, 257] width 23 height 23
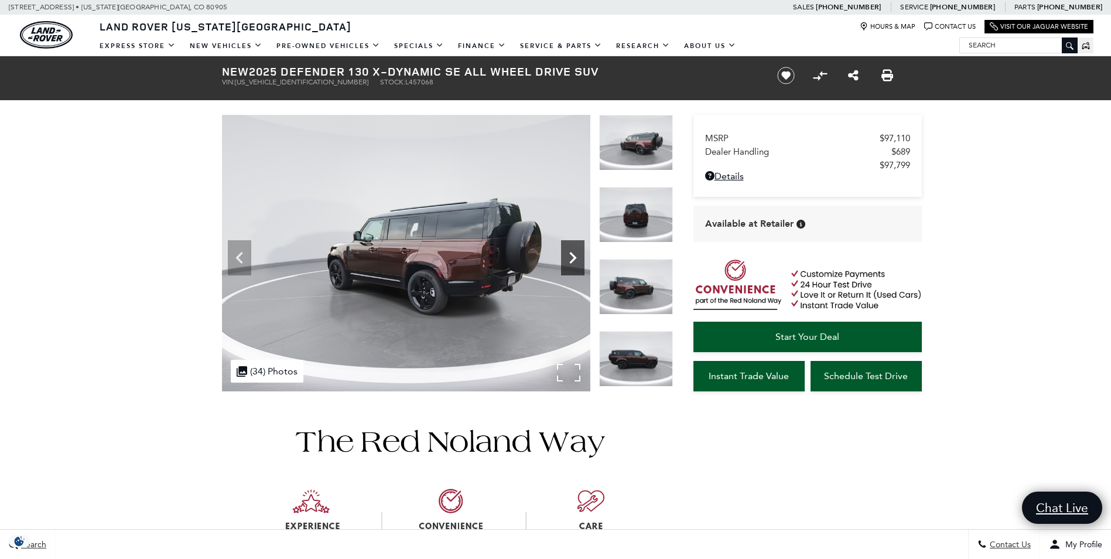
click at [575, 255] on icon "Next" at bounding box center [572, 257] width 23 height 23
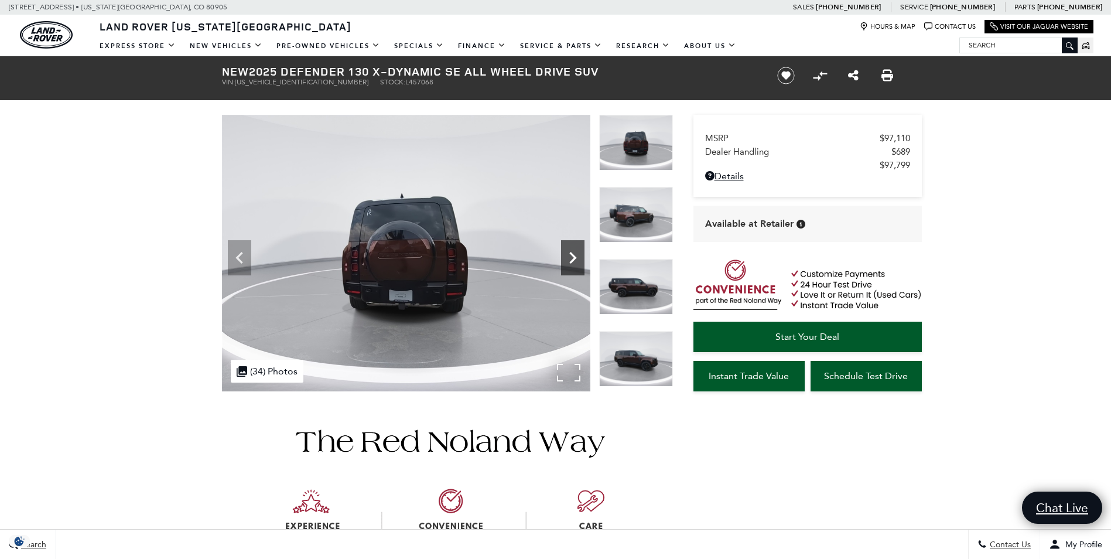
click at [575, 255] on icon "Next" at bounding box center [572, 257] width 23 height 23
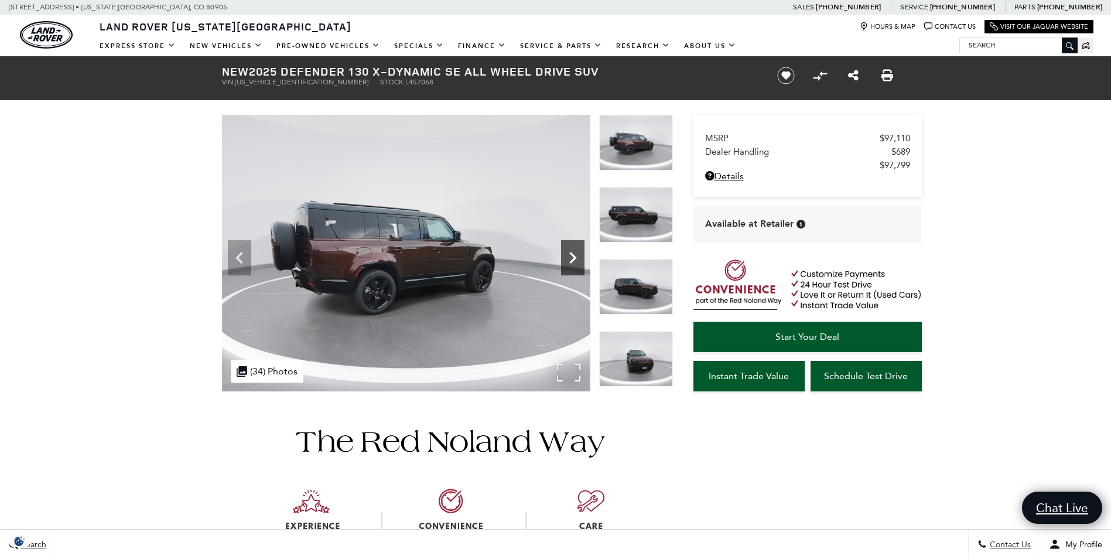
click at [575, 255] on icon "Next" at bounding box center [572, 257] width 23 height 23
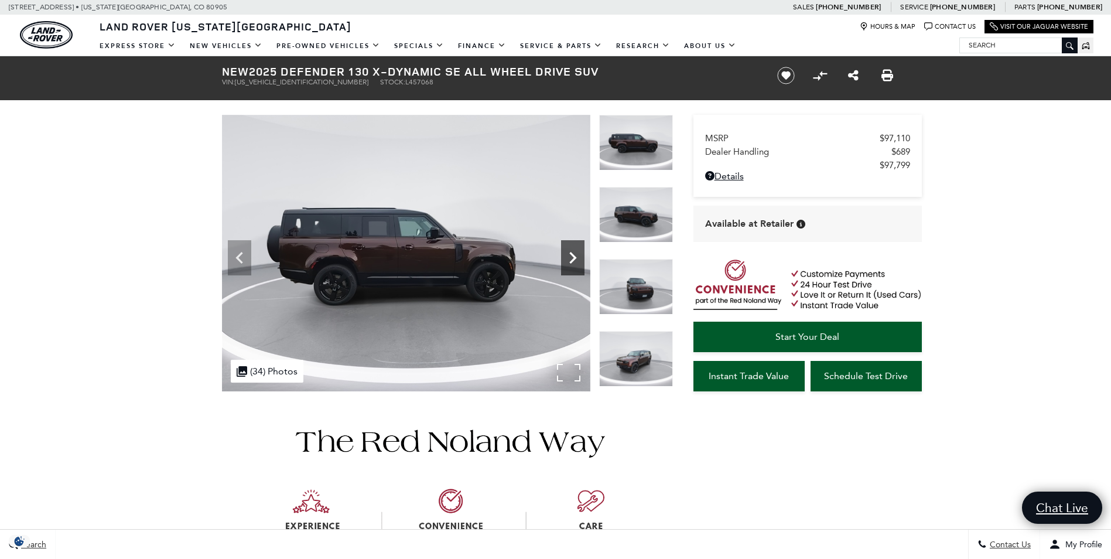
click at [575, 255] on icon "Next" at bounding box center [572, 257] width 23 height 23
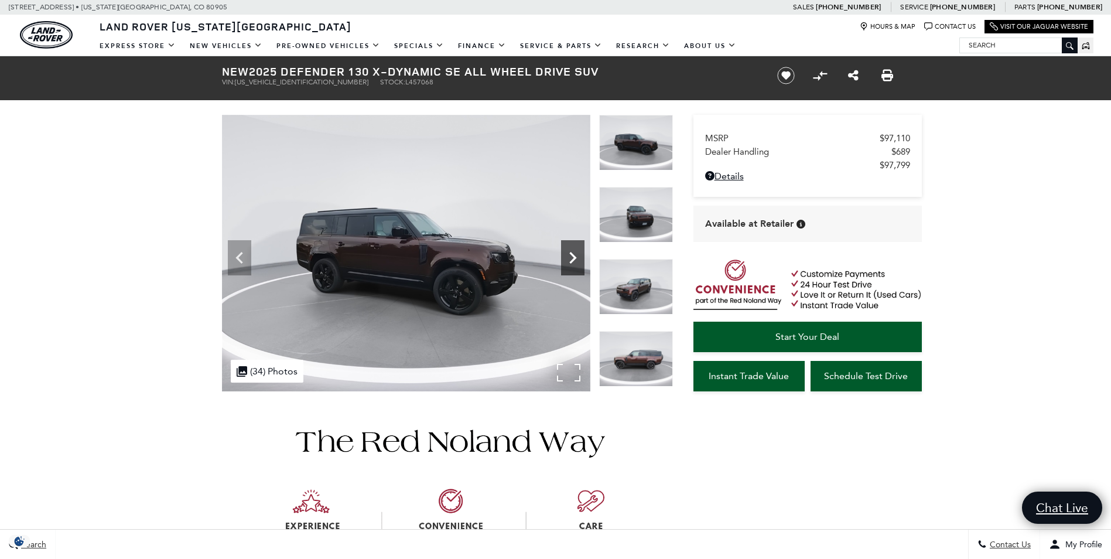
click at [575, 255] on icon "Next" at bounding box center [572, 257] width 23 height 23
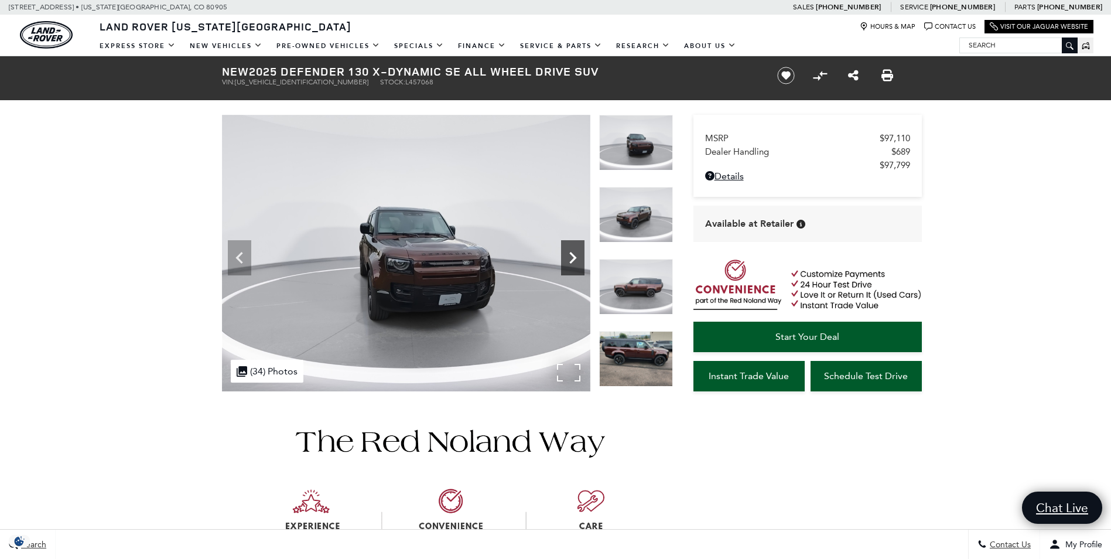
click at [575, 255] on icon "Next" at bounding box center [572, 257] width 23 height 23
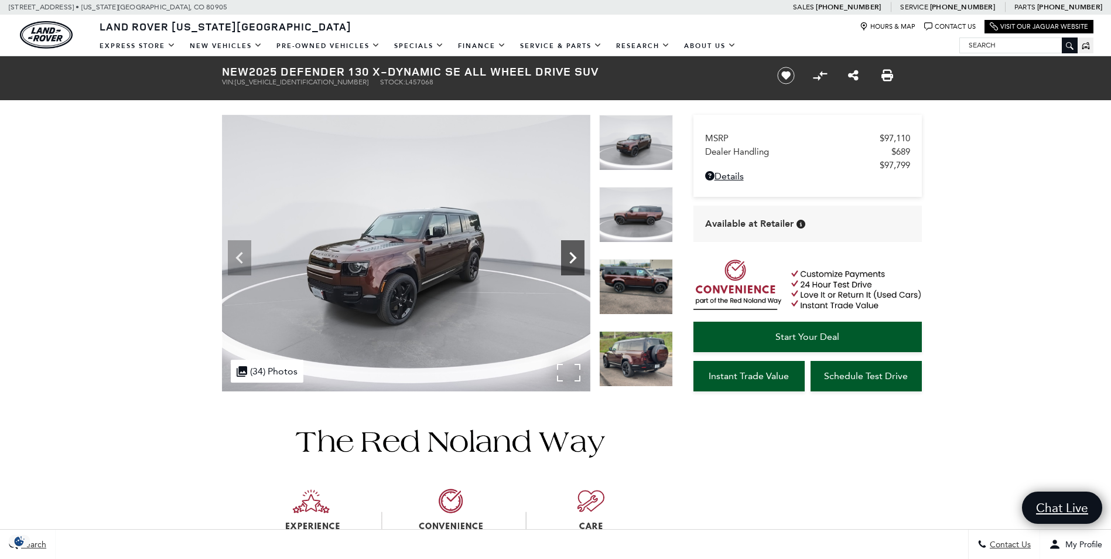
click at [575, 255] on icon "Next" at bounding box center [572, 257] width 23 height 23
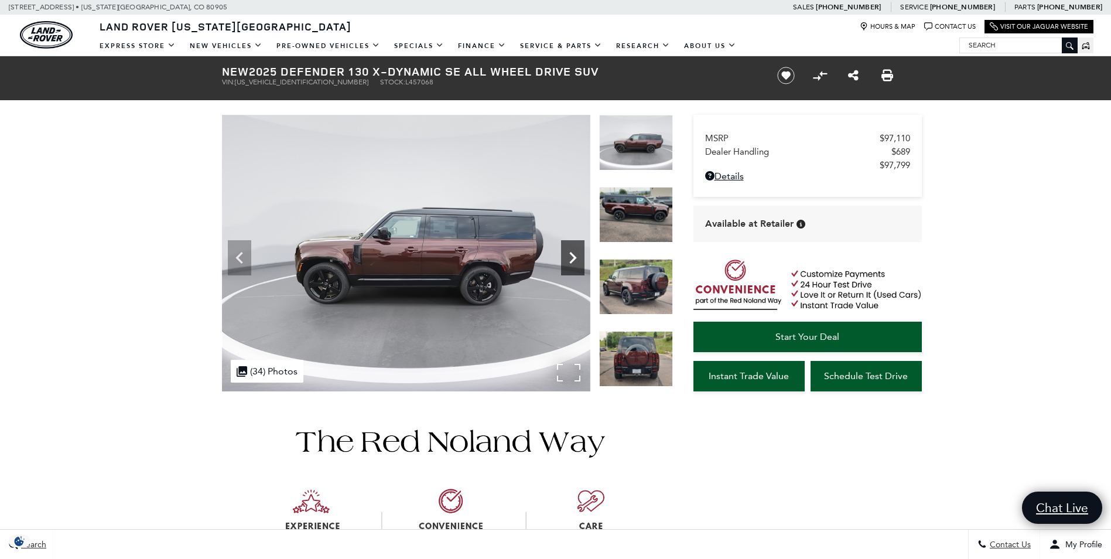
click at [575, 255] on icon "Next" at bounding box center [572, 257] width 23 height 23
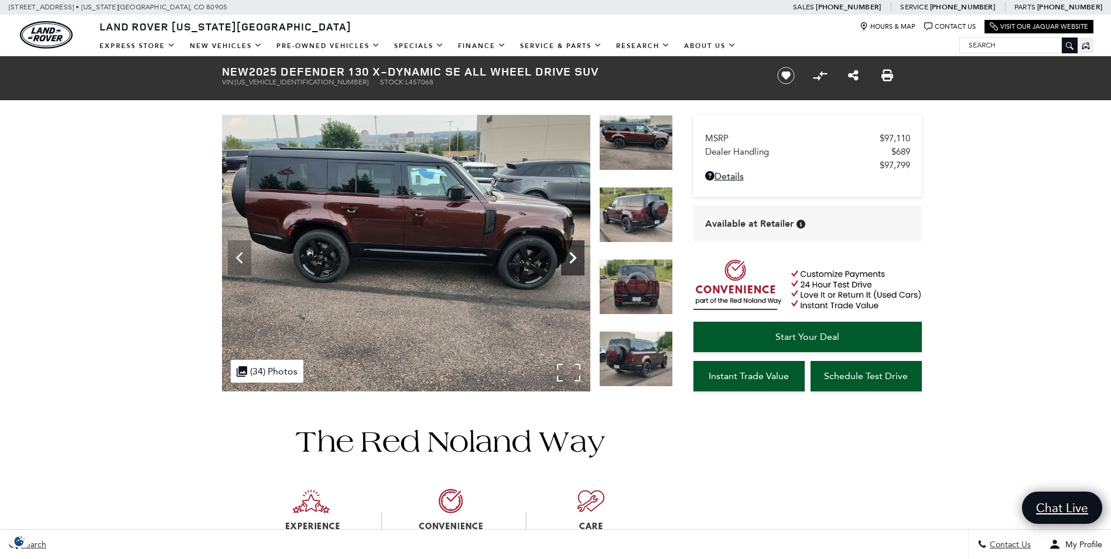
click at [575, 255] on icon "Next" at bounding box center [572, 257] width 23 height 23
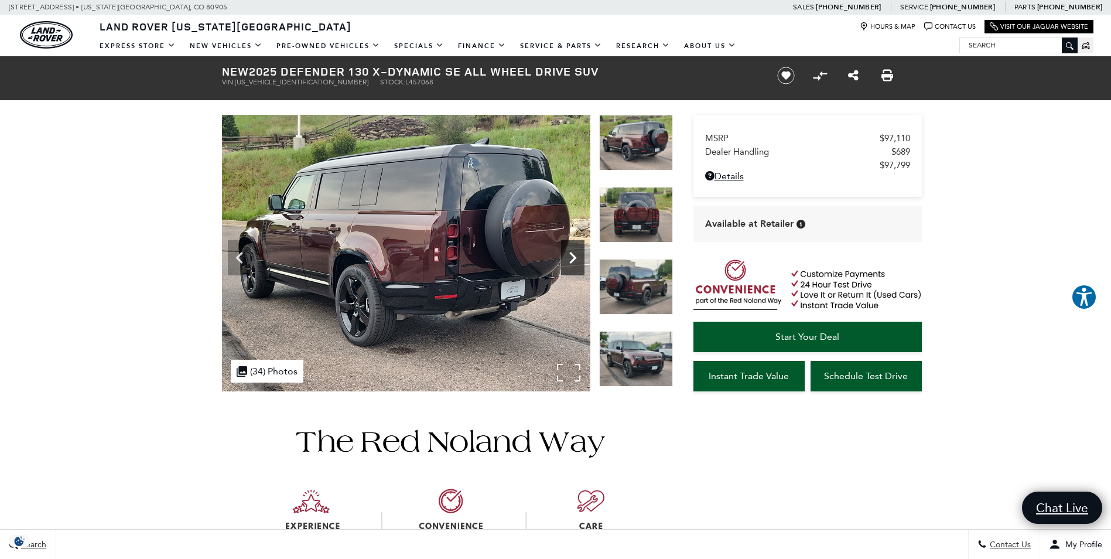
click at [575, 255] on icon "Next" at bounding box center [572, 257] width 23 height 23
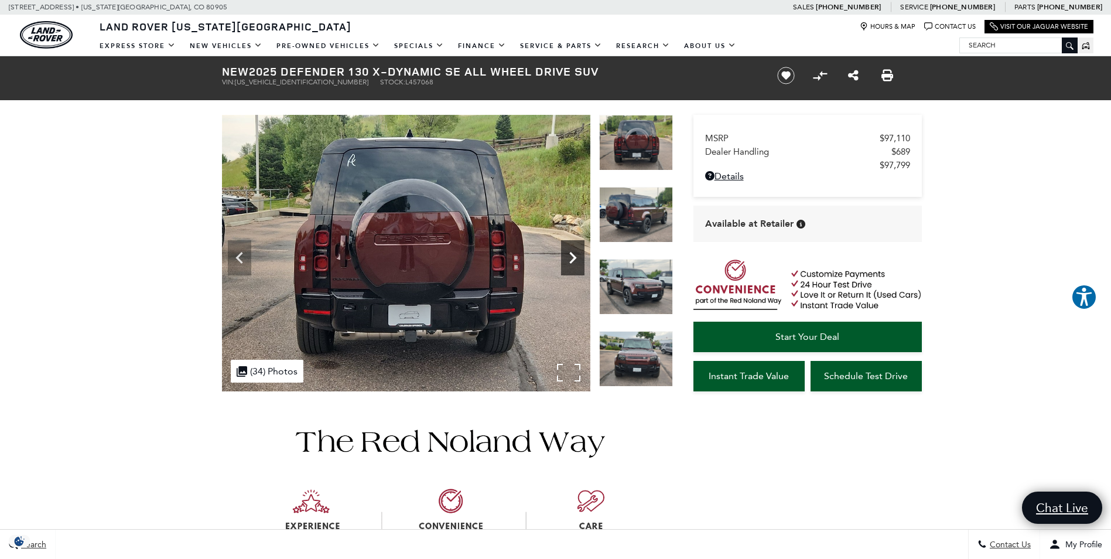
click at [575, 255] on icon "Next" at bounding box center [572, 257] width 23 height 23
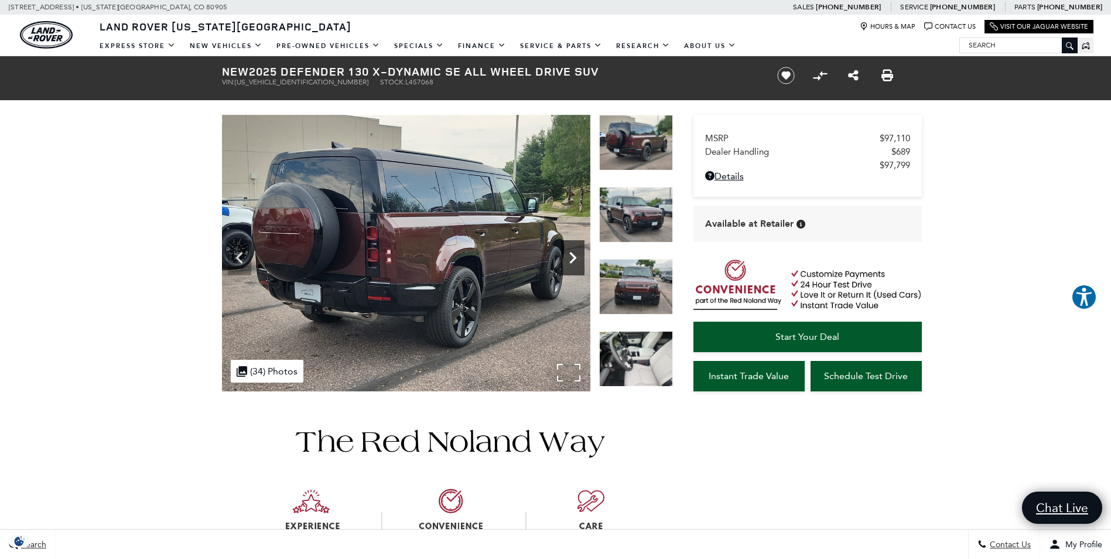
click at [575, 255] on icon "Next" at bounding box center [572, 257] width 23 height 23
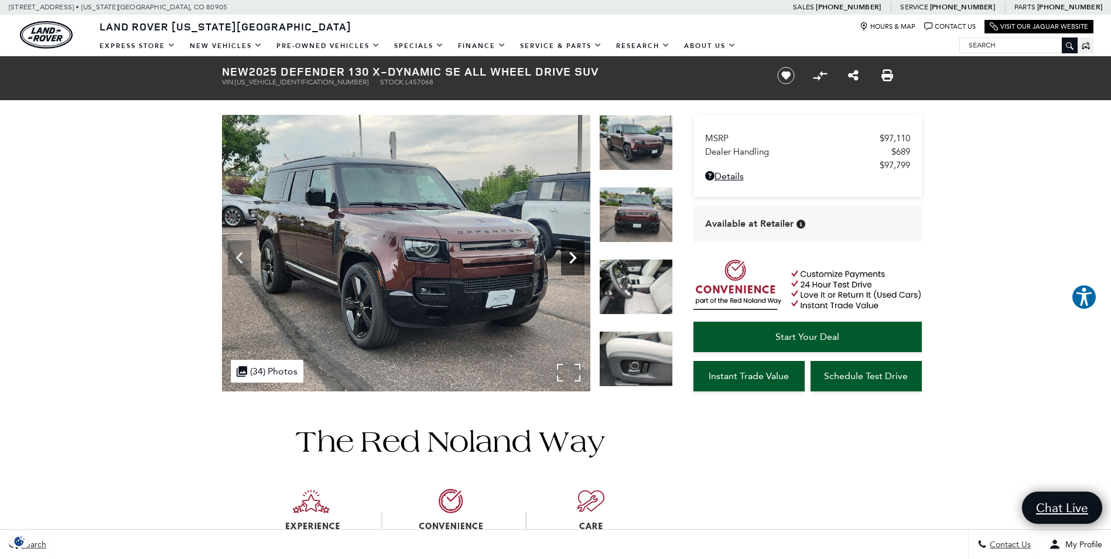
click at [575, 255] on icon "Next" at bounding box center [572, 257] width 23 height 23
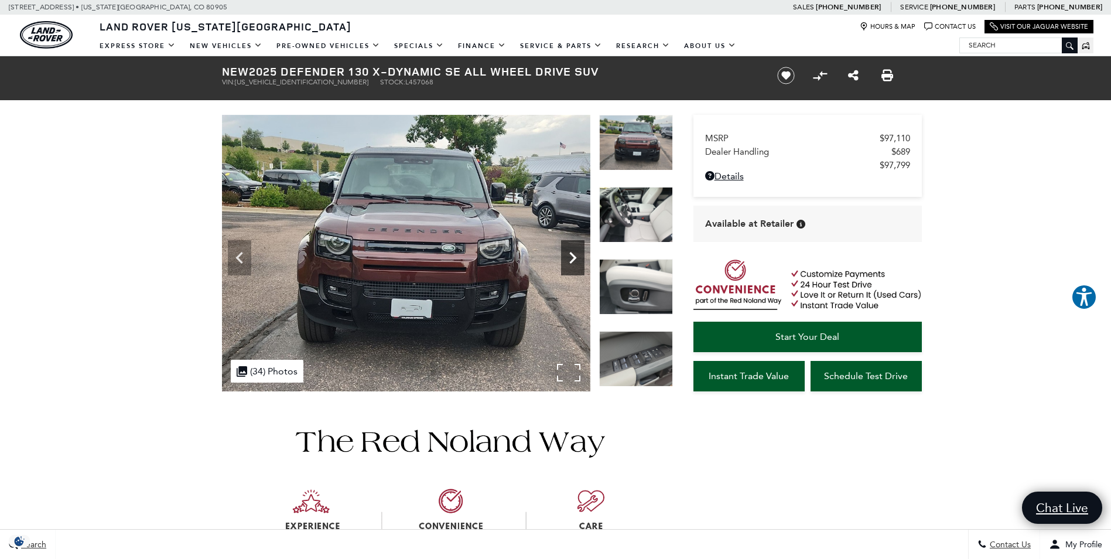
click at [575, 255] on icon "Next" at bounding box center [572, 257] width 23 height 23
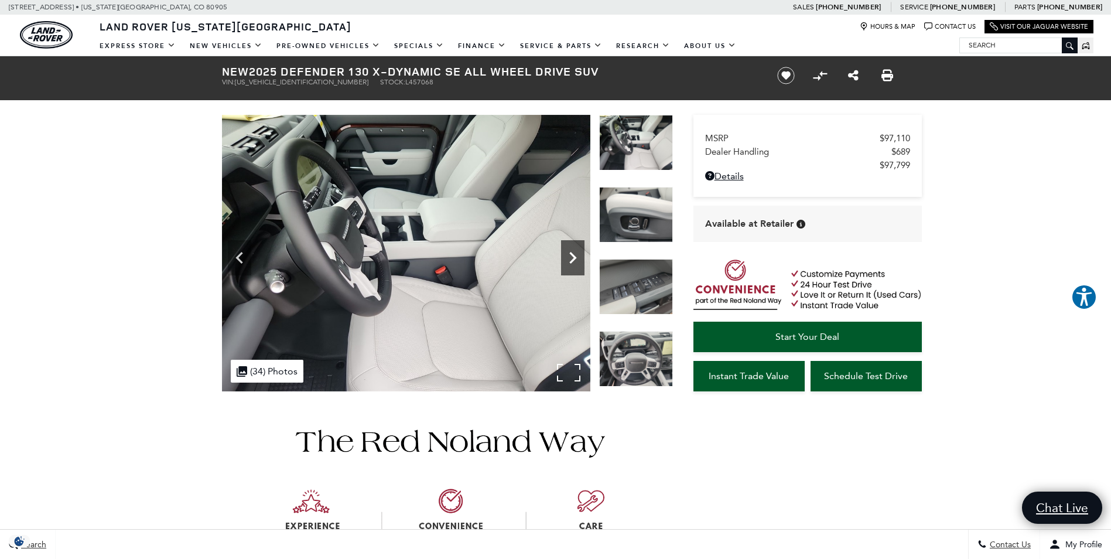
click at [575, 255] on icon "Next" at bounding box center [572, 257] width 23 height 23
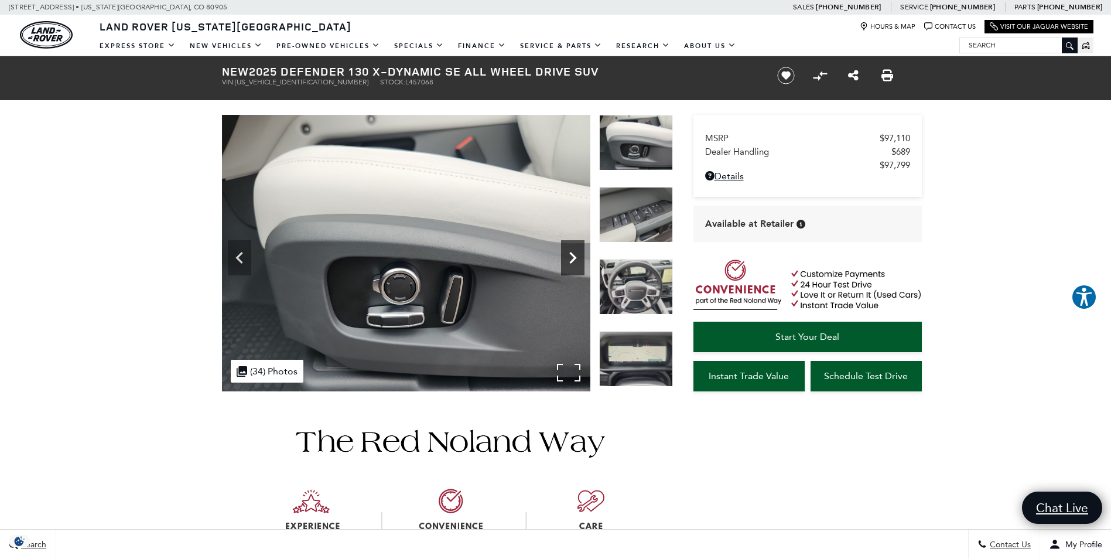
click at [575, 255] on icon "Next" at bounding box center [572, 257] width 23 height 23
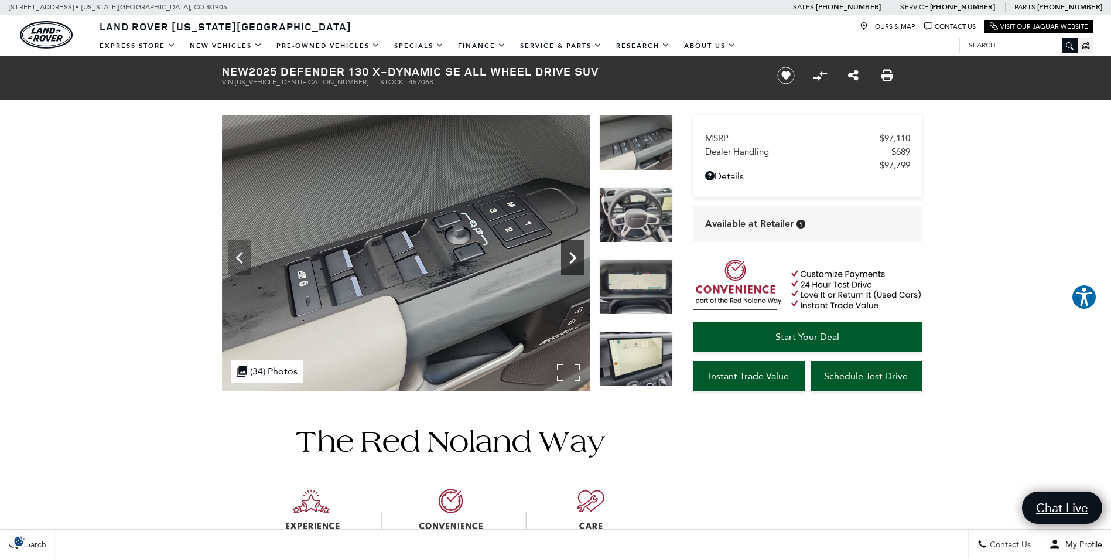
click at [575, 255] on icon "Next" at bounding box center [572, 257] width 23 height 23
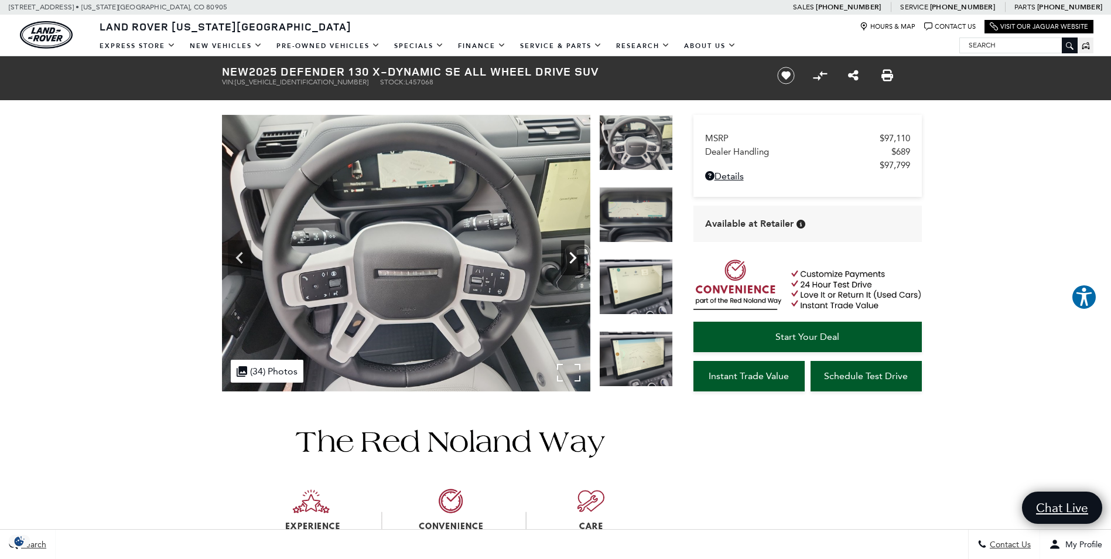
click at [575, 255] on icon "Next" at bounding box center [572, 257] width 23 height 23
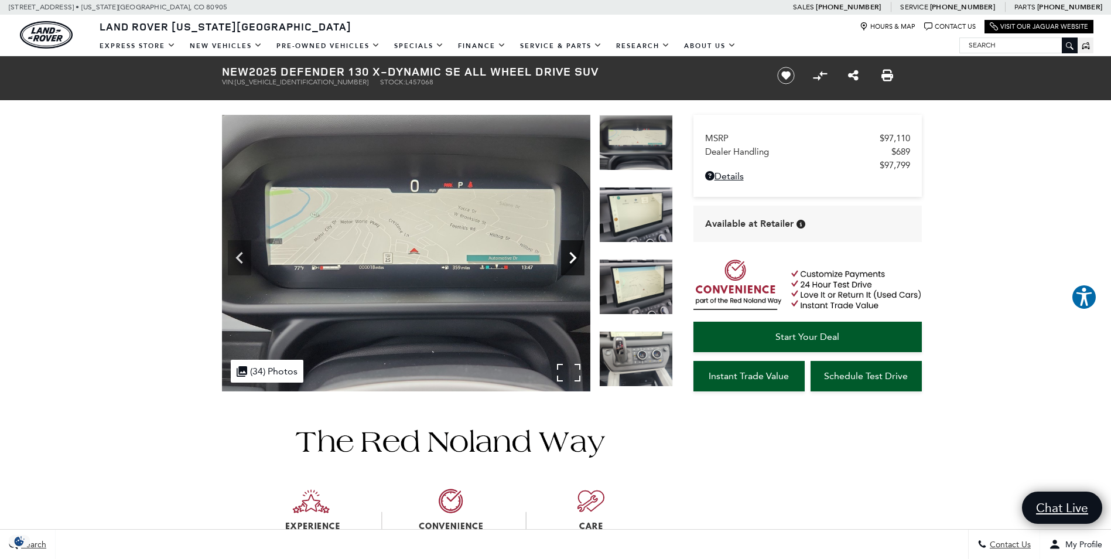
click at [575, 255] on icon "Next" at bounding box center [572, 257] width 23 height 23
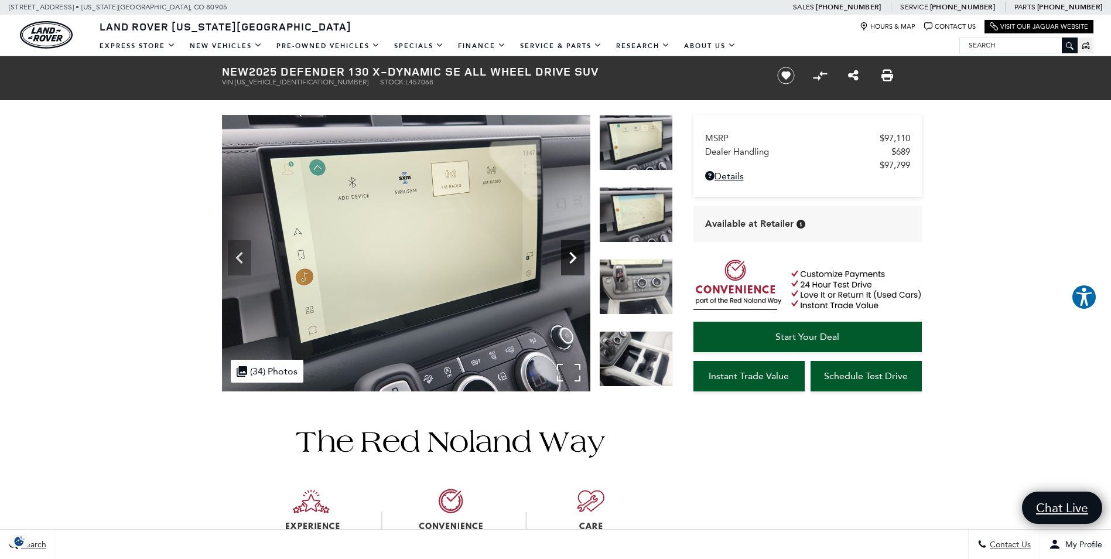
click at [575, 255] on icon "Next" at bounding box center [572, 257] width 23 height 23
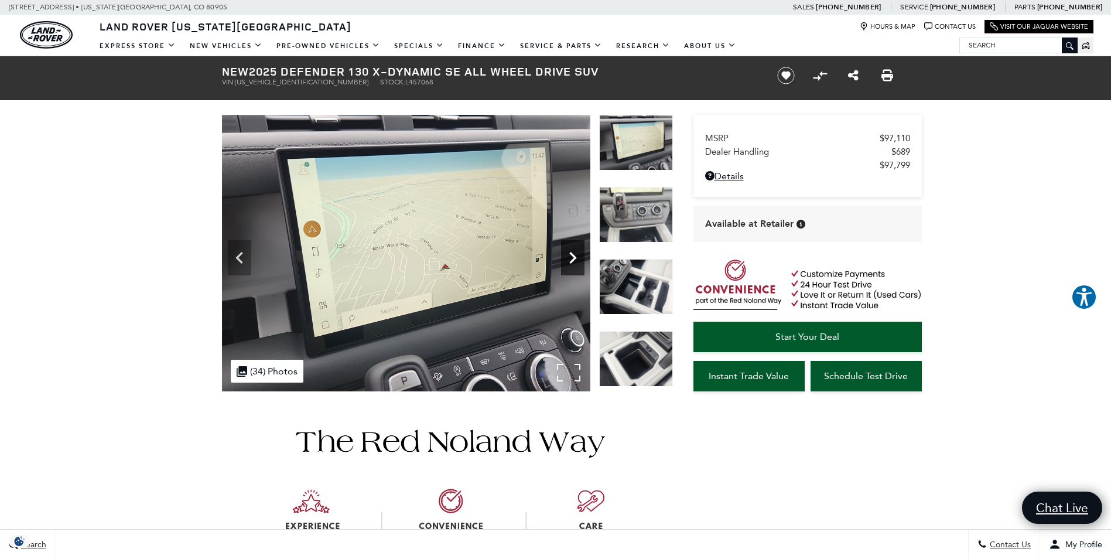
click at [575, 255] on icon "Next" at bounding box center [572, 257] width 23 height 23
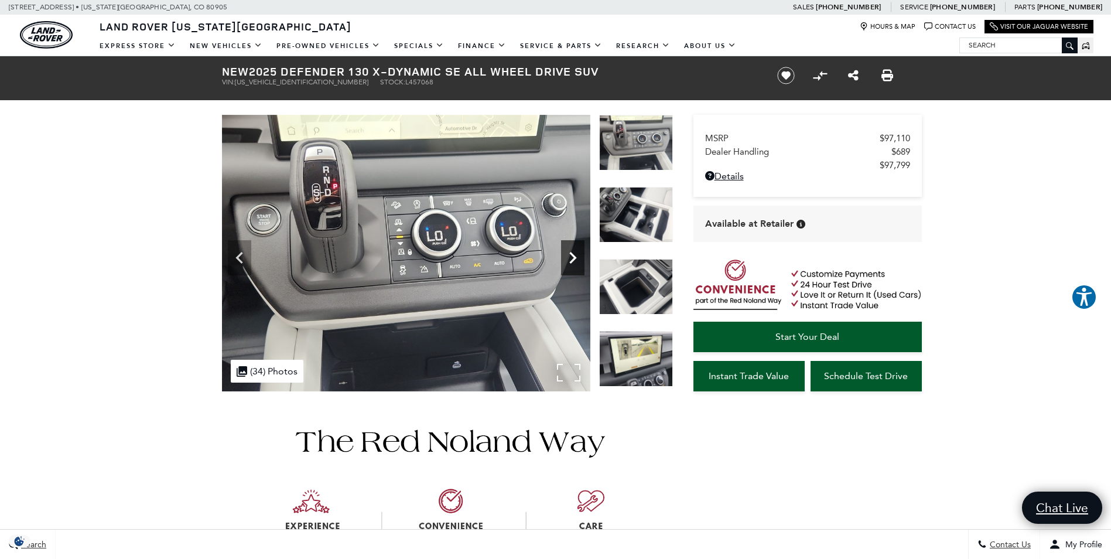
click at [575, 255] on icon "Next" at bounding box center [572, 257] width 23 height 23
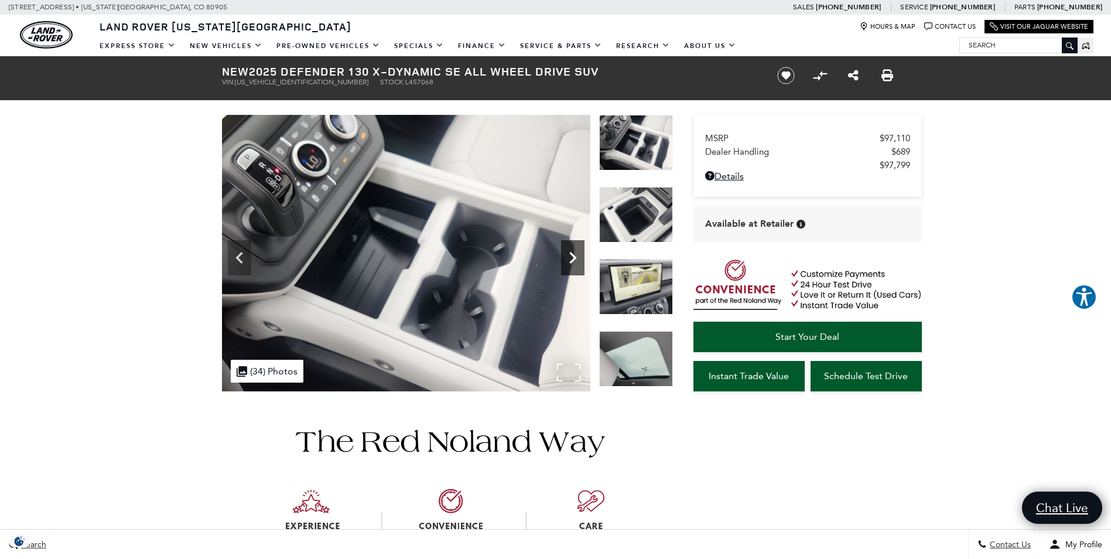
click at [575, 255] on icon "Next" at bounding box center [572, 257] width 23 height 23
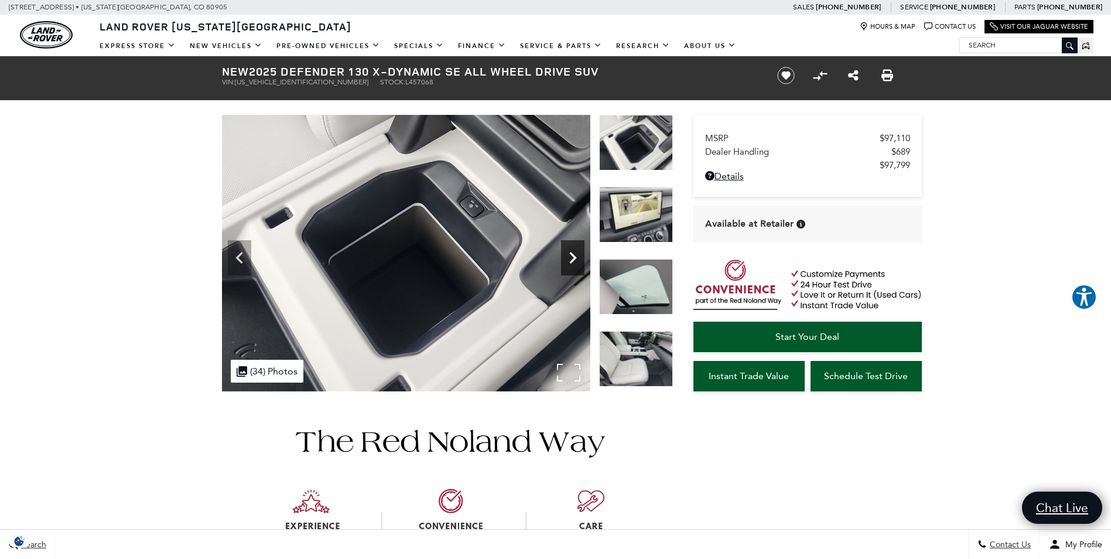
click at [576, 257] on icon "Next" at bounding box center [572, 257] width 23 height 23
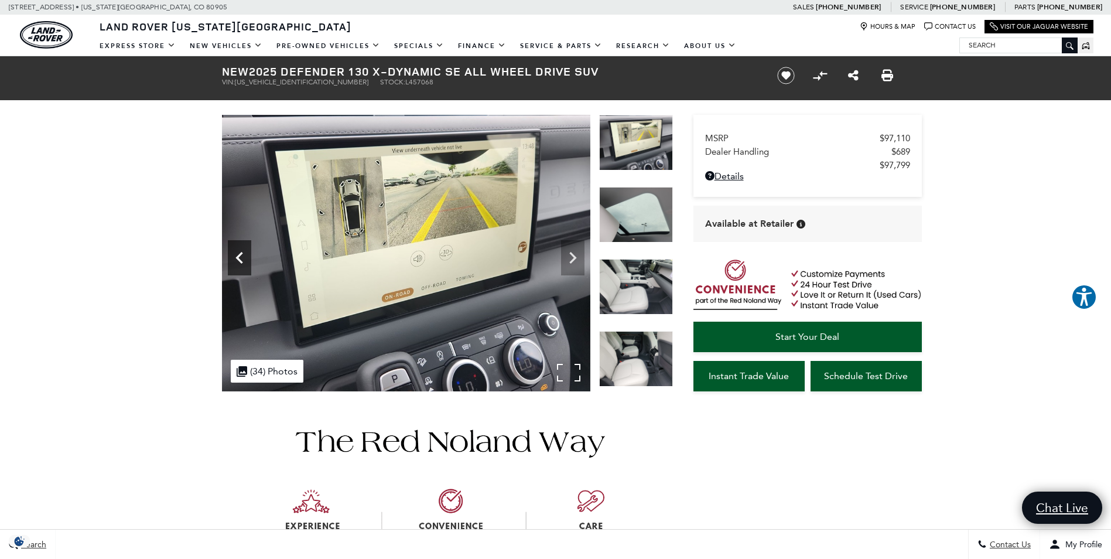
click at [244, 261] on icon "Previous" at bounding box center [239, 257] width 23 height 23
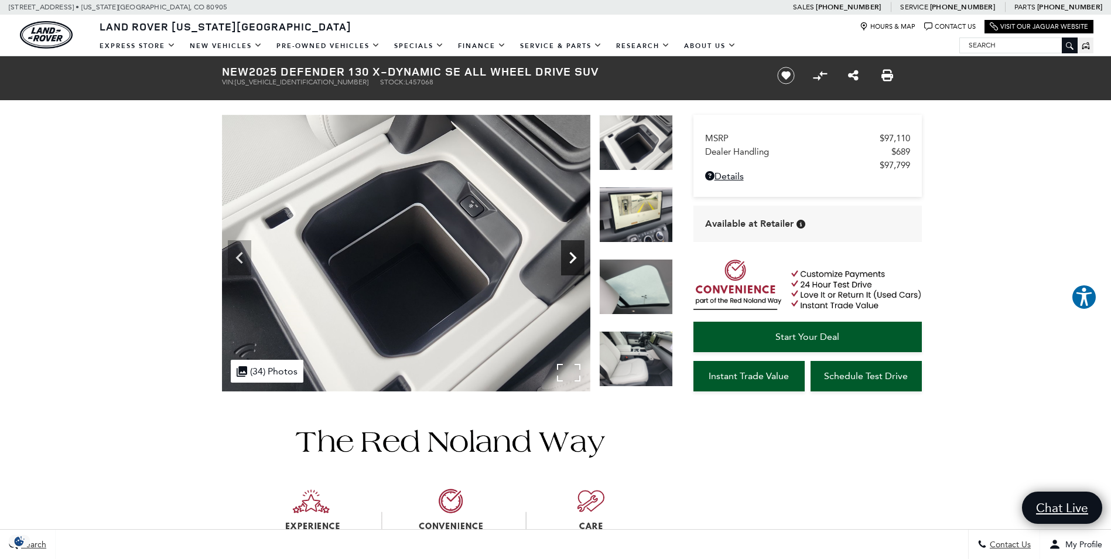
click at [579, 254] on icon "Next" at bounding box center [572, 257] width 23 height 23
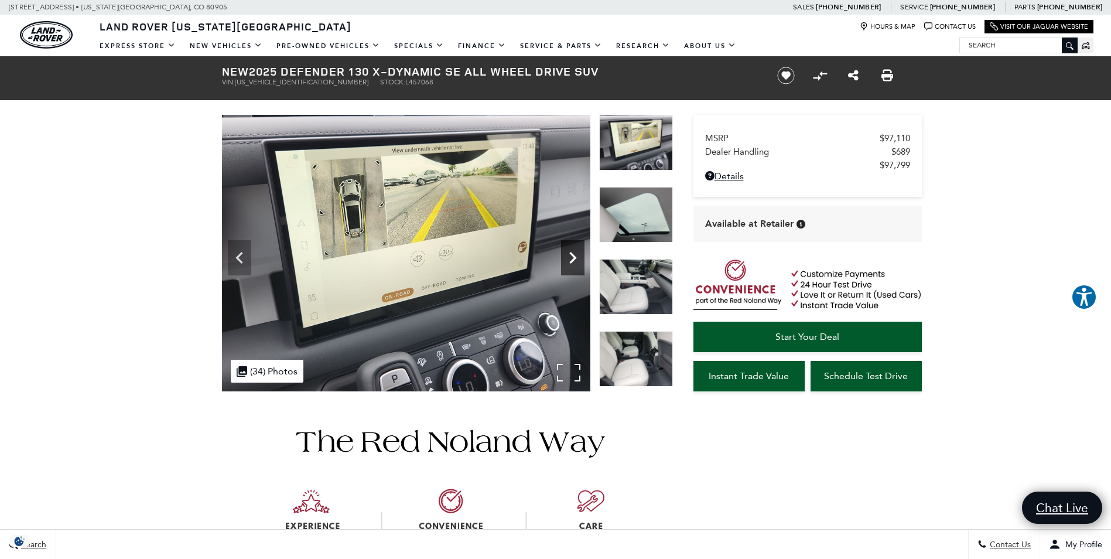
click at [579, 254] on icon "Next" at bounding box center [572, 257] width 23 height 23
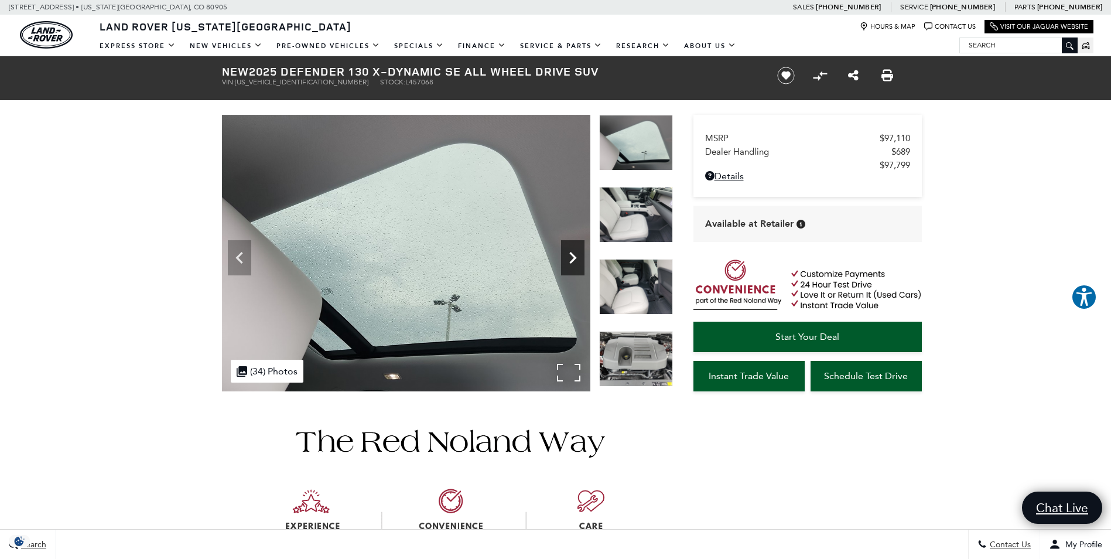
click at [579, 254] on icon "Next" at bounding box center [572, 257] width 23 height 23
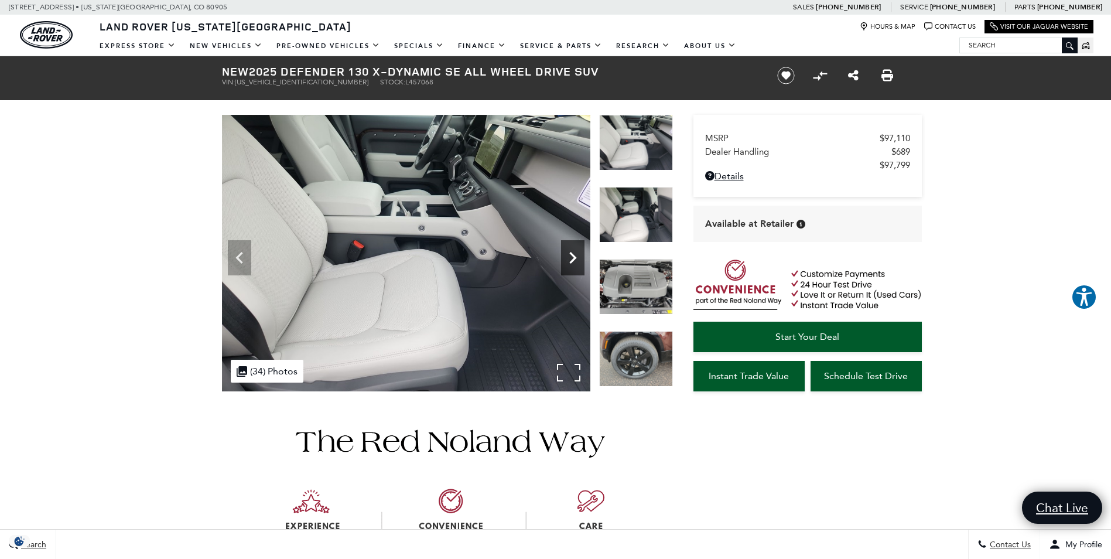
click at [579, 254] on icon "Next" at bounding box center [572, 257] width 23 height 23
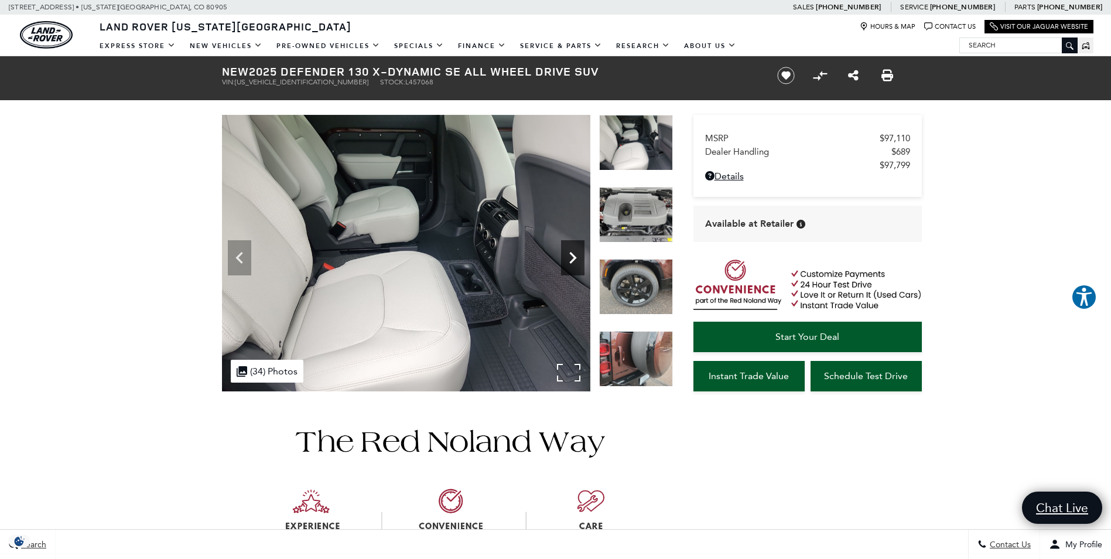
click at [579, 254] on icon "Next" at bounding box center [572, 257] width 23 height 23
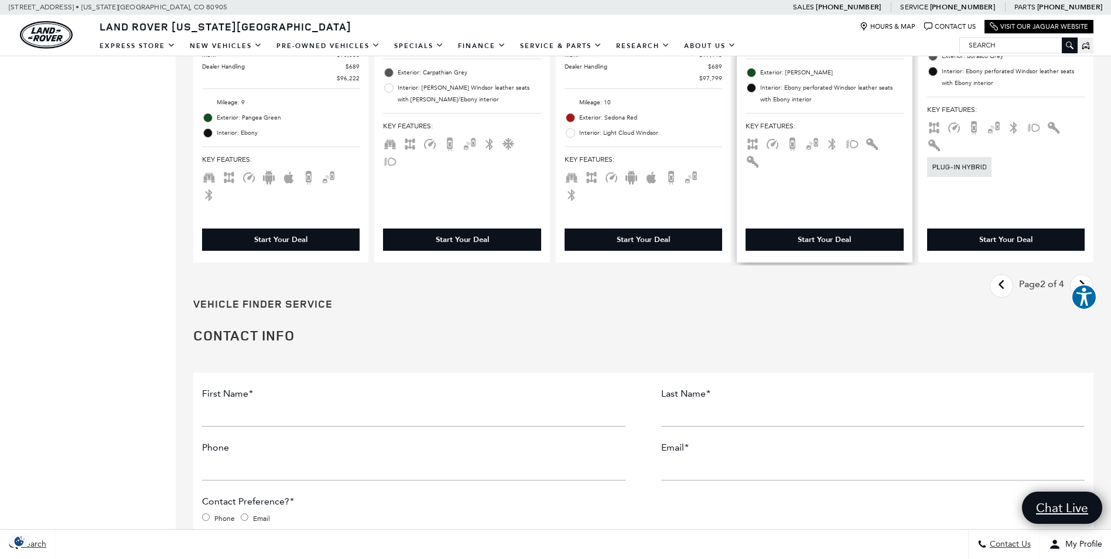
scroll to position [2050, 0]
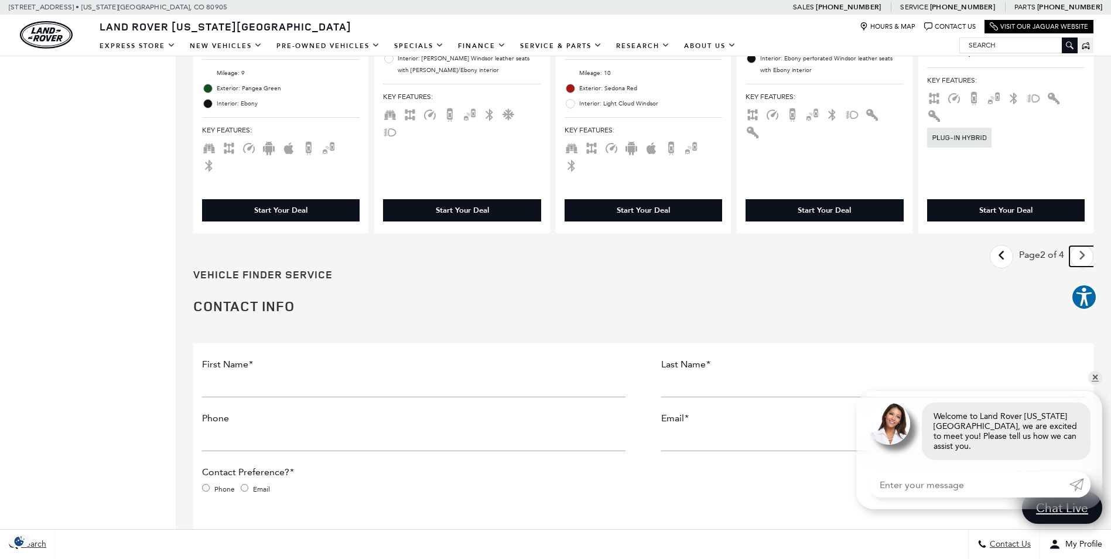
click at [1083, 246] on link "Next - Page" at bounding box center [1081, 256] width 25 height 20
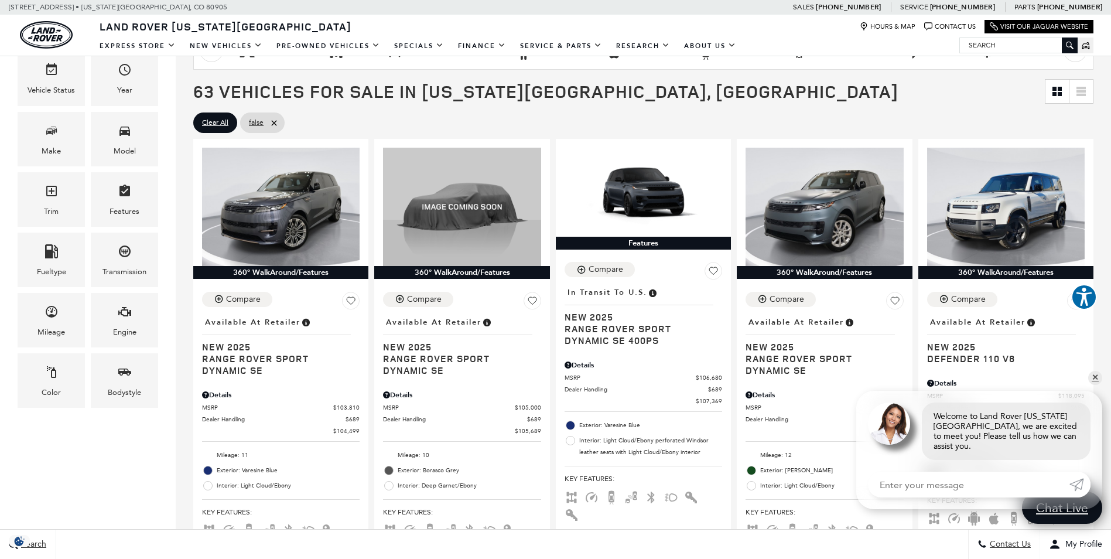
scroll to position [234, 0]
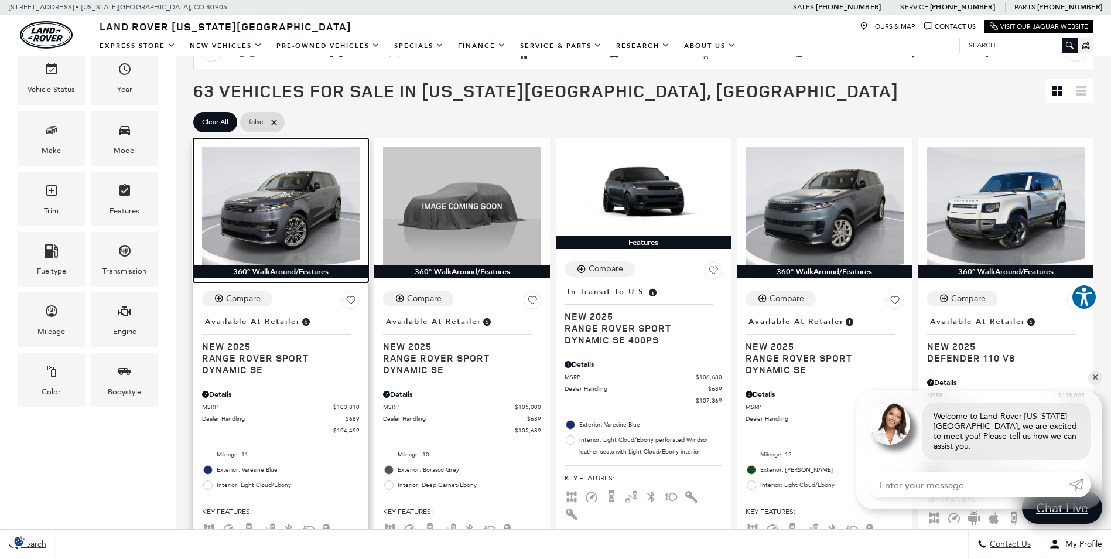
click at [279, 211] on img at bounding box center [281, 206] width 158 height 118
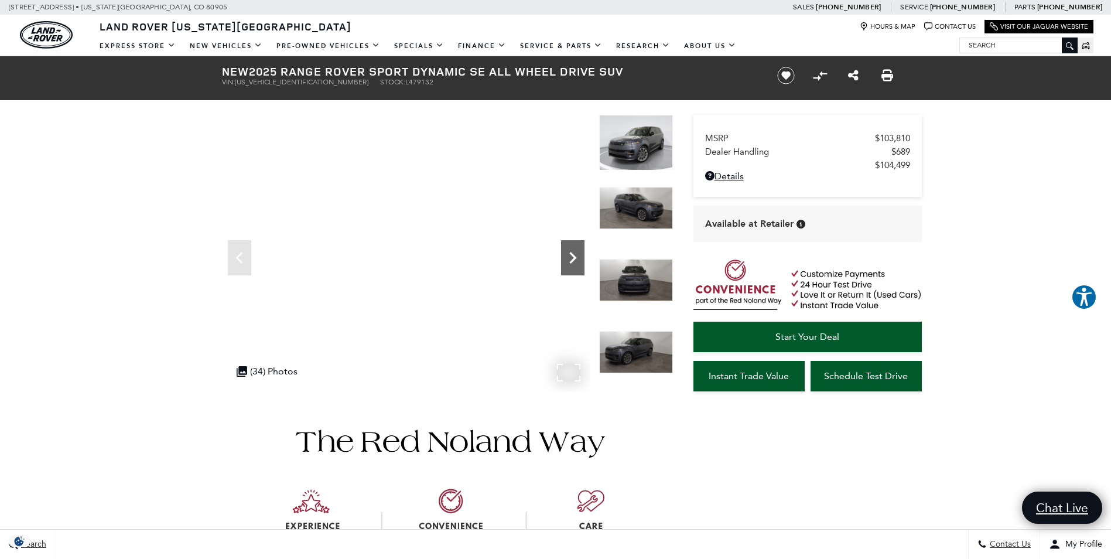
click at [572, 266] on icon "Next" at bounding box center [572, 257] width 23 height 23
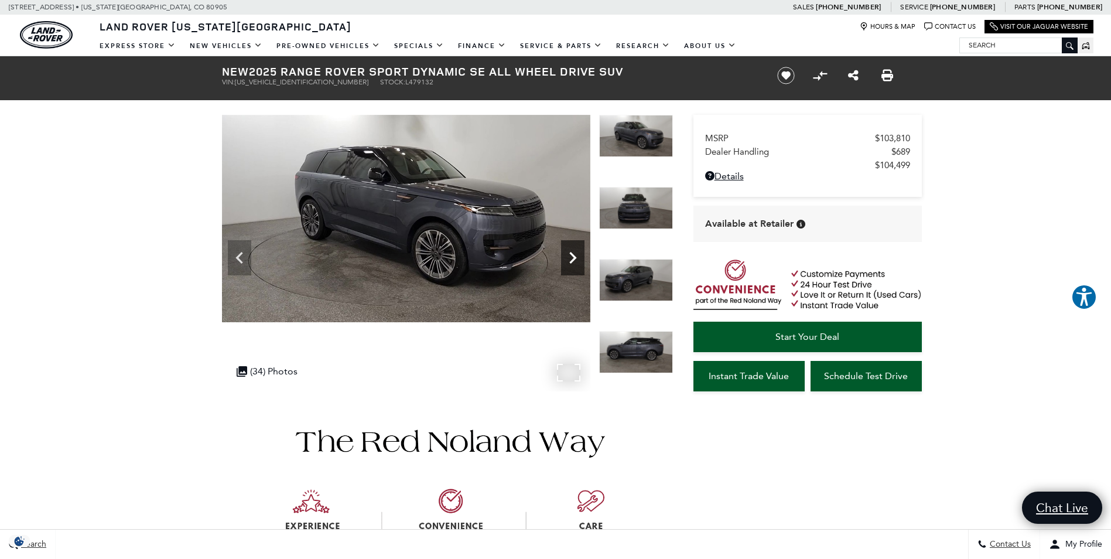
click at [572, 266] on icon "Next" at bounding box center [572, 257] width 23 height 23
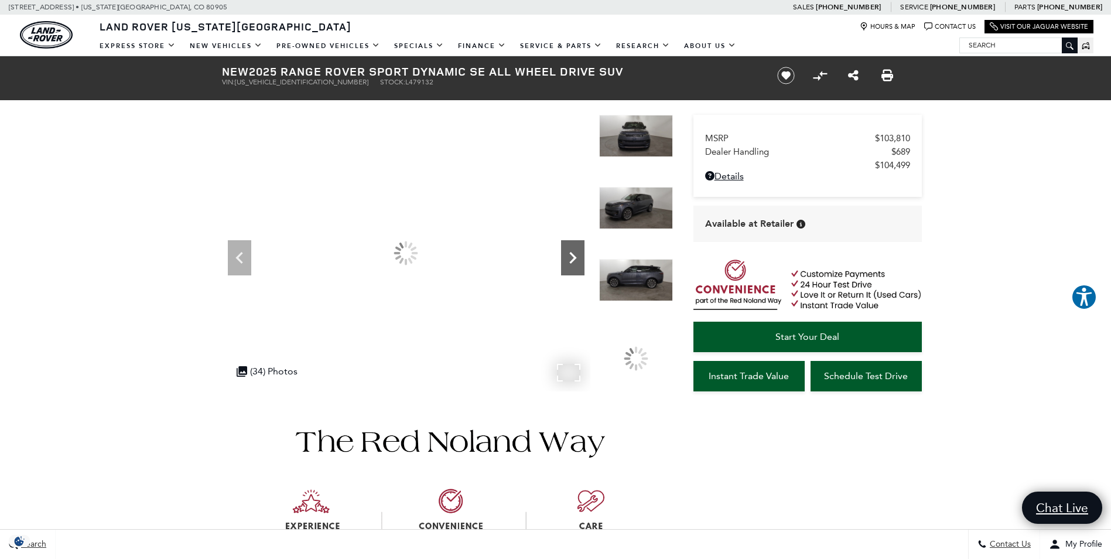
click at [572, 266] on icon "Next" at bounding box center [572, 257] width 23 height 23
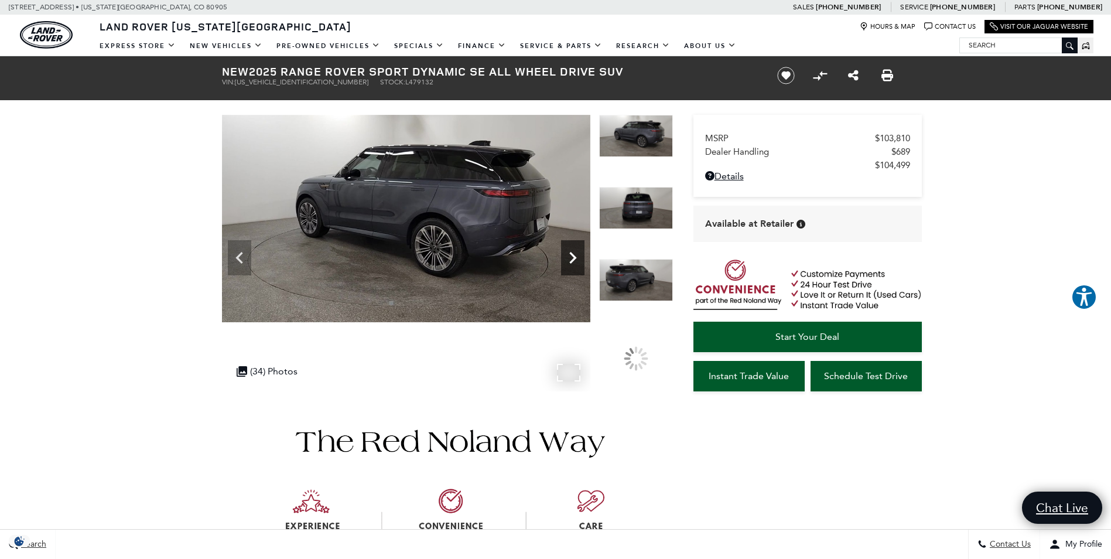
click at [572, 266] on icon "Next" at bounding box center [572, 257] width 23 height 23
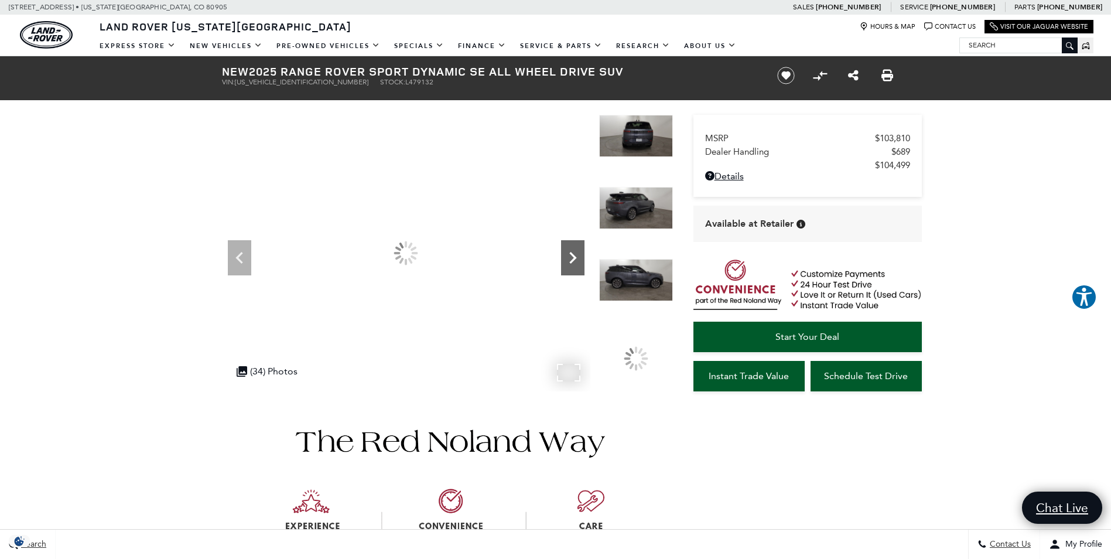
click at [572, 266] on icon "Next" at bounding box center [572, 257] width 23 height 23
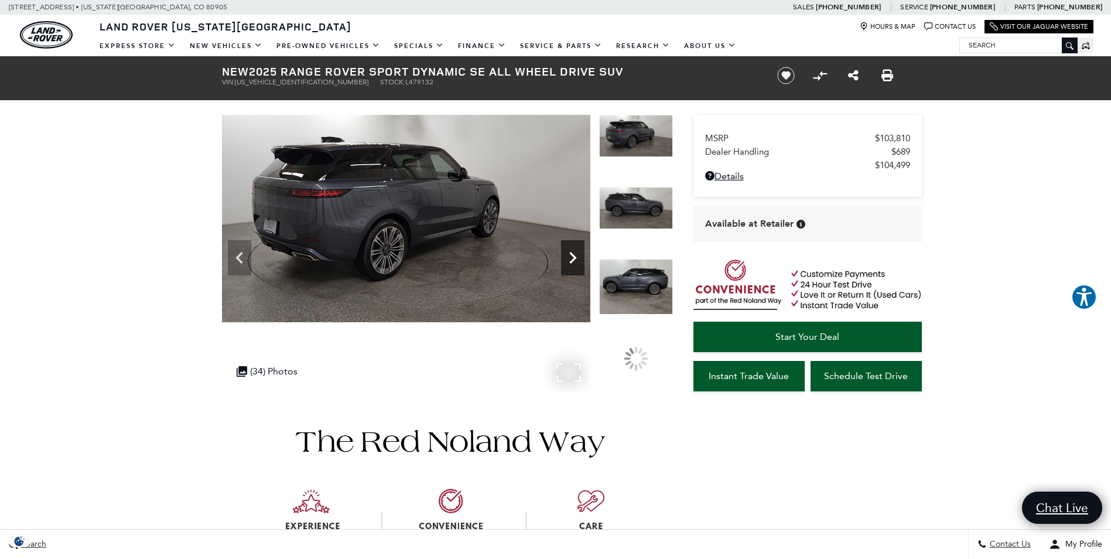
click at [572, 266] on icon "Next" at bounding box center [572, 257] width 23 height 23
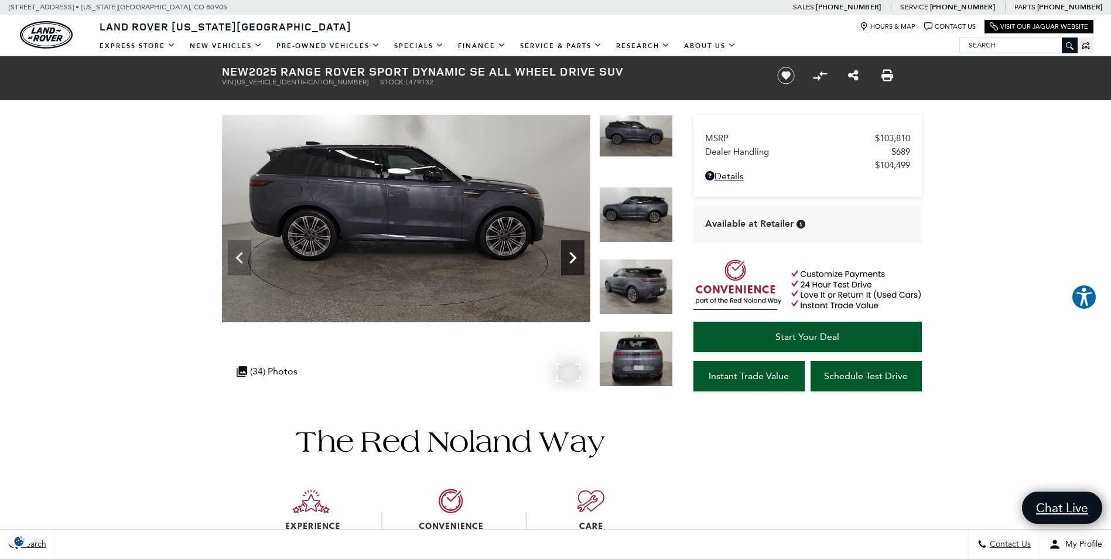
click at [572, 266] on icon "Next" at bounding box center [572, 257] width 23 height 23
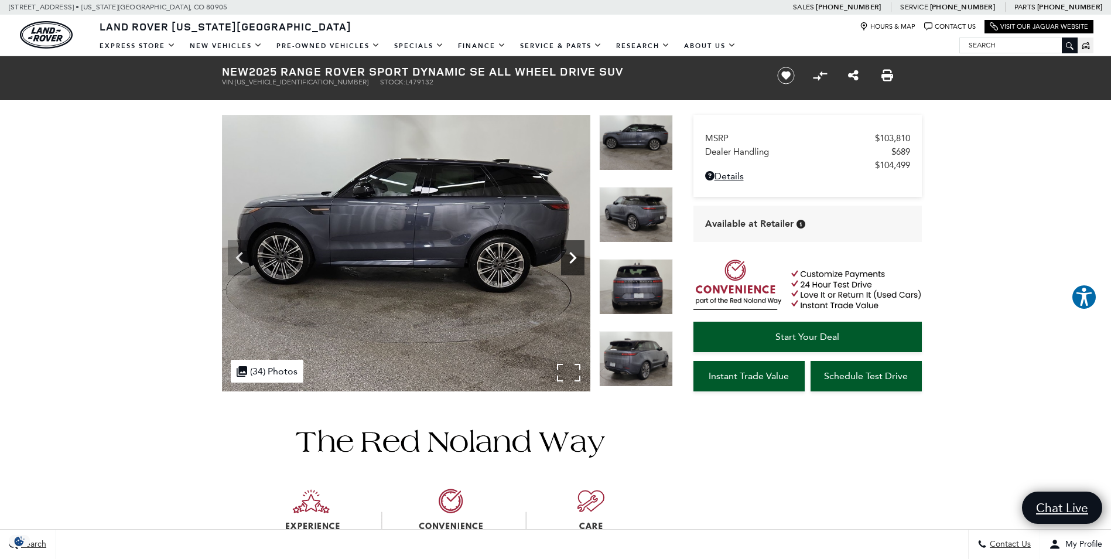
click at [572, 266] on icon "Next" at bounding box center [572, 257] width 23 height 23
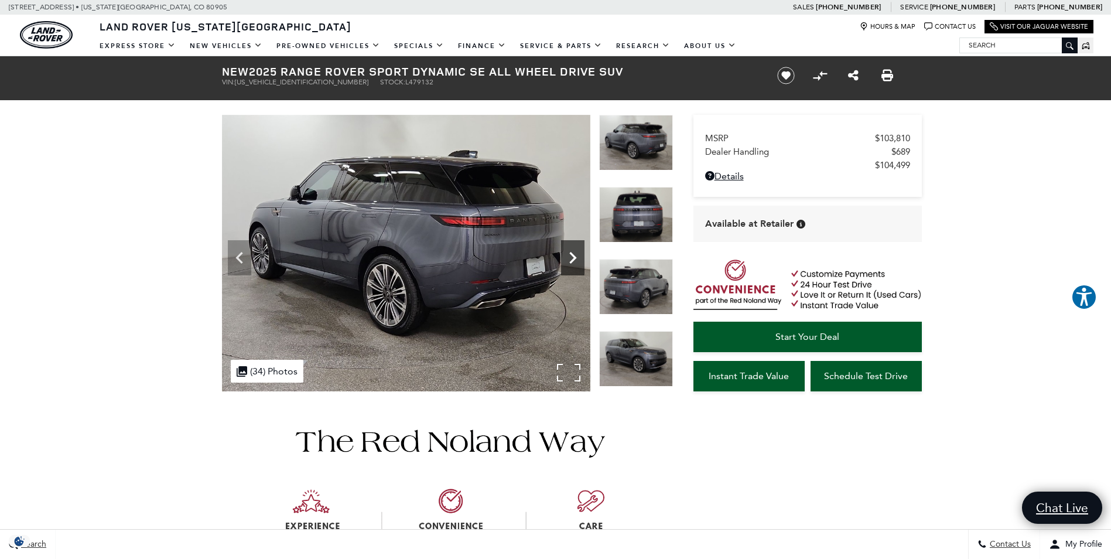
click at [572, 266] on icon "Next" at bounding box center [572, 257] width 23 height 23
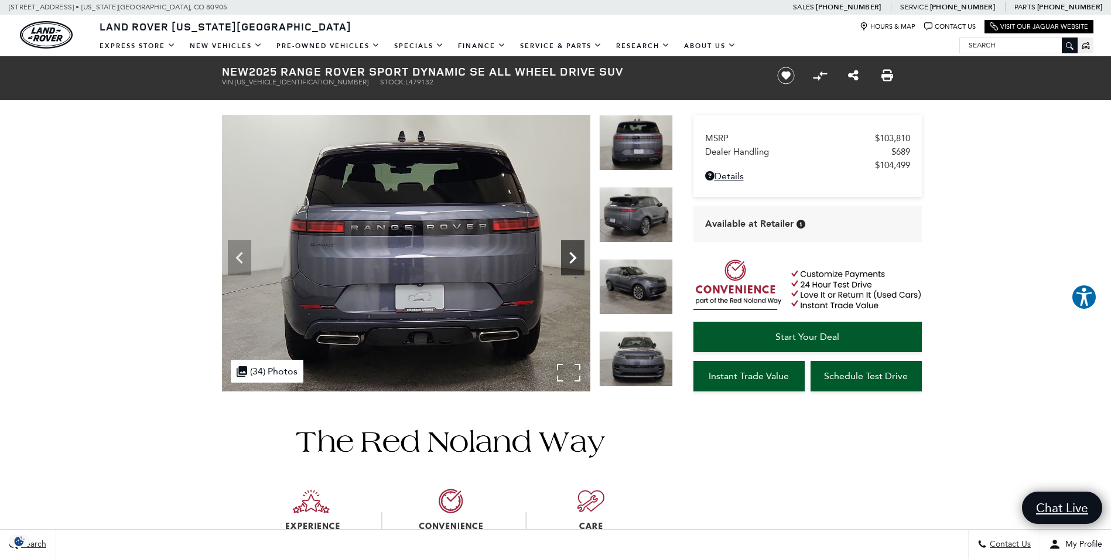
click at [572, 266] on icon "Next" at bounding box center [572, 257] width 23 height 23
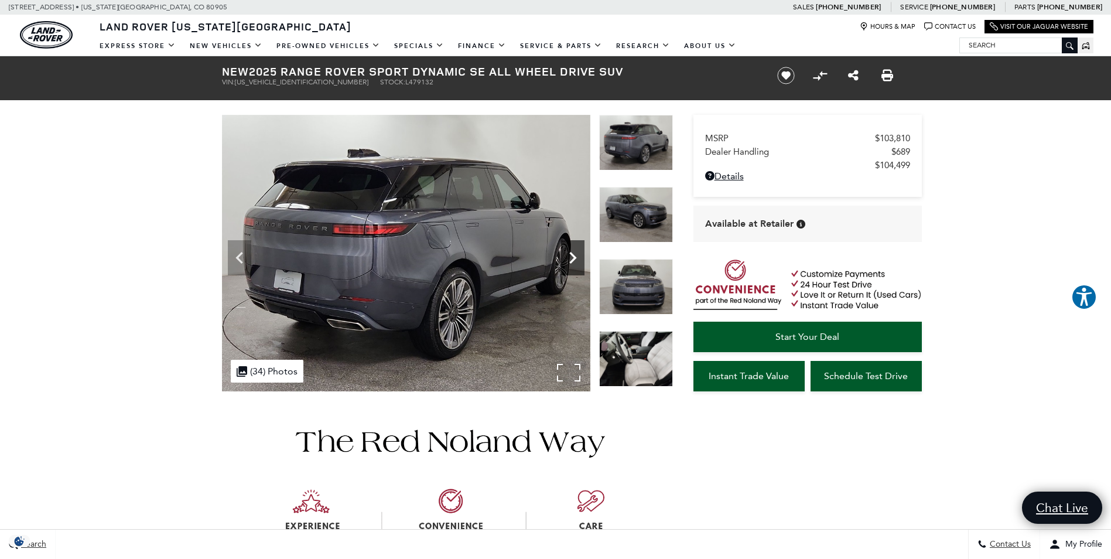
click at [572, 266] on icon "Next" at bounding box center [572, 257] width 23 height 23
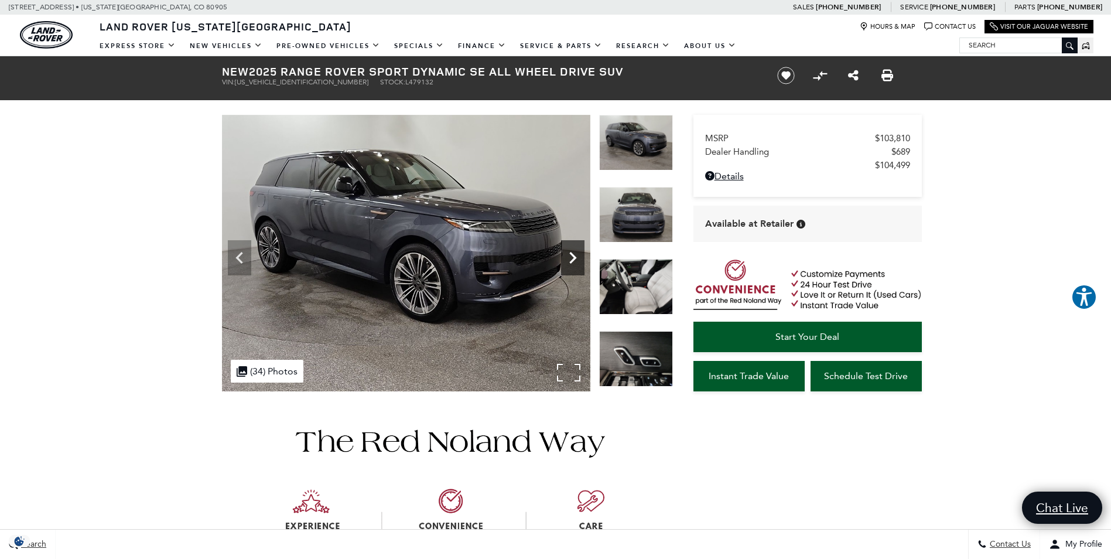
click at [573, 265] on icon "Next" at bounding box center [572, 257] width 23 height 23
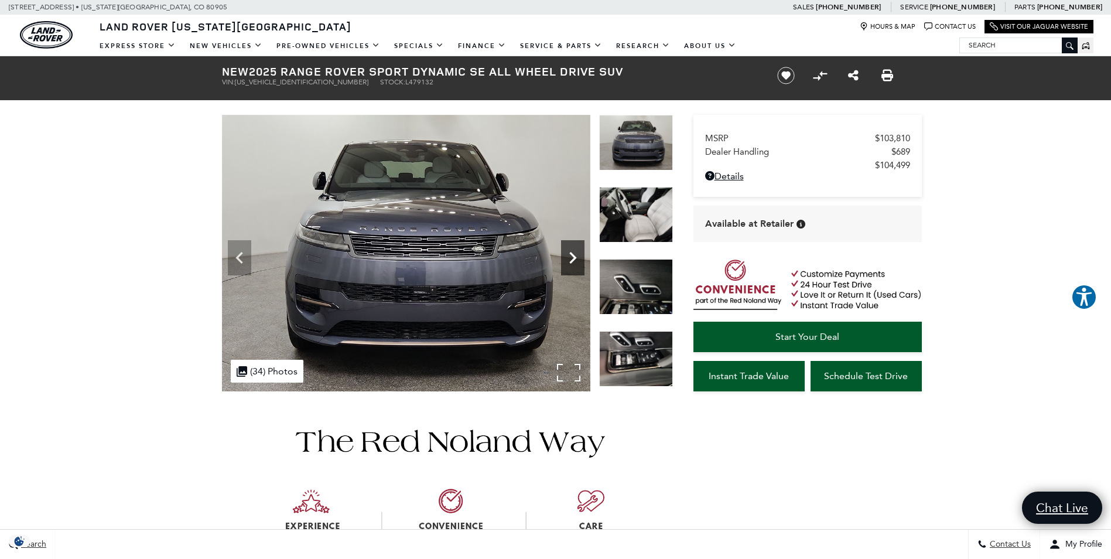
click at [573, 265] on icon "Next" at bounding box center [572, 257] width 23 height 23
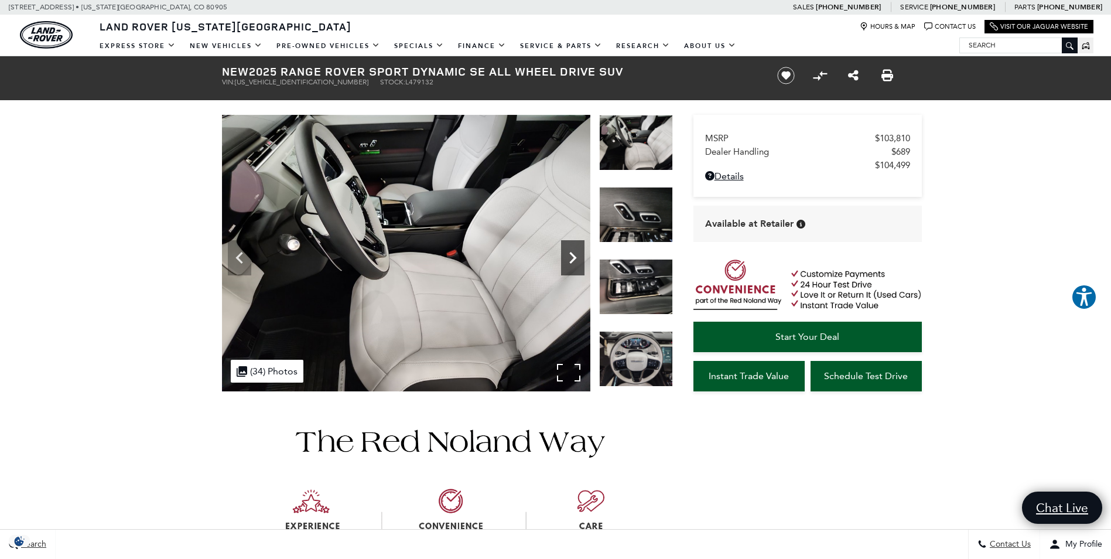
click at [573, 264] on icon "Next" at bounding box center [572, 257] width 23 height 23
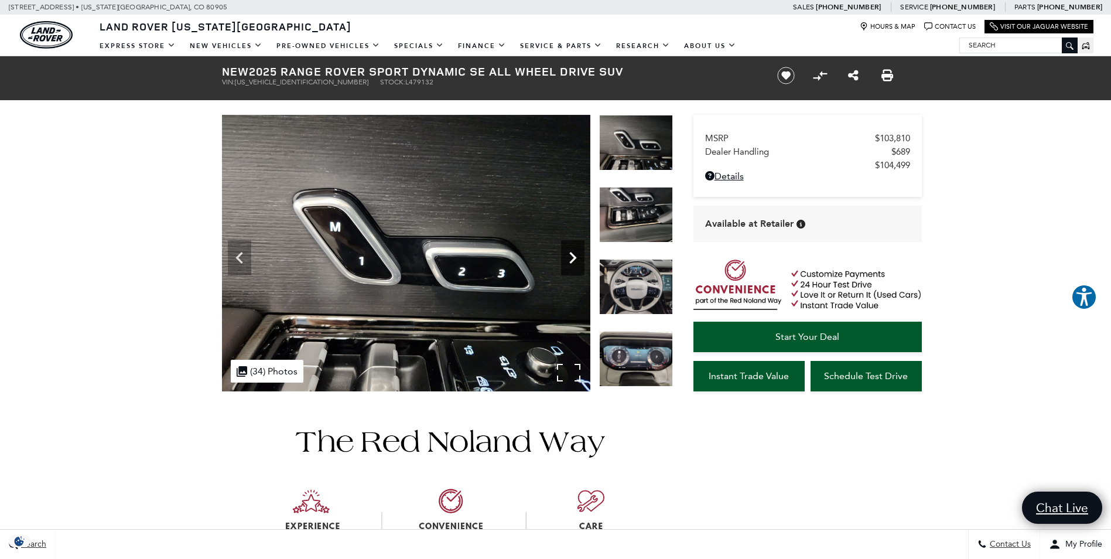
click at [575, 265] on icon "Next" at bounding box center [572, 257] width 23 height 23
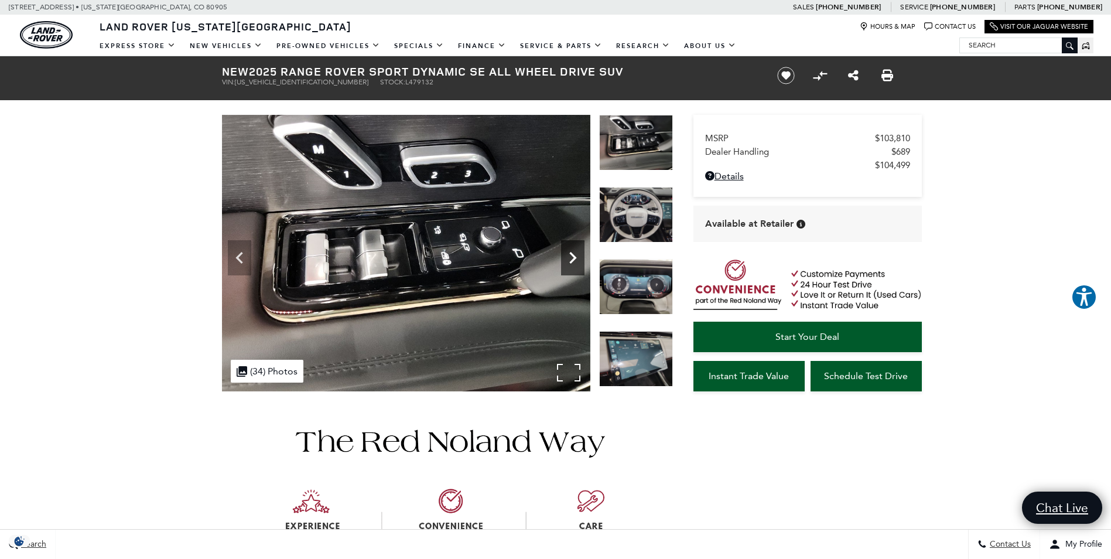
click at [575, 265] on icon "Next" at bounding box center [572, 257] width 23 height 23
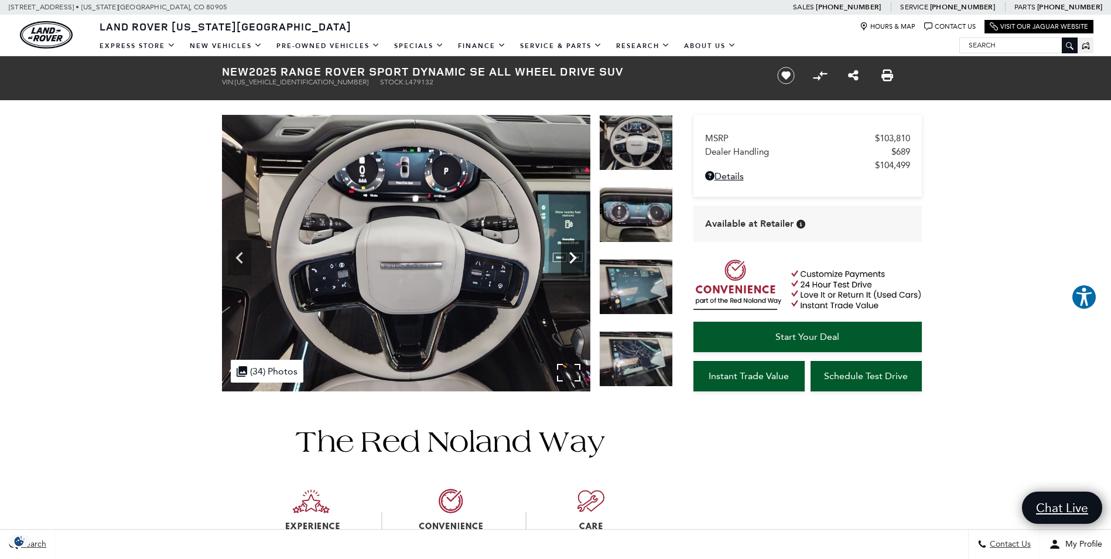
click at [575, 265] on icon "Next" at bounding box center [572, 257] width 23 height 23
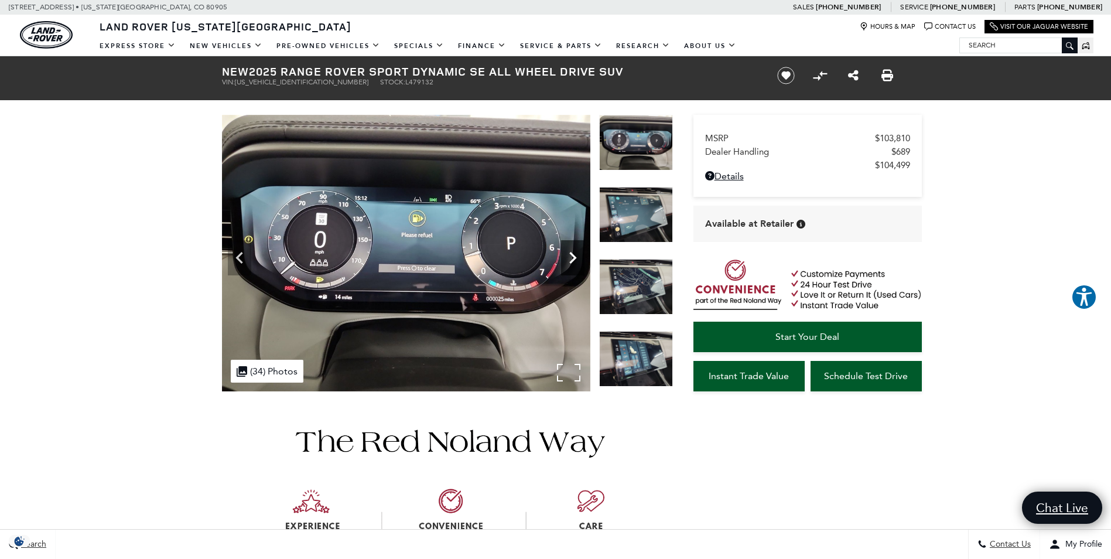
click at [575, 265] on icon "Next" at bounding box center [572, 257] width 23 height 23
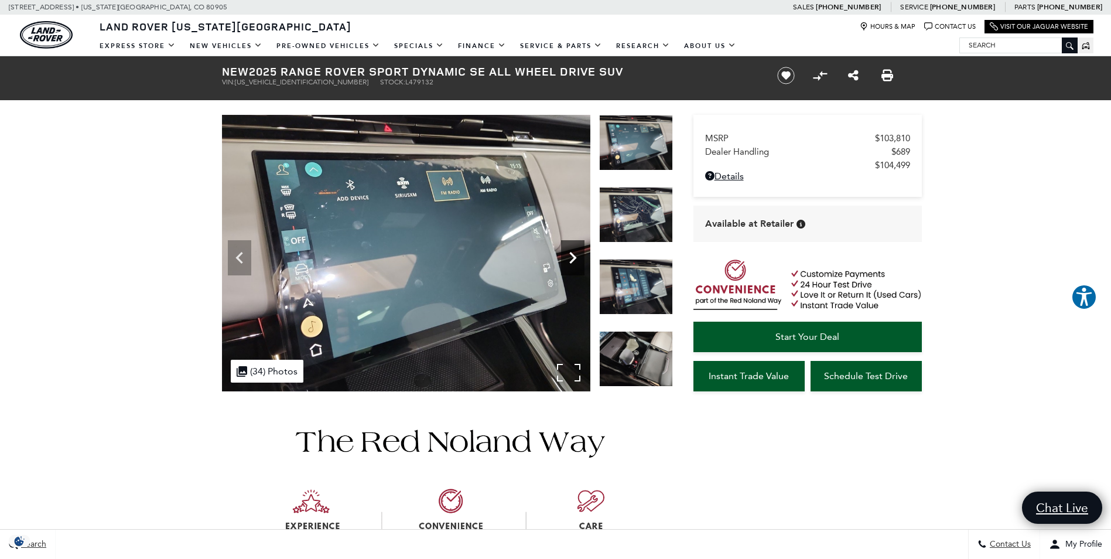
click at [575, 265] on icon "Next" at bounding box center [572, 257] width 23 height 23
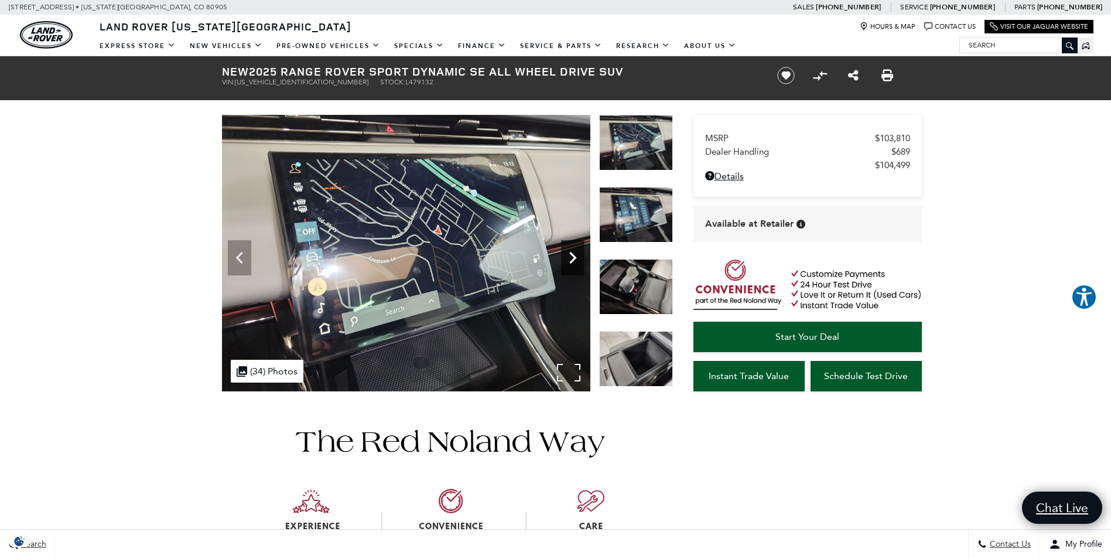
click at [575, 265] on icon "Next" at bounding box center [572, 257] width 23 height 23
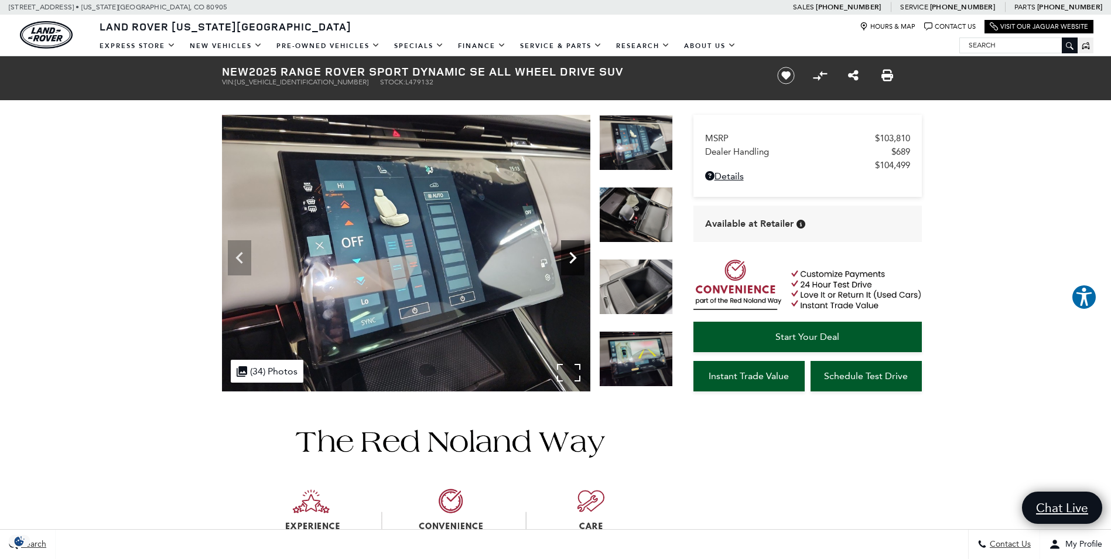
click at [575, 265] on icon "Next" at bounding box center [572, 257] width 23 height 23
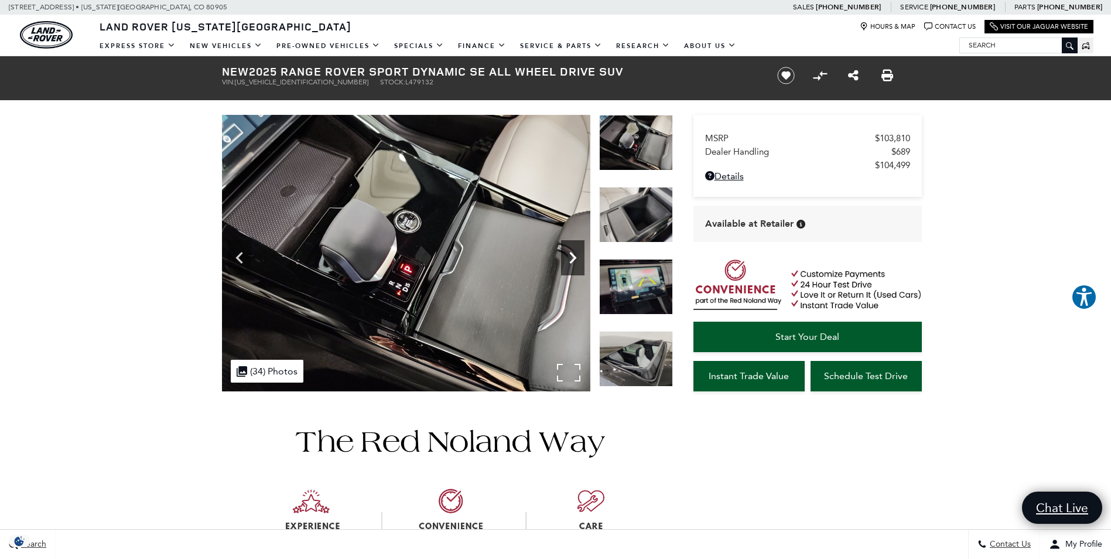
click at [577, 261] on icon "Next" at bounding box center [572, 257] width 23 height 23
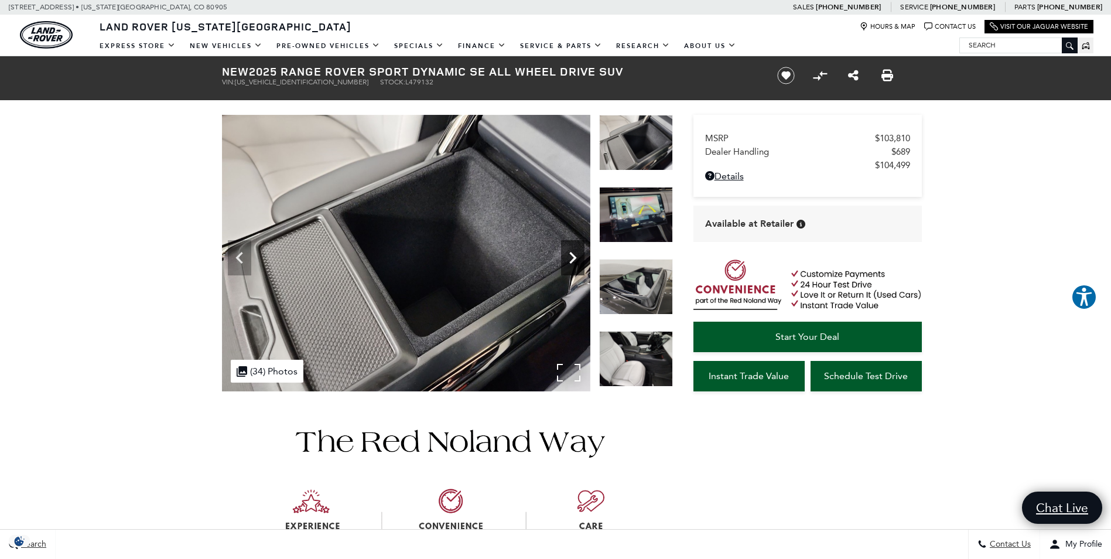
click at [577, 261] on icon "Next" at bounding box center [572, 257] width 23 height 23
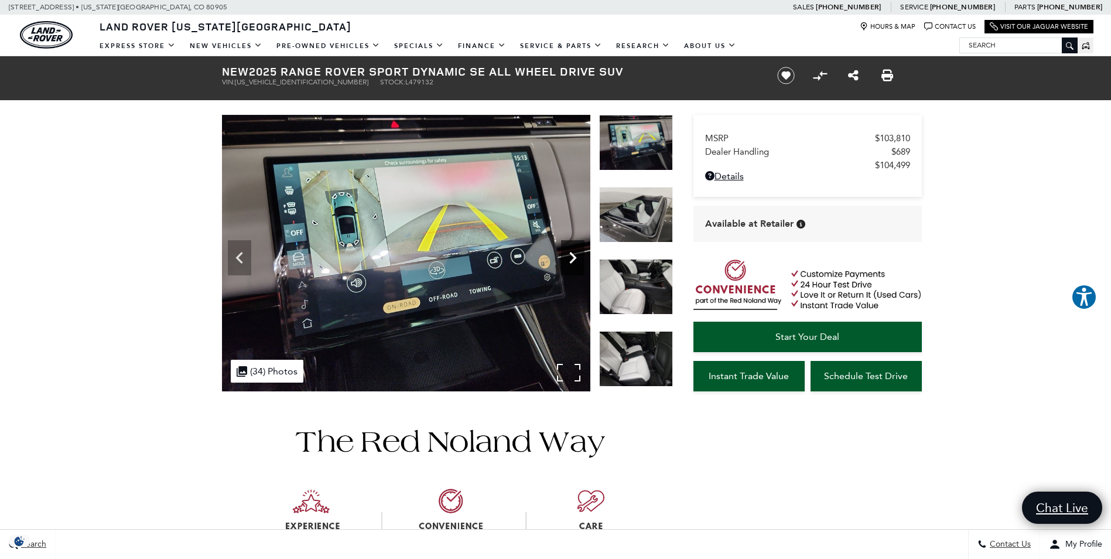
click at [577, 261] on icon "Next" at bounding box center [572, 257] width 23 height 23
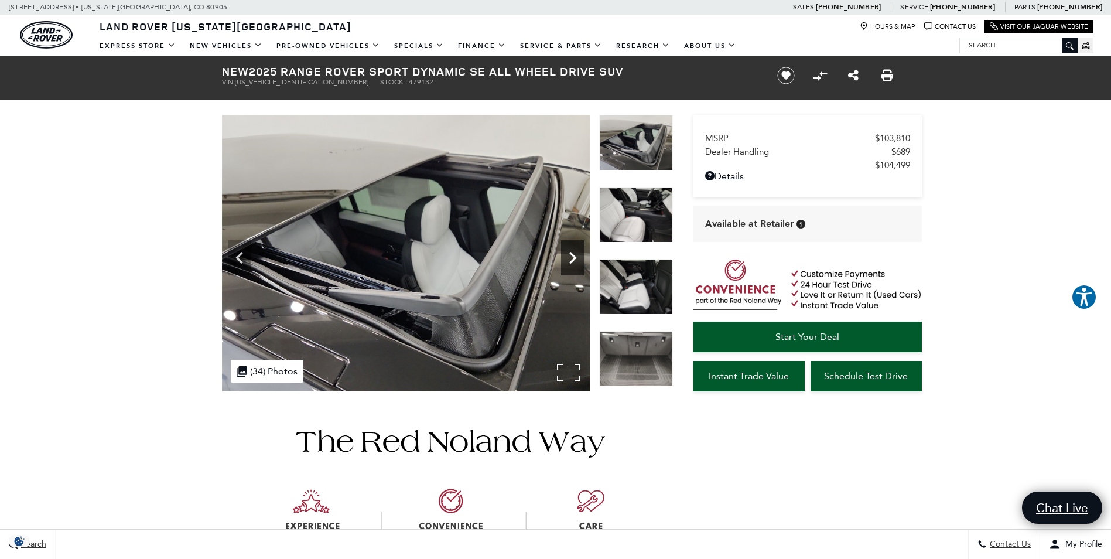
click at [577, 261] on icon "Next" at bounding box center [572, 257] width 23 height 23
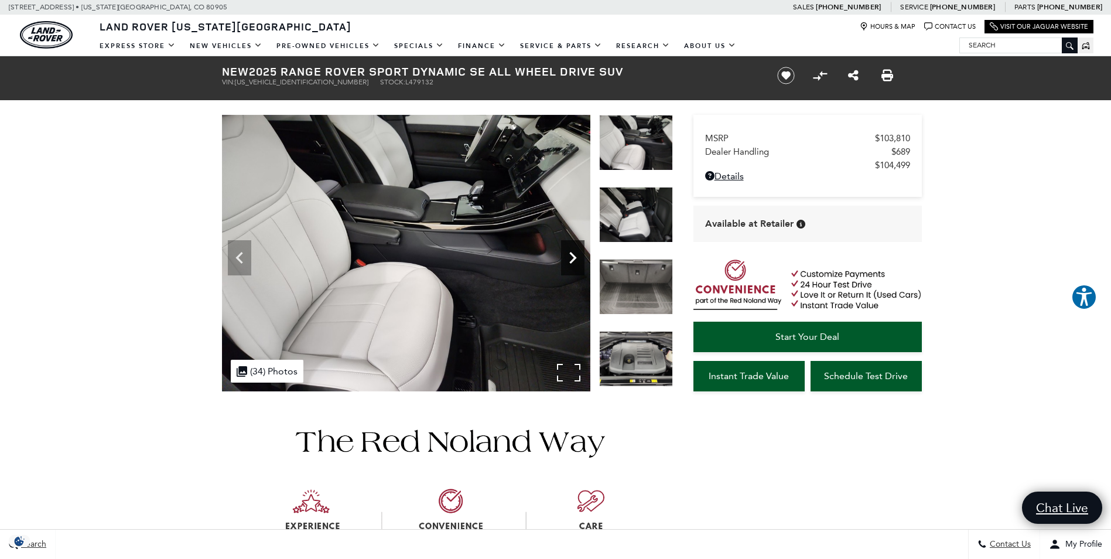
click at [577, 261] on icon "Next" at bounding box center [572, 257] width 23 height 23
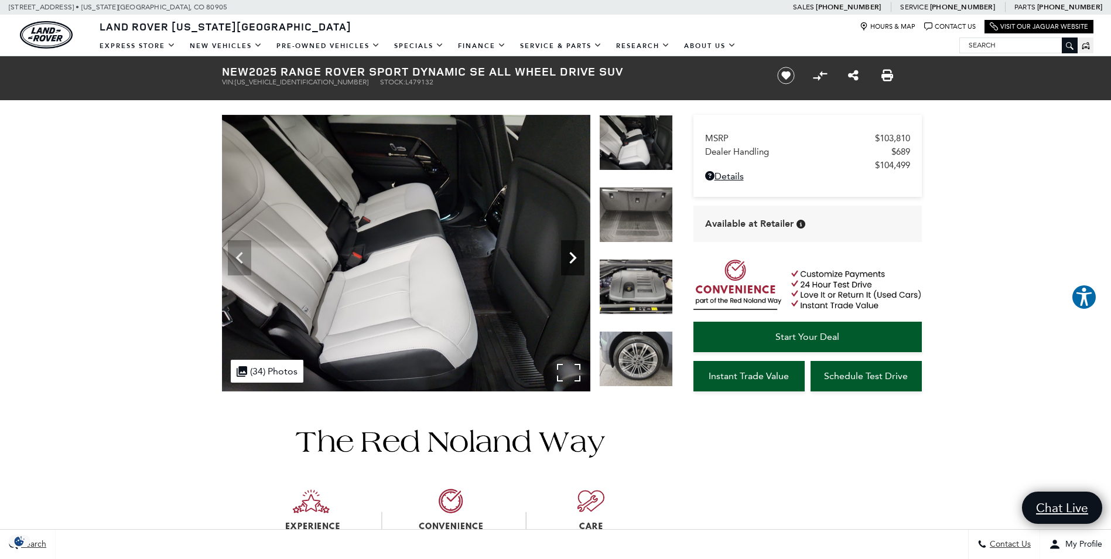
click at [577, 261] on icon "Next" at bounding box center [572, 257] width 23 height 23
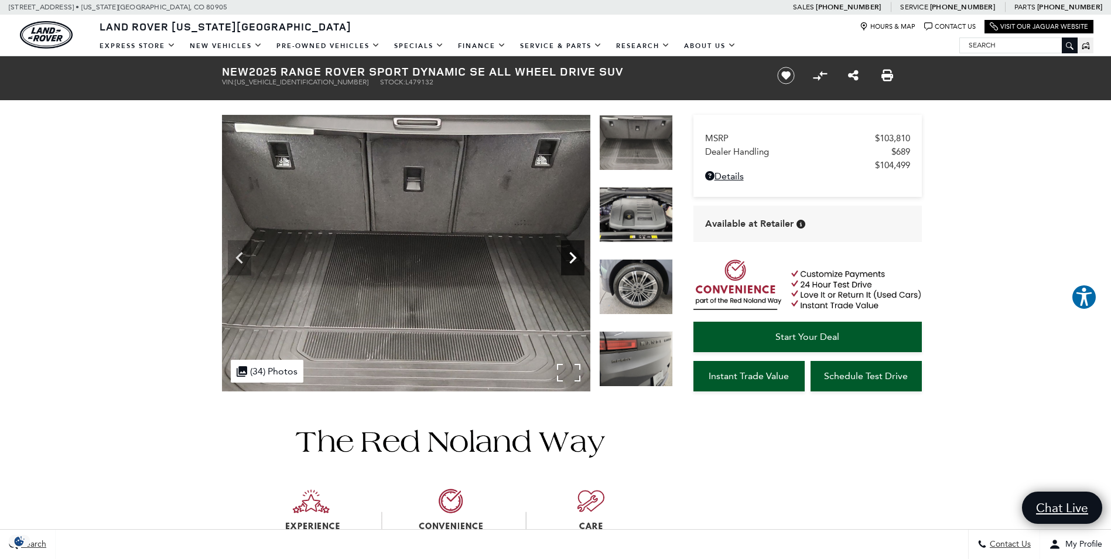
click at [577, 261] on icon "Next" at bounding box center [572, 257] width 23 height 23
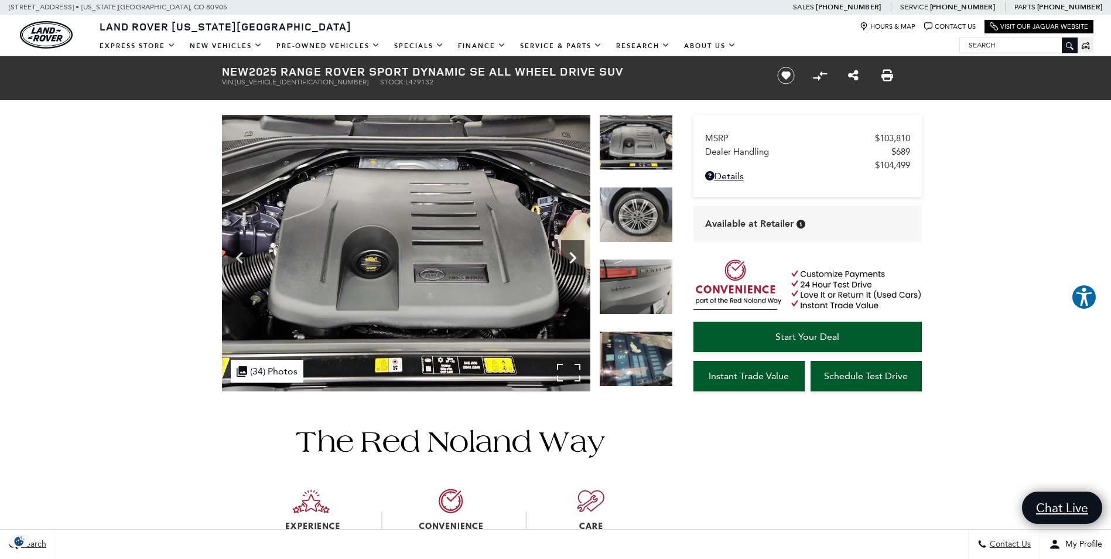
click at [577, 261] on icon "Next" at bounding box center [572, 257] width 23 height 23
